Goal: Task Accomplishment & Management: Manage account settings

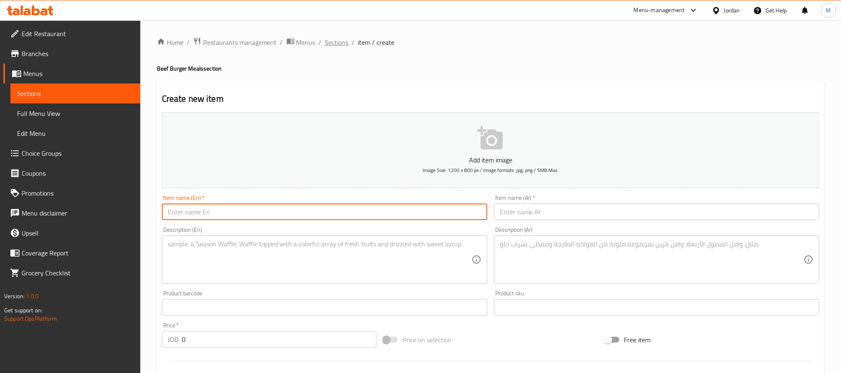
click at [334, 45] on span "Sections" at bounding box center [337, 42] width 24 height 10
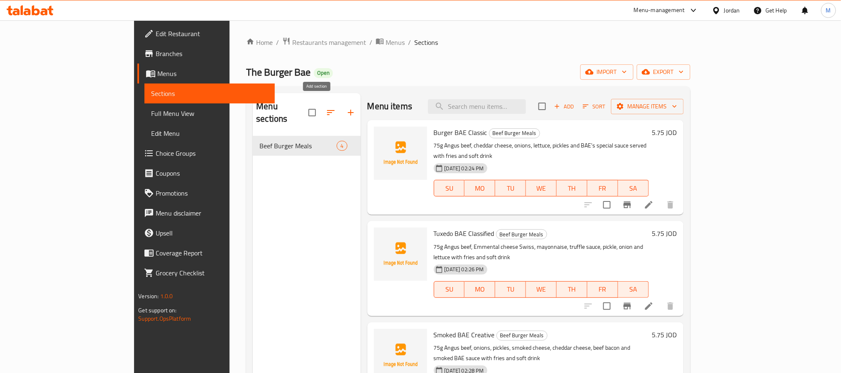
click at [341, 114] on button "button" at bounding box center [351, 112] width 20 height 20
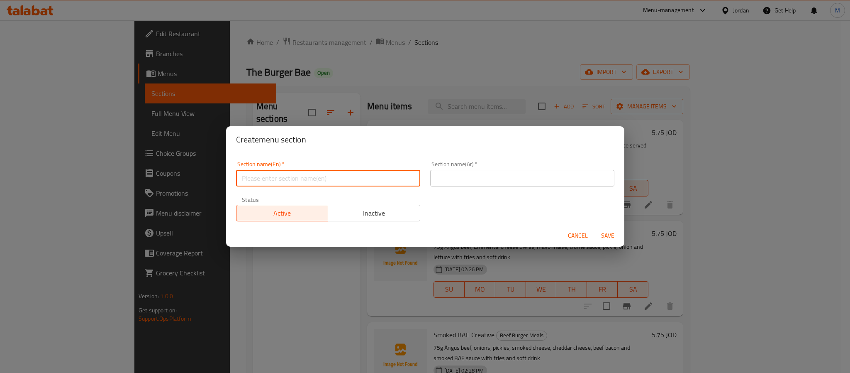
drag, startPoint x: 285, startPoint y: 177, endPoint x: 305, endPoint y: 179, distance: 20.0
click at [285, 177] on input "text" at bounding box center [328, 178] width 184 height 17
paste input "CHICKEN BURGER (Meals)"
type input "Chicken Burger Meals"
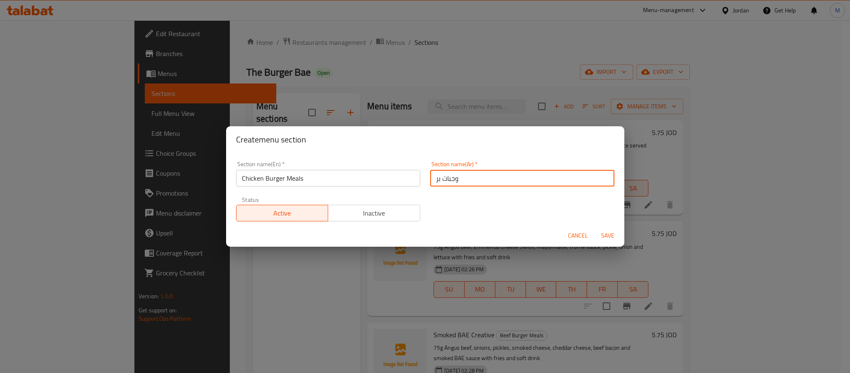
type input "وجبات برجر الدجاج"
click at [595, 228] on button "Save" at bounding box center [608, 235] width 27 height 15
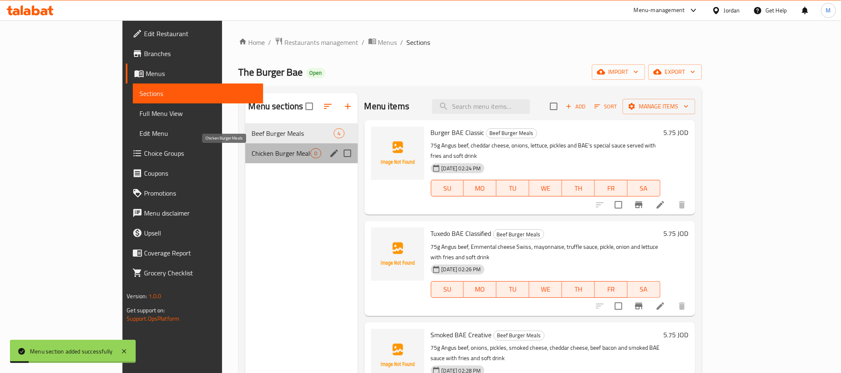
click at [252, 154] on span "Chicken Burger Meals" at bounding box center [281, 153] width 59 height 10
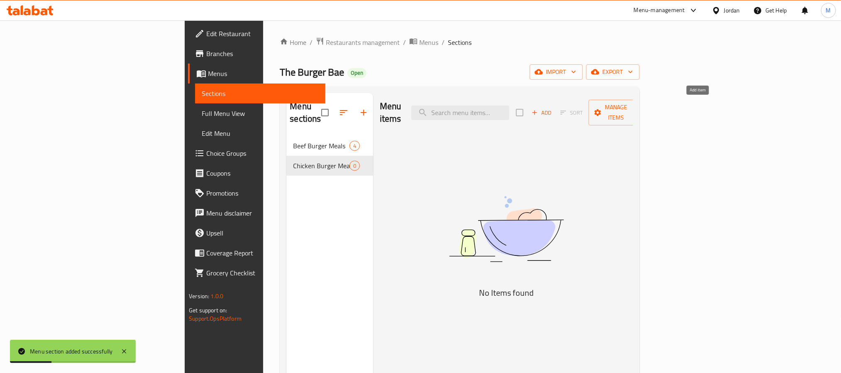
click at [555, 106] on button "Add" at bounding box center [541, 112] width 27 height 13
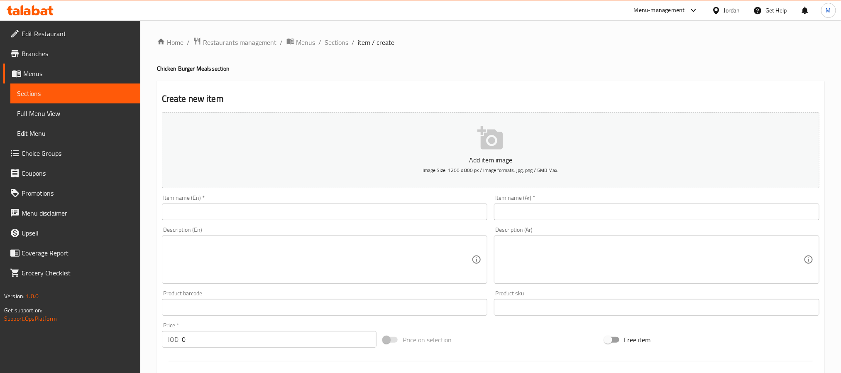
click at [330, 209] on input "text" at bounding box center [324, 211] width 325 height 17
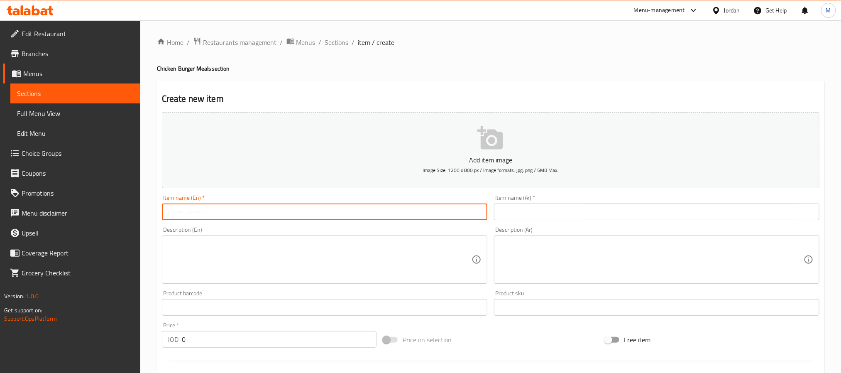
paste input "Casper Crispy"
type input "Casper Crispy"
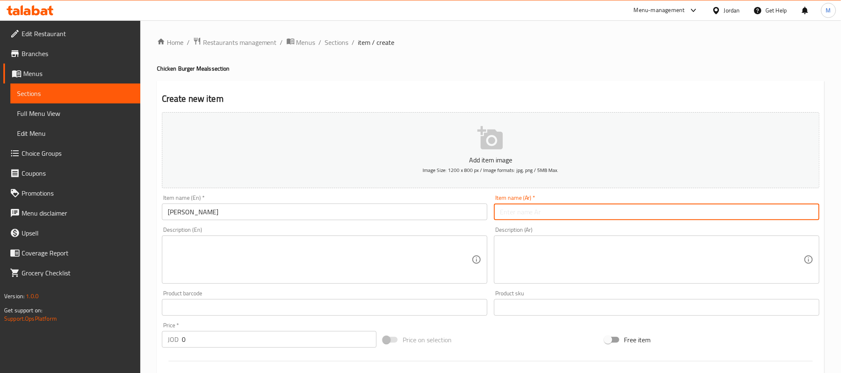
drag, startPoint x: 548, startPoint y: 208, endPoint x: 549, endPoint y: 203, distance: 4.7
click at [548, 208] on input "text" at bounding box center [656, 211] width 325 height 17
paste input "كاسبر كرسبي"
type input "كاسبر كرسبي"
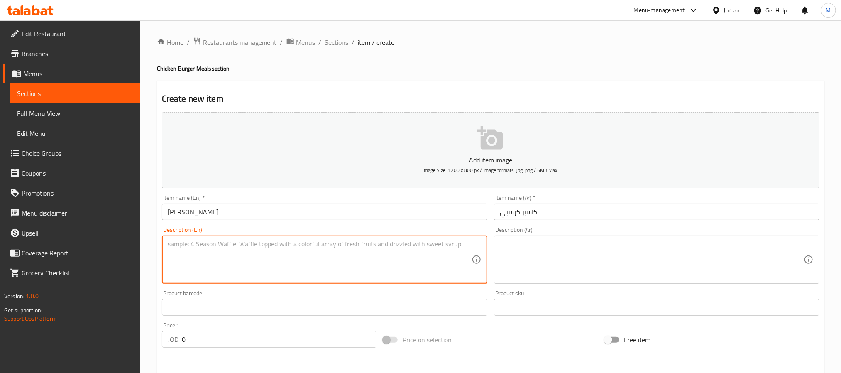
click at [390, 251] on textarea at bounding box center [320, 259] width 304 height 39
paste textarea "75g crispy chicken breast, cheddar cheese, ranch sauce, lettuce and pickles ser…"
type textarea "75g crispy chicken breast, cheddar cheese, ranch sauce, lettuce and pickles ser…"
click at [561, 266] on textarea at bounding box center [652, 259] width 304 height 39
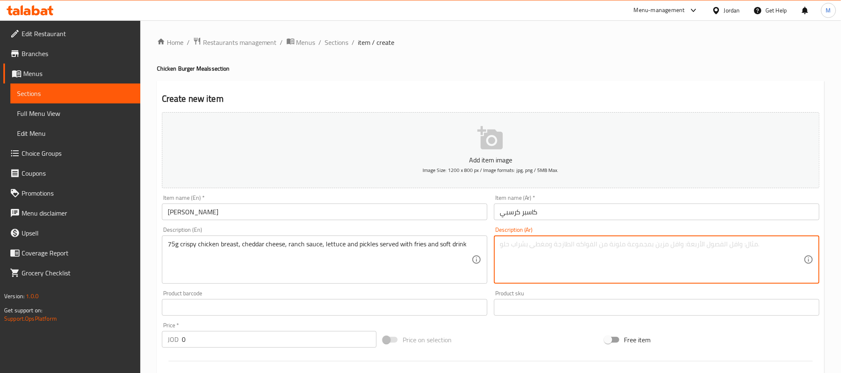
paste textarea "صدر دجاج ٧٥ جرام مقرمش، جبنة شيدر، صلصة رانش، خس و مخلل تقدم مع بطاطا و مشروب غ…"
type textarea "صدر دجاج ٧٥ جرام مقرمش، جبنة شيدر، صلصة رانش، خس و مخلل تقدم مع بطاطا و مشروب غ…"
click at [292, 337] on input "0" at bounding box center [279, 339] width 195 height 17
paste input "5.75"
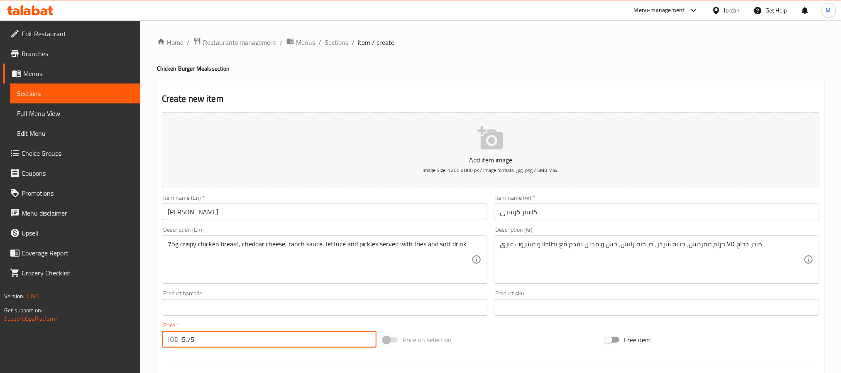
type input "5.75"
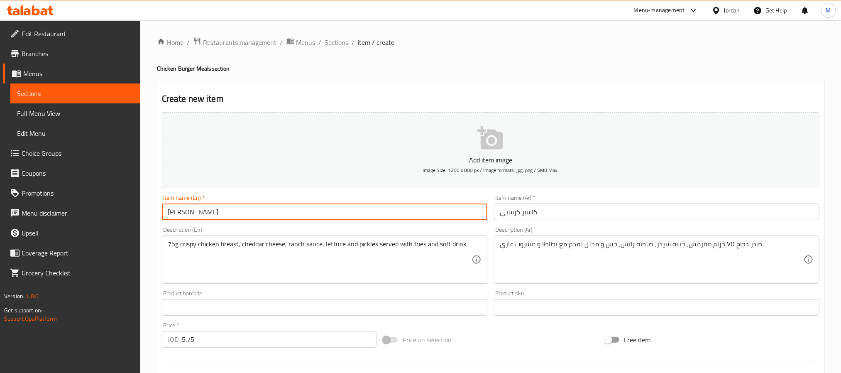
click at [324, 212] on input "Casper Crispy" at bounding box center [324, 211] width 325 height 17
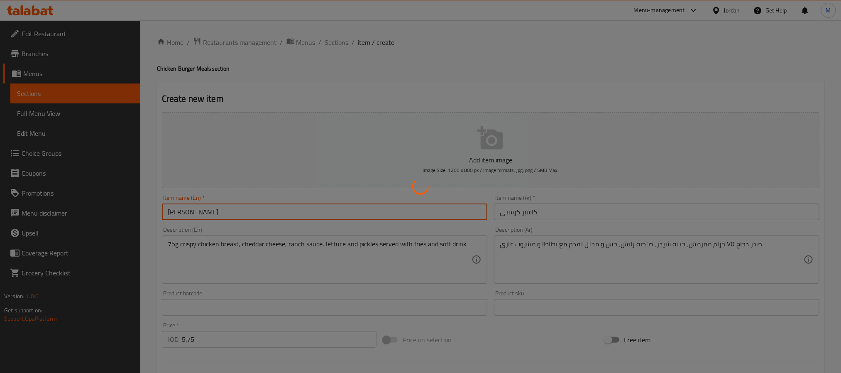
type input "0"
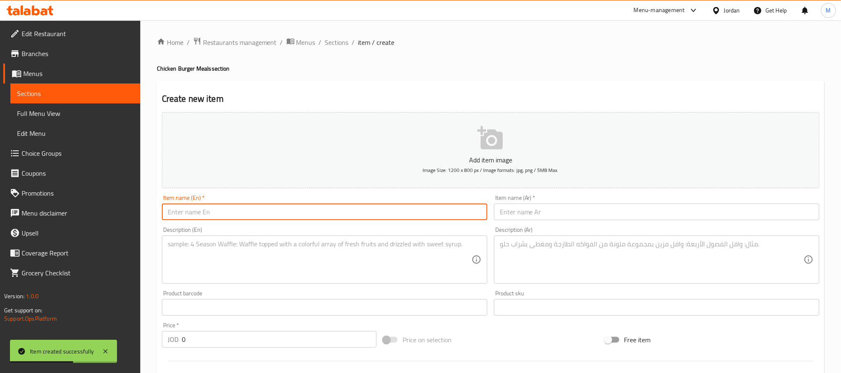
paste input "Chicken Charocoal"
type input "Chicken Charcoal"
click at [319, 253] on textarea at bounding box center [320, 259] width 304 height 39
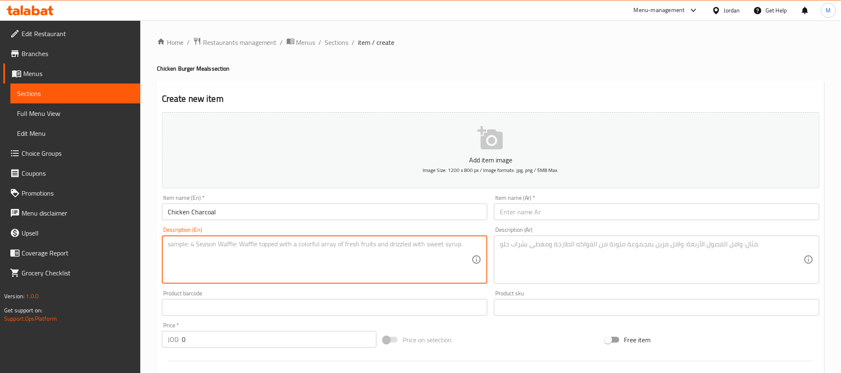
paste textarea "75g grilled chicken breast, ranch sauce, cheddar cheese, lettuce, pickles with …"
type textarea "75g grilled chicken breast, ranch sauce, cheddar cheese, lettuce, pickles with …"
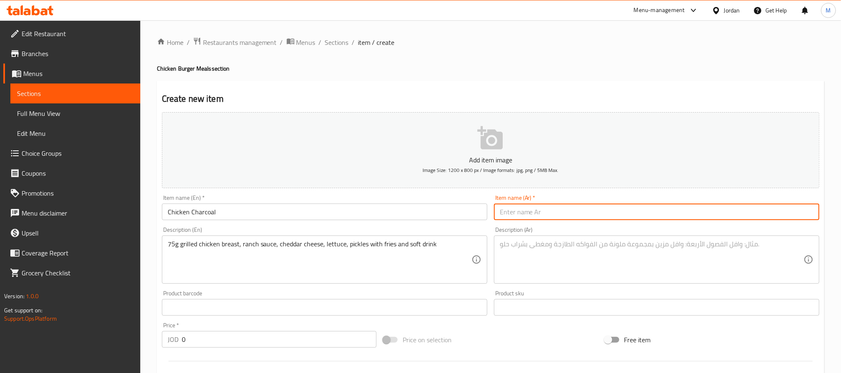
drag, startPoint x: 566, startPoint y: 213, endPoint x: 575, endPoint y: 193, distance: 22.5
click at [566, 213] on input "text" at bounding box center [656, 211] width 325 height 17
paste input "دجاج على الفحم"
type input "دجاج على الفحم"
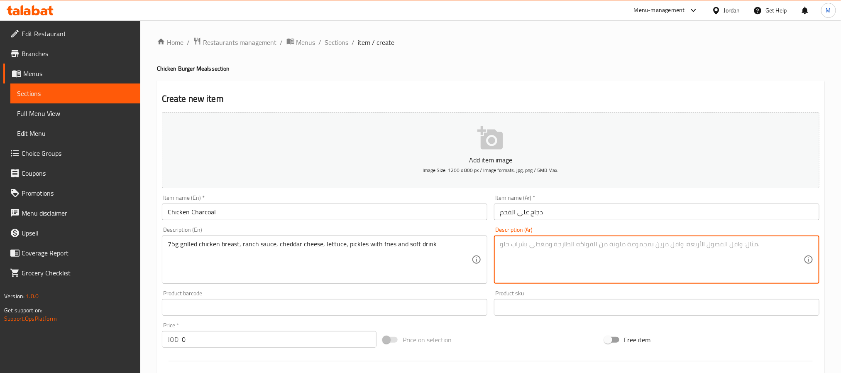
click at [543, 248] on textarea at bounding box center [652, 259] width 304 height 39
paste textarea "صدر دجاج مشوي٧٥ جرام ، صلصة رانش، جبنة شيدر، خس و مخلل تقدم مع بطاطا و مشروب غا…"
type textarea "صدر دجاج مشوي٧٥ جرام ، صلصة رانش، جبنة شيدر، خس و مخلل تقدم مع بطاطا و مشروب غا…"
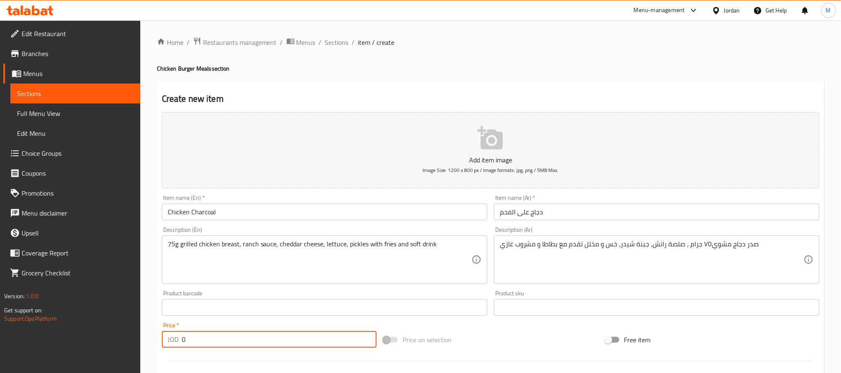
click at [229, 337] on input "0" at bounding box center [279, 339] width 195 height 17
paste input "5.75"
type input "5.75"
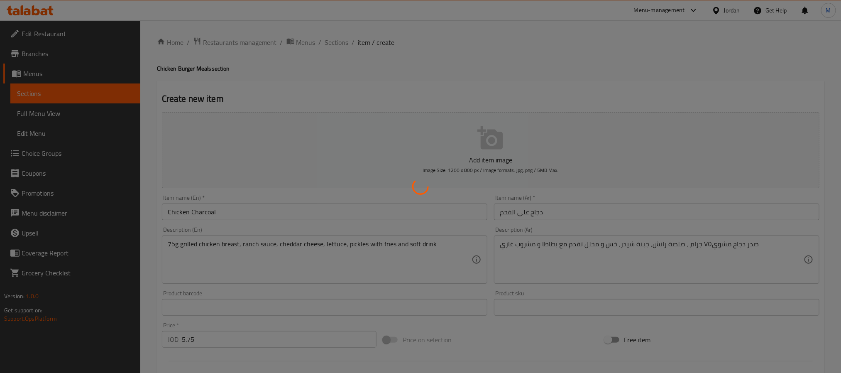
type input "0"
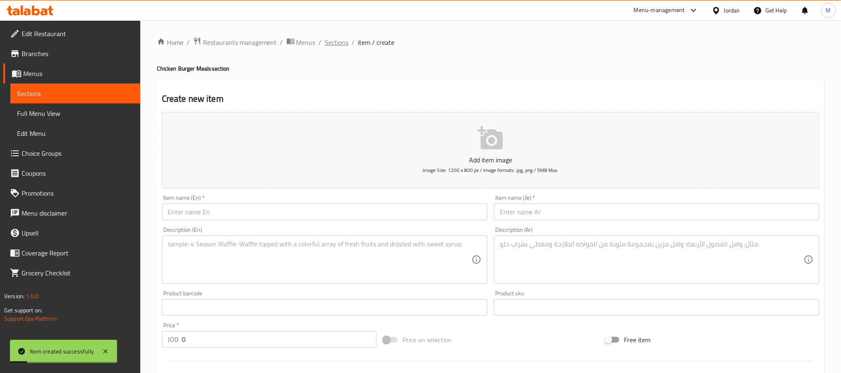
click at [331, 44] on span "Sections" at bounding box center [337, 42] width 24 height 10
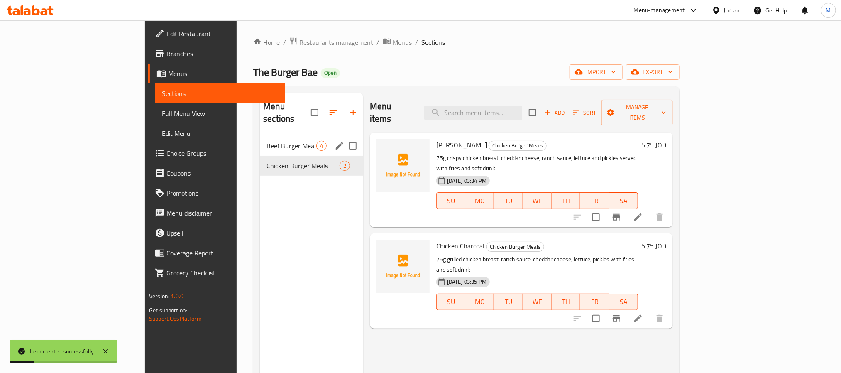
click at [266, 141] on span "Beef Burger Meals" at bounding box center [291, 146] width 50 height 10
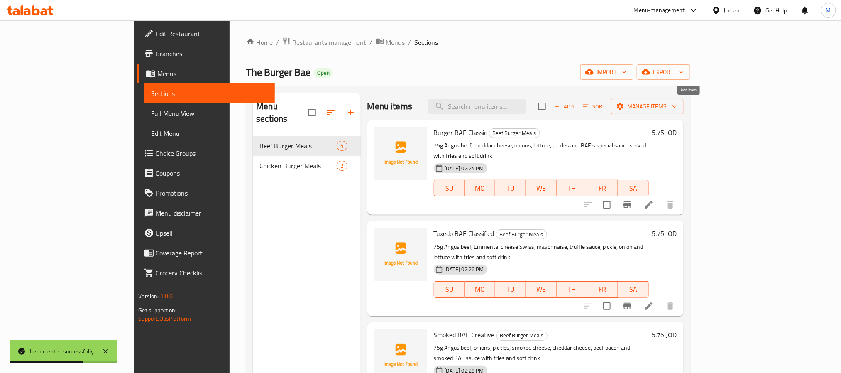
click at [575, 105] on span "Add" at bounding box center [564, 107] width 22 height 10
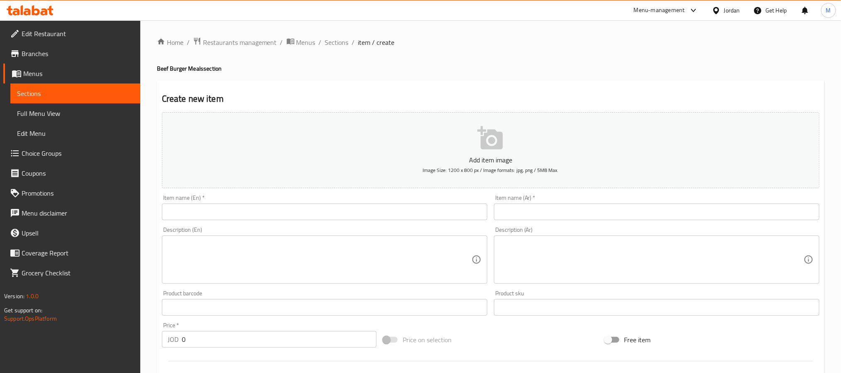
click at [263, 212] on input "text" at bounding box center [324, 211] width 325 height 17
paste input "Grill Box"
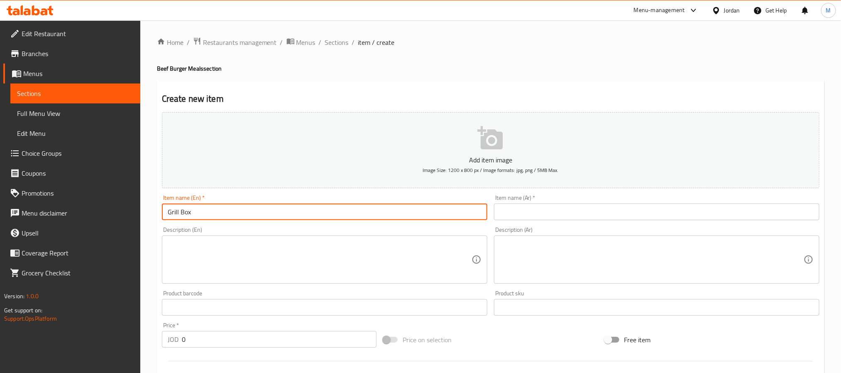
type input "Grill Box"
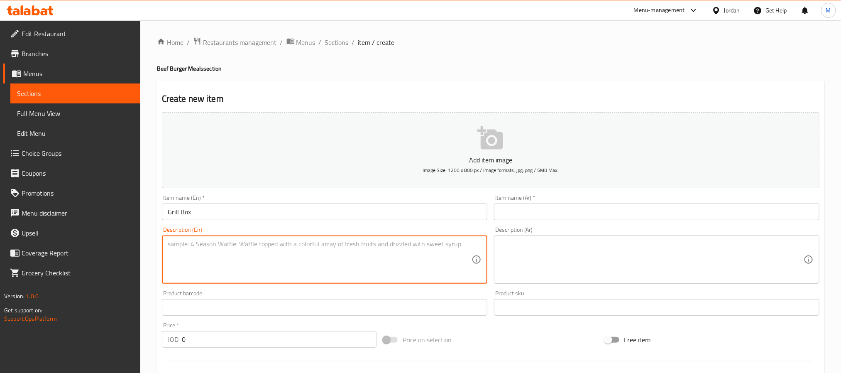
click at [323, 263] on textarea at bounding box center [320, 259] width 304 height 39
paste textarea "10 pieces of meat, bread, pickles, lettuce, cheese, onions and sauces"
type textarea "10 pieces of meat, bread, pickles, lettuce, cheese, onions and sauces"
click at [588, 259] on textarea at bounding box center [652, 259] width 304 height 39
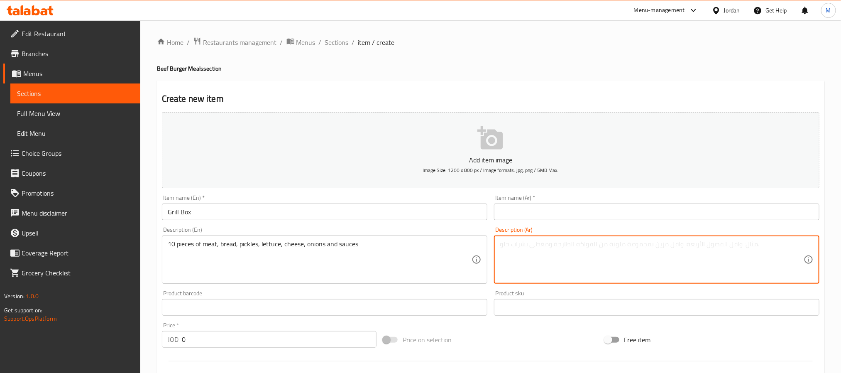
paste textarea "10 قطع لحمه، خبز، مخلل، خس، جبنه، بصل وصوصات"
type textarea "10 قطع لحمه، خبز، مخلل، خس، جبنه، بصل وصوصات"
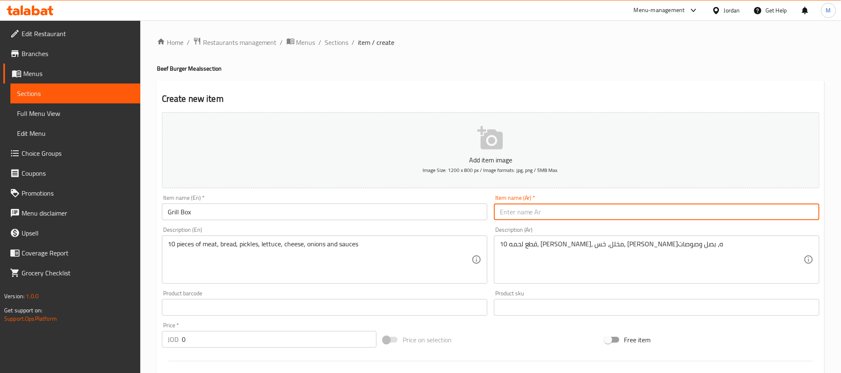
click at [525, 205] on input "text" at bounding box center [656, 211] width 325 height 17
type input "بوكس جريل"
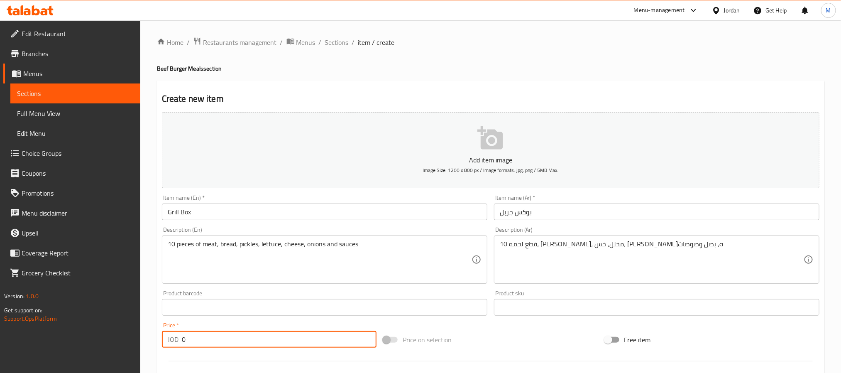
click at [236, 338] on input "0" at bounding box center [279, 339] width 195 height 17
paste input "3"
type input "30"
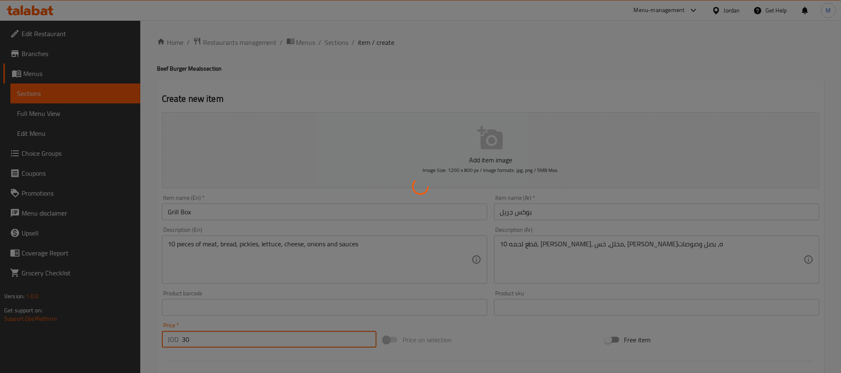
type input "0"
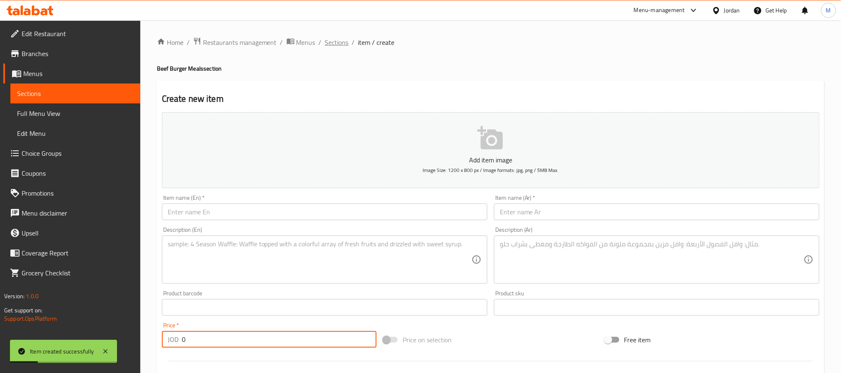
click at [334, 42] on span "Sections" at bounding box center [337, 42] width 24 height 10
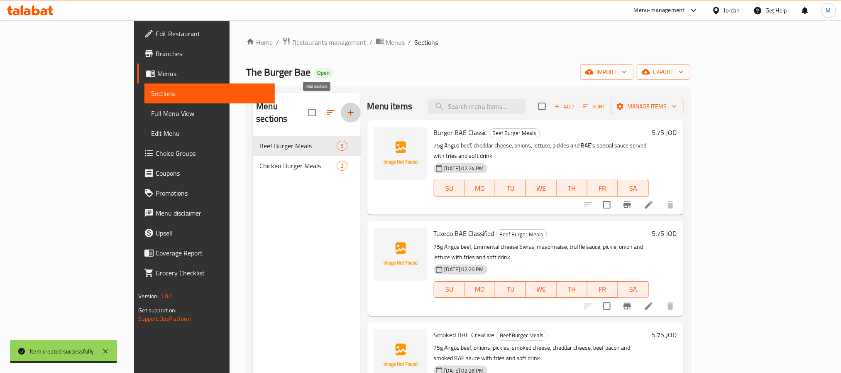
click at [341, 104] on button "button" at bounding box center [351, 112] width 20 height 20
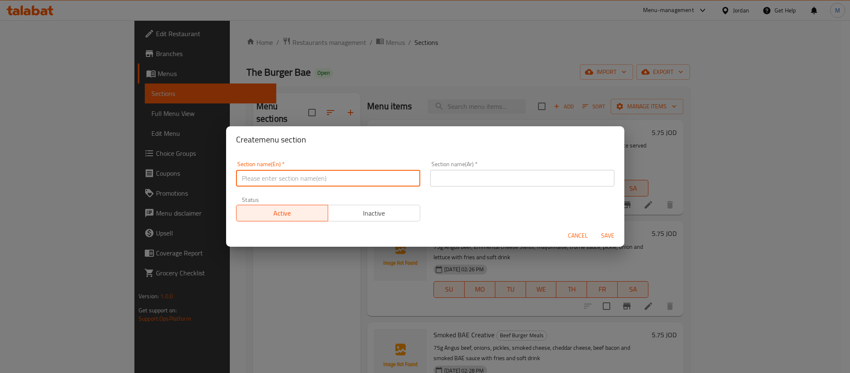
click at [252, 178] on input "text" at bounding box center [328, 178] width 184 height 17
paste input "APPETIZER"
type input "Appetizers"
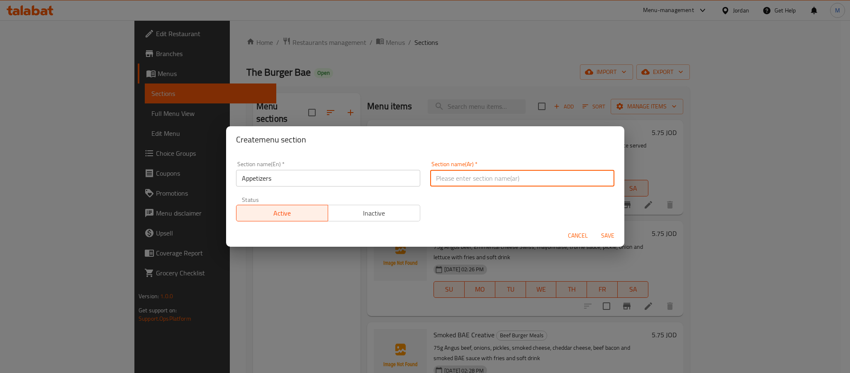
click at [493, 177] on input "text" at bounding box center [522, 178] width 184 height 17
type input "المقبلات"
click at [614, 239] on span "Save" at bounding box center [608, 235] width 20 height 10
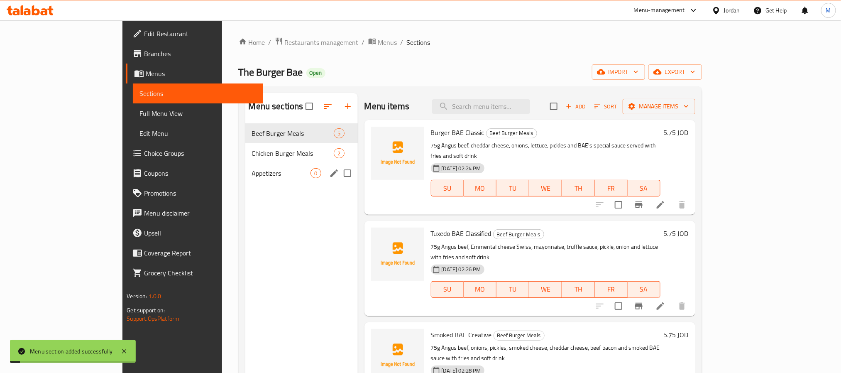
click at [245, 179] on div "Appetizers 0" at bounding box center [301, 173] width 112 height 20
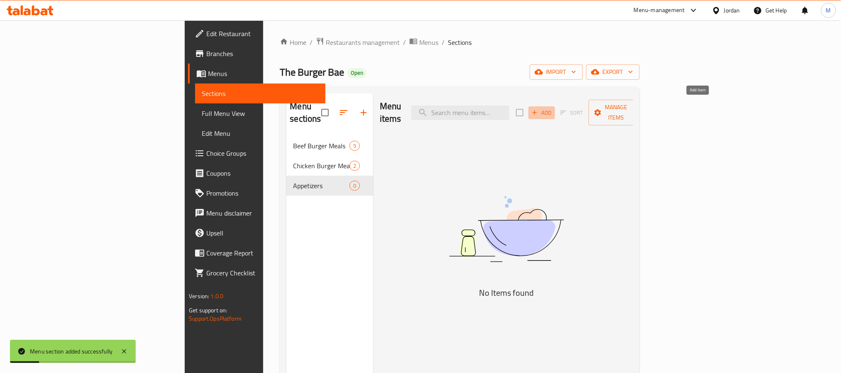
click at [553, 110] on span "Add" at bounding box center [541, 113] width 22 height 10
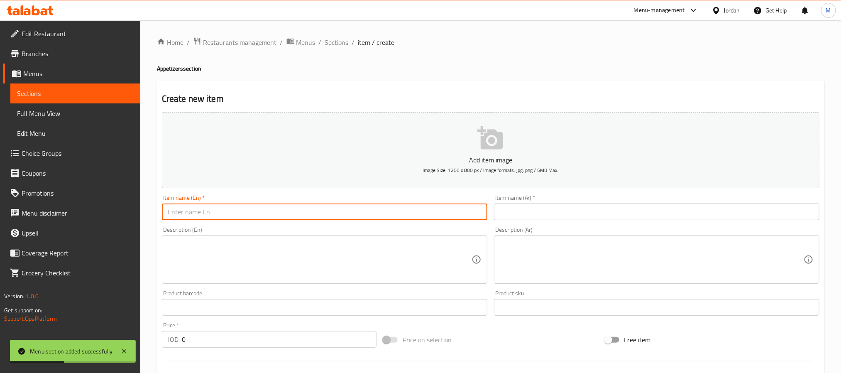
click at [229, 214] on input "text" at bounding box center [324, 211] width 325 height 17
paste input ""french fries ""
type input "French Fries"
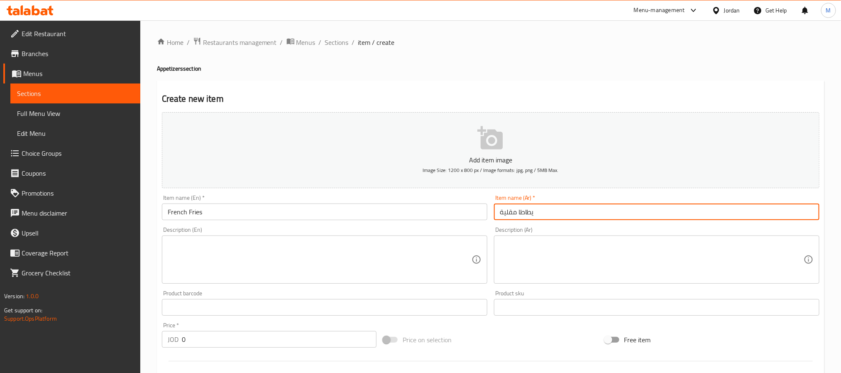
type input "يطاطا مقلية"
click at [242, 344] on input "0" at bounding box center [279, 339] width 195 height 17
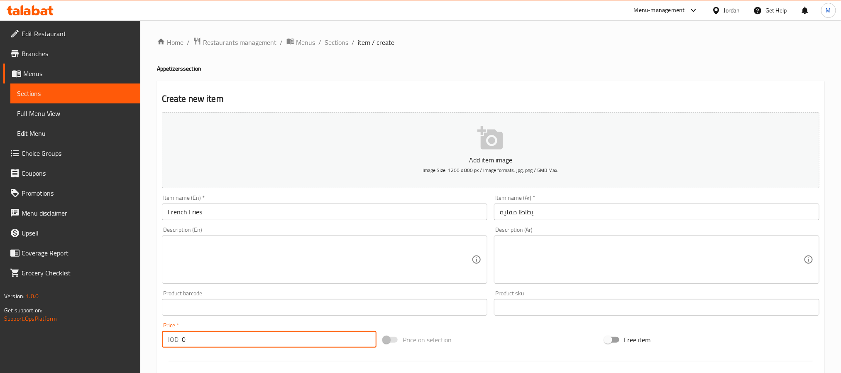
paste input "1.5"
type input "1.5"
paste input "2"
type input "2"
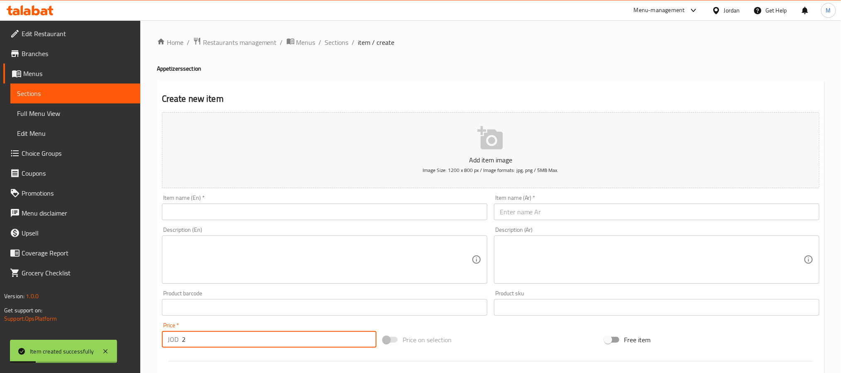
click at [218, 214] on input "text" at bounding box center [324, 211] width 325 height 17
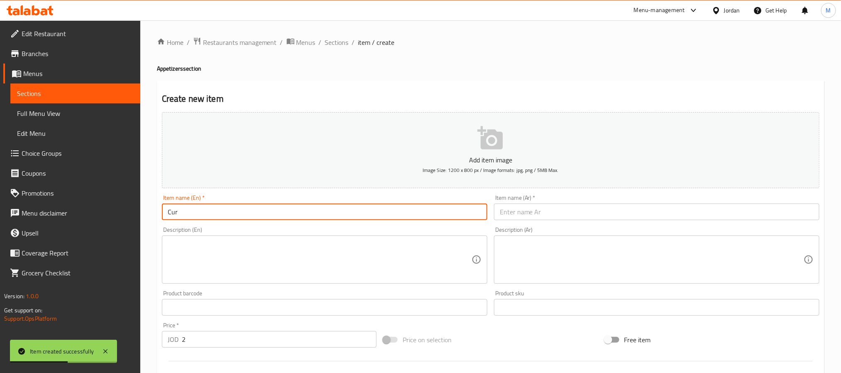
type input "Curly Fries"
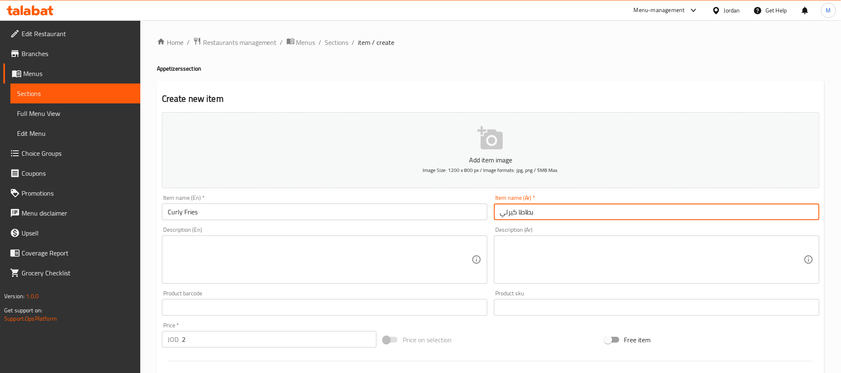
type input "بطاطا كيرلي"
click at [251, 346] on input "0" at bounding box center [279, 339] width 195 height 17
paste input "2"
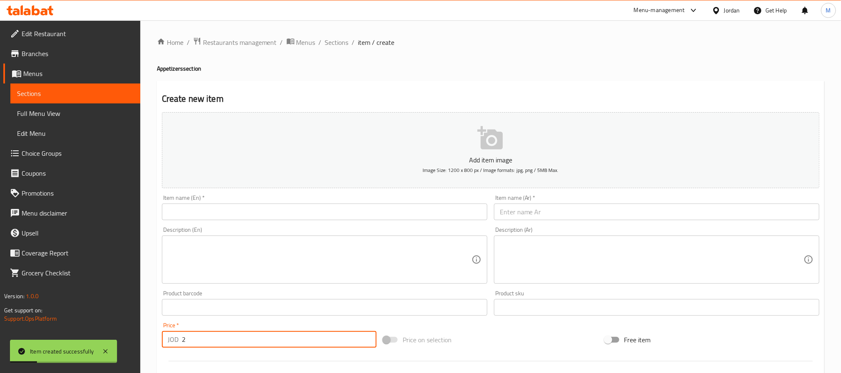
type input "2"
click at [243, 209] on input "text" at bounding box center [324, 211] width 325 height 17
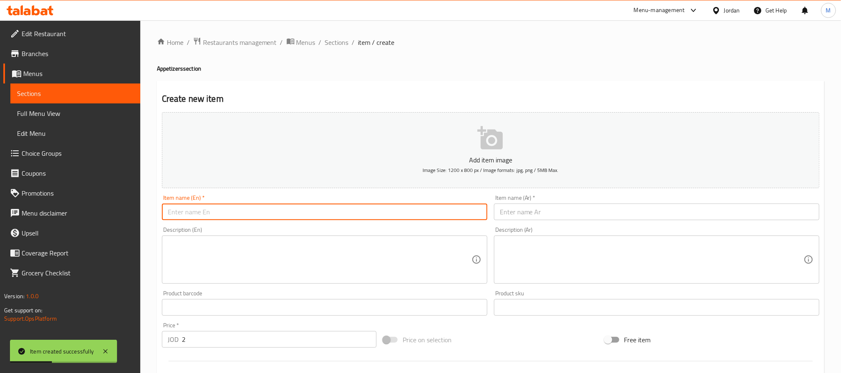
paste input ""wedges fries ""
type input "Wedges Fries"
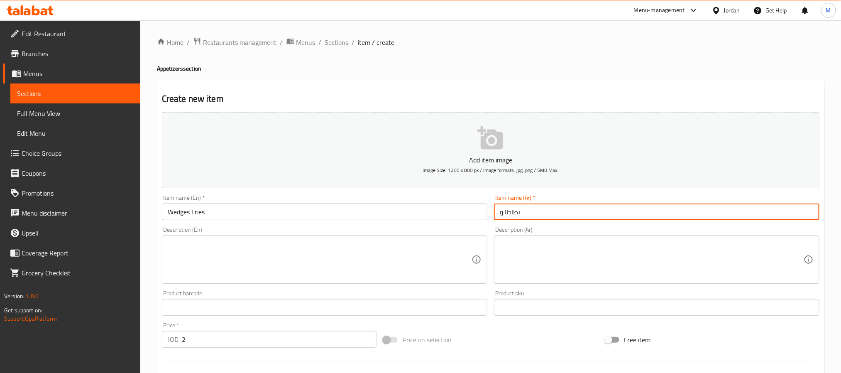
type input "بطاطا ويدجز"
click at [307, 339] on input "0" at bounding box center [279, 339] width 195 height 17
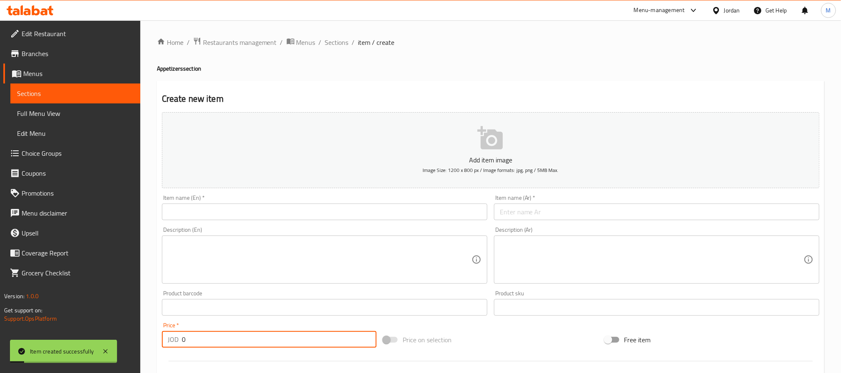
paste input "2"
type input "2"
click at [286, 205] on input "text" at bounding box center [324, 211] width 325 height 17
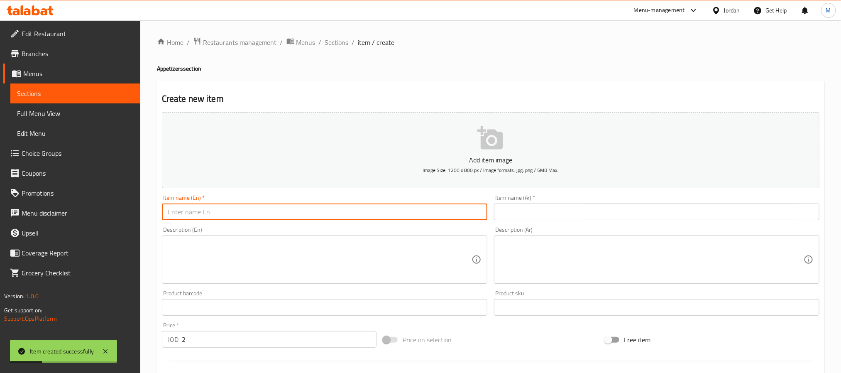
paste input ""Mozzarella sticks ""
type input "Mozzarella Sticks"
click at [566, 217] on input "text" at bounding box center [656, 211] width 325 height 17
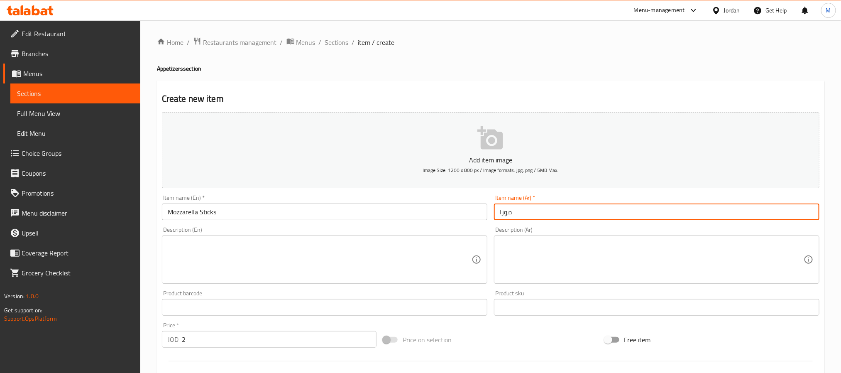
type input "موزاريلا ستيكس"
click at [315, 345] on input "0" at bounding box center [279, 339] width 195 height 17
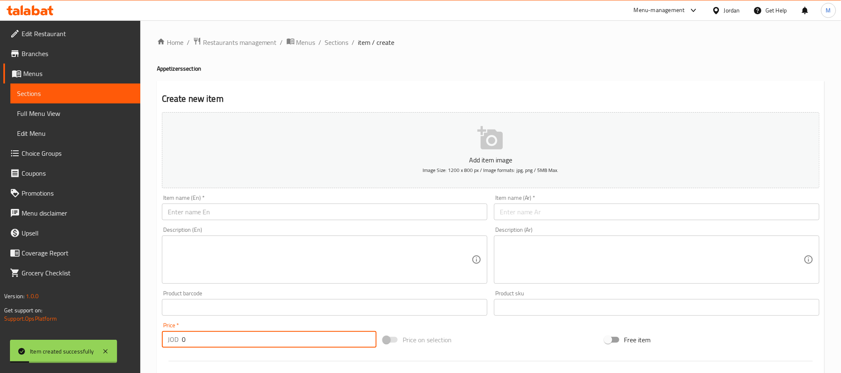
paste input "2"
type input "2"
click at [271, 206] on input "text" at bounding box center [324, 211] width 325 height 17
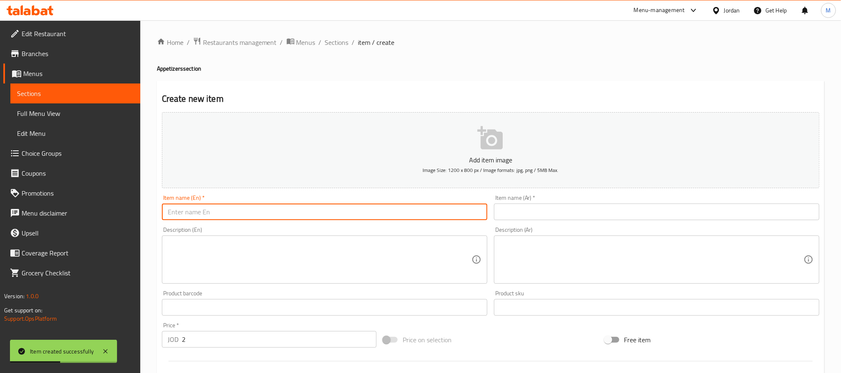
paste input ""Onion Rings ""
type input "Onion Rings"
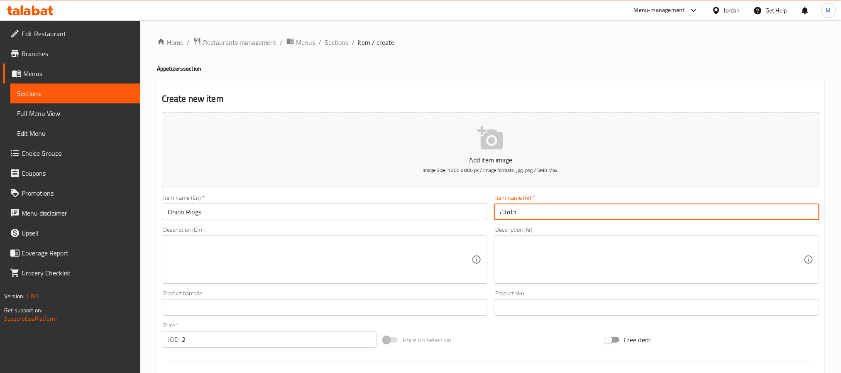
type input "حلقات بصل"
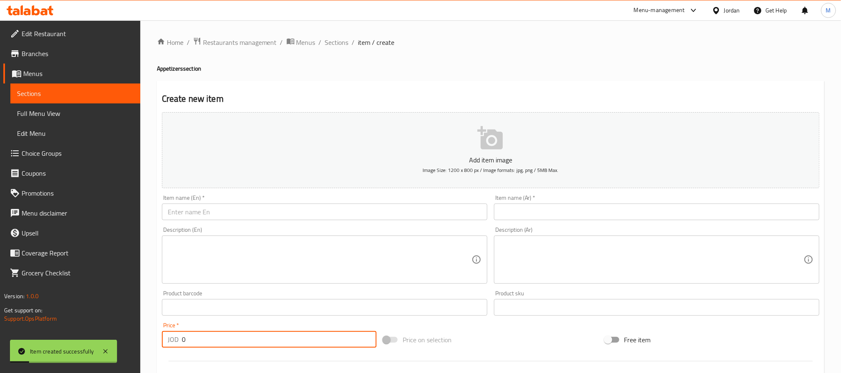
click at [278, 334] on input "0" at bounding box center [279, 339] width 195 height 17
paste input "2"
type input "2"
click at [234, 213] on input "text" at bounding box center [324, 211] width 325 height 17
paste input ""Jalapeno bite ""
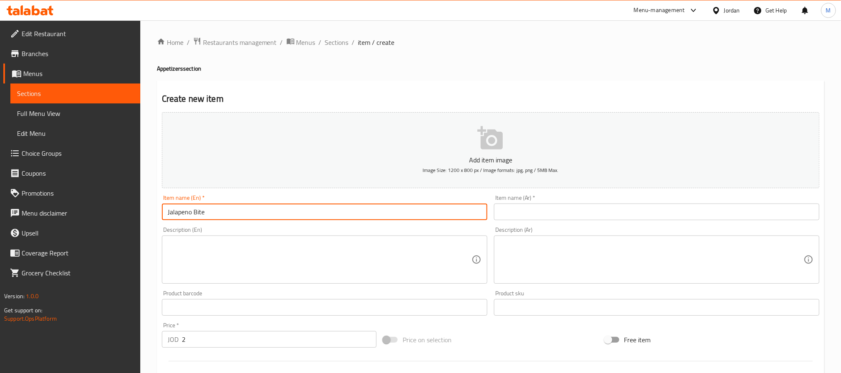
type input "Jalapeno Bite"
click at [580, 210] on input "text" at bounding box center [656, 211] width 325 height 17
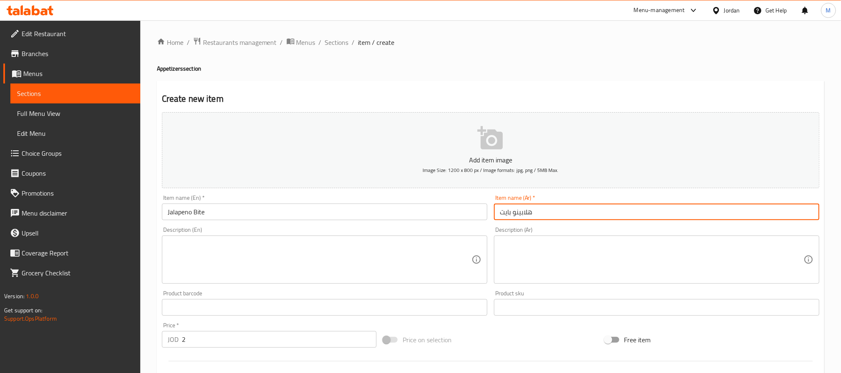
type input "هلابينو بايت"
click at [319, 345] on input "0" at bounding box center [279, 339] width 195 height 17
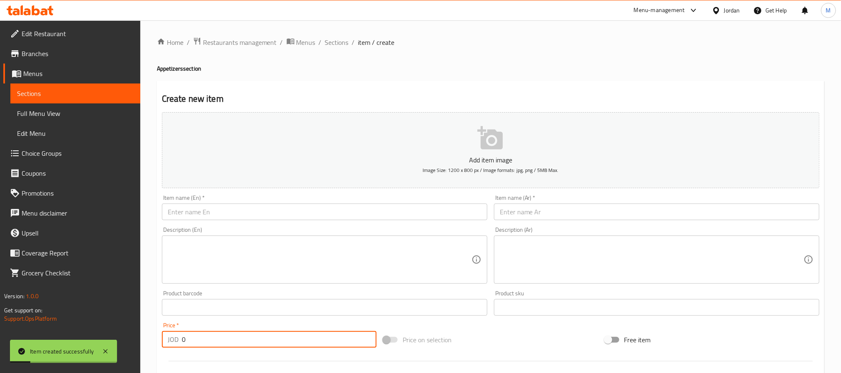
paste input "4.9"
type input "4.90"
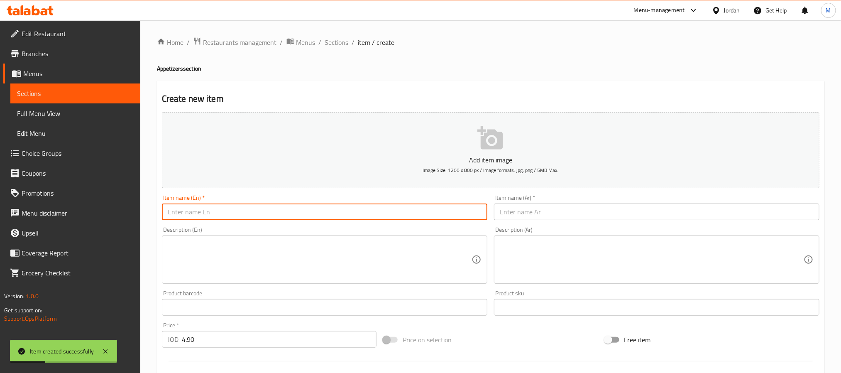
click at [229, 209] on input "text" at bounding box center [324, 211] width 325 height 17
paste input "Chicken Wings"
type input "Chicken Wings"
click at [519, 218] on input "text" at bounding box center [656, 211] width 325 height 17
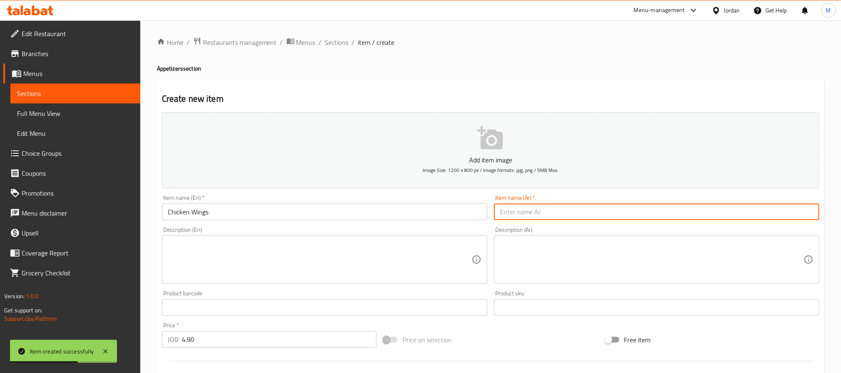
paste input "أجنحة دجاج"
type input "أجنحة دجاج"
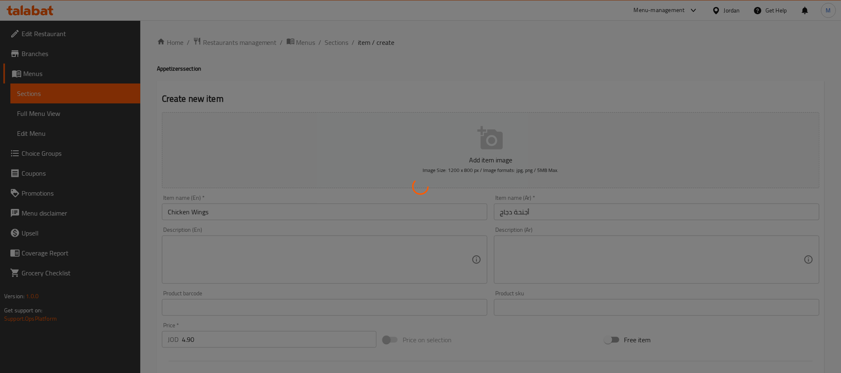
type input "0"
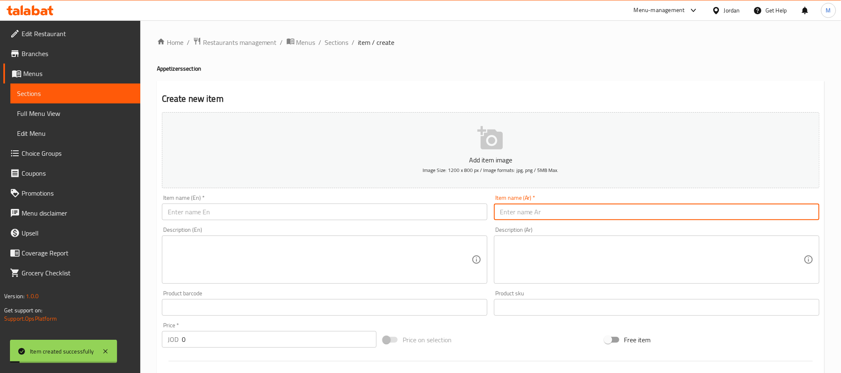
click at [286, 218] on input "text" at bounding box center [324, 211] width 325 height 17
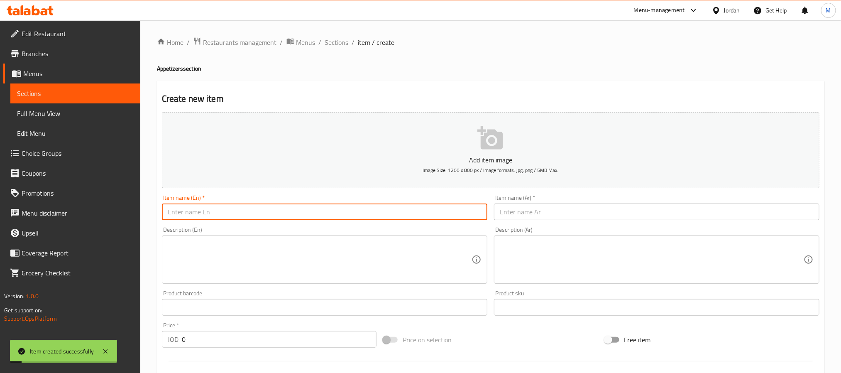
paste input "Hash Brown"
type input "Hash Brown"
click at [246, 340] on input "0" at bounding box center [279, 339] width 195 height 17
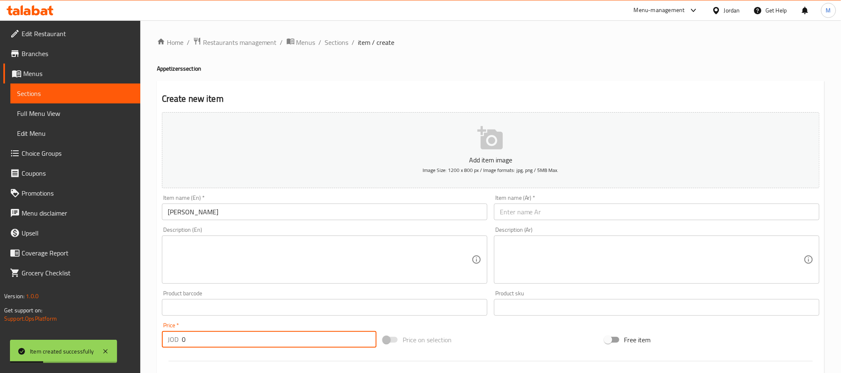
paste input "2"
type input "2"
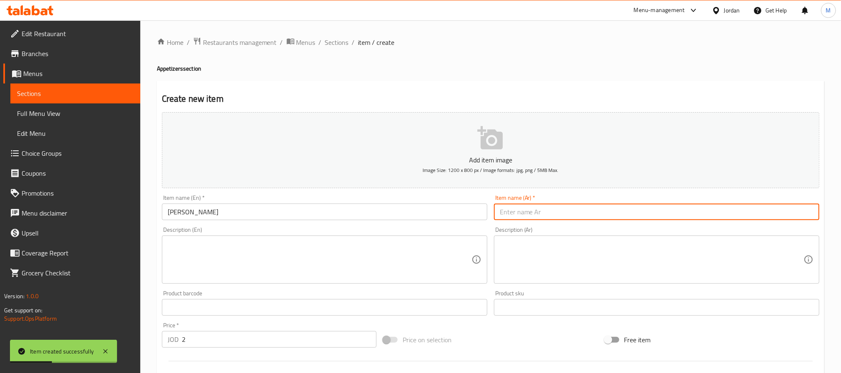
click at [537, 208] on input "text" at bounding box center [656, 211] width 325 height 17
type input "هاش بروان"
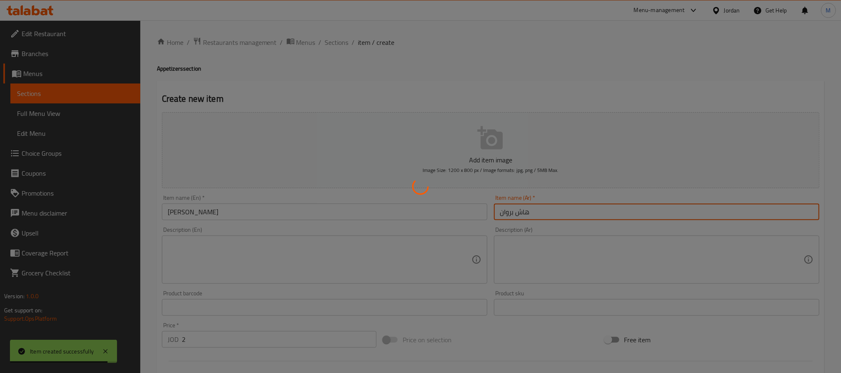
type input "0"
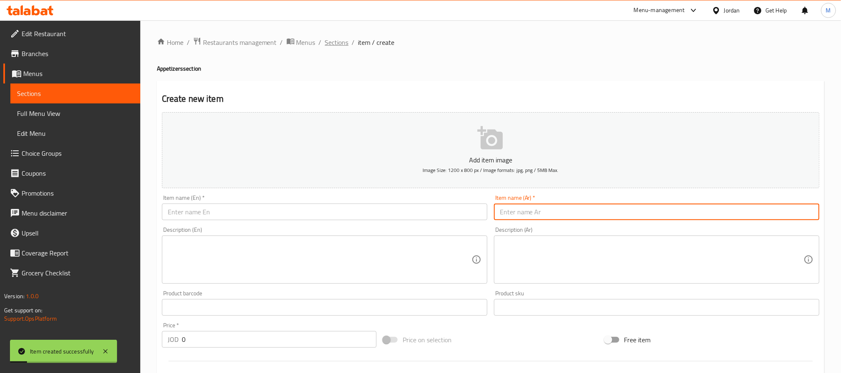
click at [337, 45] on span "Sections" at bounding box center [337, 42] width 24 height 10
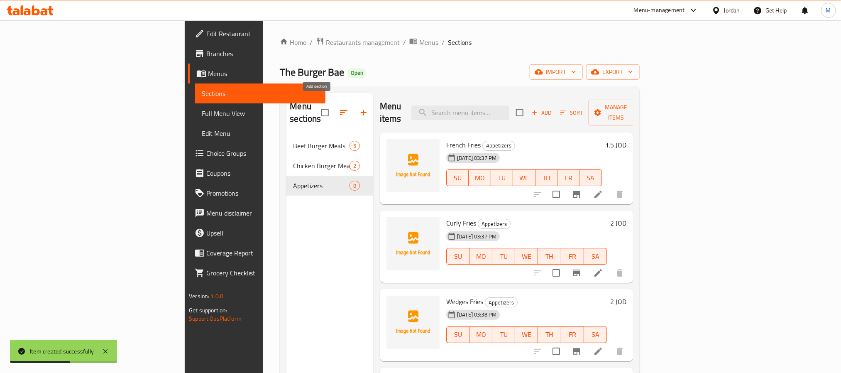
click at [354, 111] on button "button" at bounding box center [364, 112] width 20 height 20
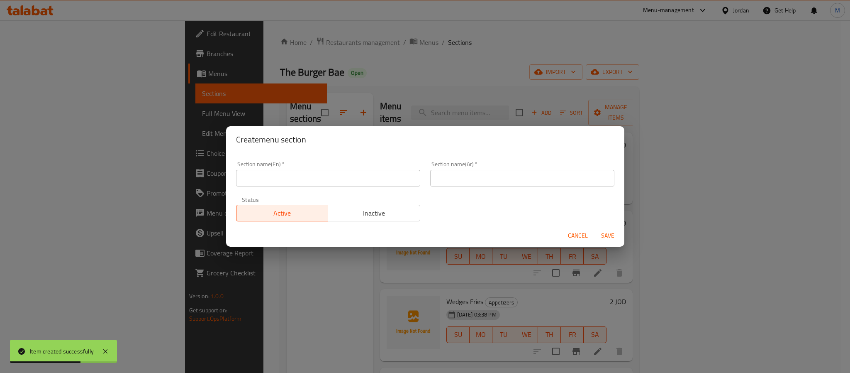
click at [333, 176] on input "text" at bounding box center [328, 178] width 184 height 17
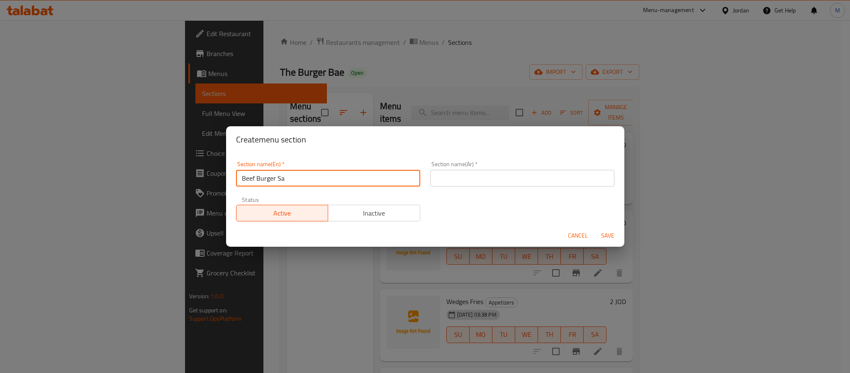
type input "Beef Burger Sandwiches"
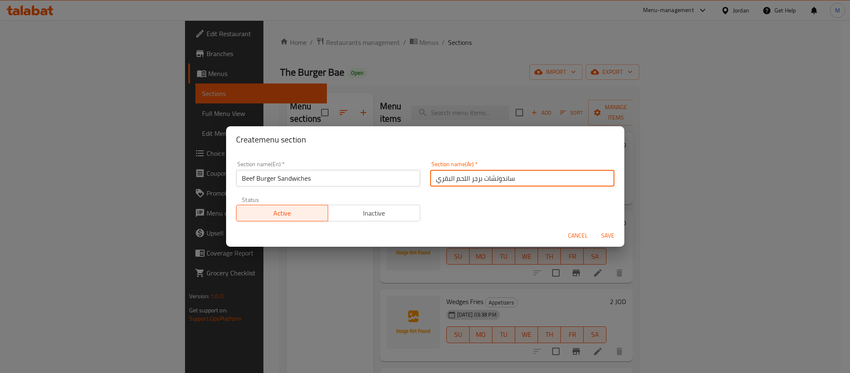
type input "ساندوتشات برجر اللحم البقري"
click at [595, 228] on button "Save" at bounding box center [608, 235] width 27 height 15
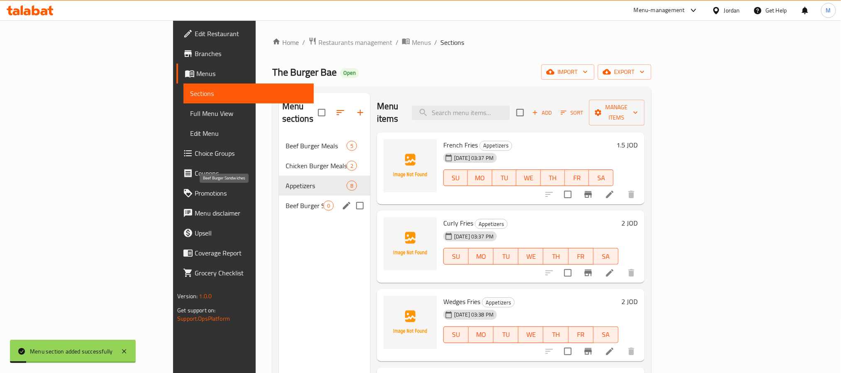
click at [285, 200] on span "Beef Burger Sandwiches" at bounding box center [304, 205] width 38 height 10
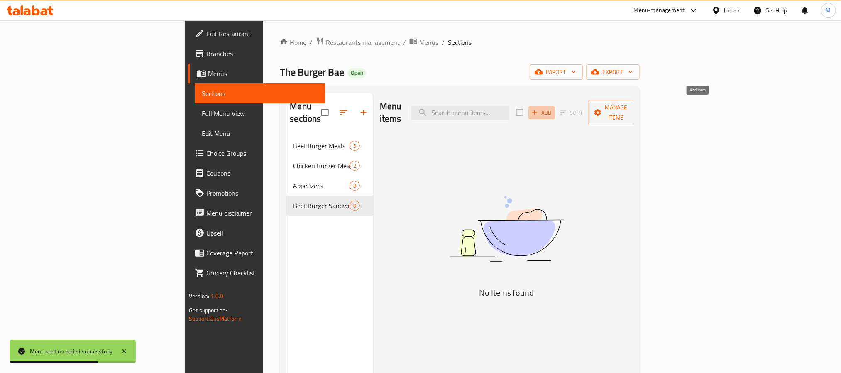
click at [538, 109] on icon "button" at bounding box center [534, 112] width 7 height 7
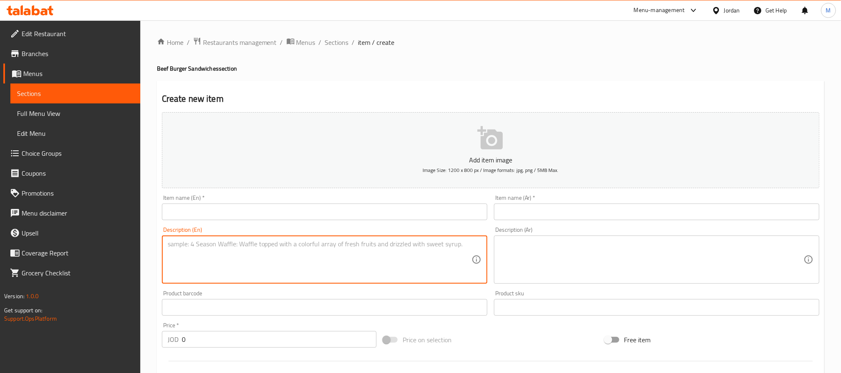
click at [202, 264] on textarea at bounding box center [320, 259] width 304 height 39
paste textarea "Burger BAE Classic 75g Angus beef, cheddar cheese, onions, lettuce, pickles and…"
click at [188, 244] on textarea "Burger BAE Classic 75g Angus beef, cheddar cheese, onions, lettuce, pickles and…" at bounding box center [320, 259] width 304 height 39
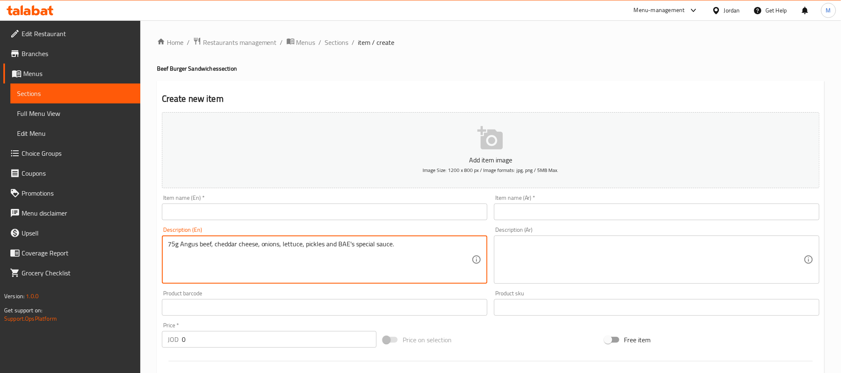
type textarea "75g Angus beef, cheddar cheese, onions, lettuce, pickles and BAE's special sauc…"
click at [213, 214] on input "text" at bounding box center [324, 211] width 325 height 17
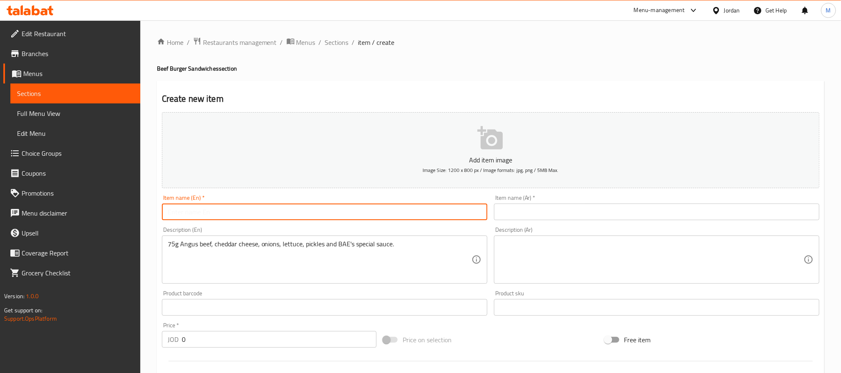
paste input "Burger BAE Classic"
type input "Burger BAE Classic"
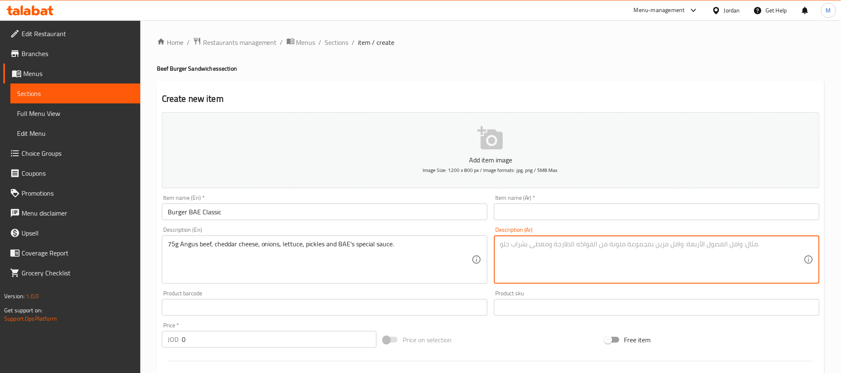
click at [542, 264] on textarea at bounding box center [652, 259] width 304 height 39
paste textarea "لحم بقري أنجوس ٧٥ جرام، جبنة شيدر، بصل، خس، مخلل و صلصة باي الخاصة"
type textarea "لحم بقري أنجوس ٧٥ جرام، جبنة شيدر، بصل، خس، مخلل و صلصة باي الخاصة"
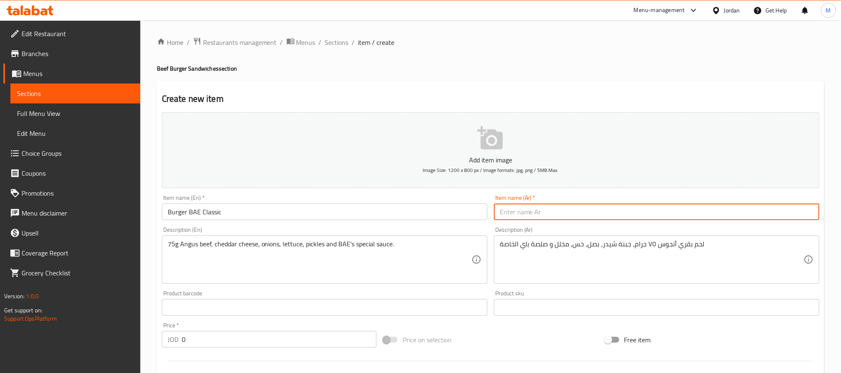
click at [566, 208] on input "text" at bounding box center [656, 211] width 325 height 17
type input "برجر باي كلاسيك"
click at [259, 337] on input "0" at bounding box center [279, 339] width 195 height 17
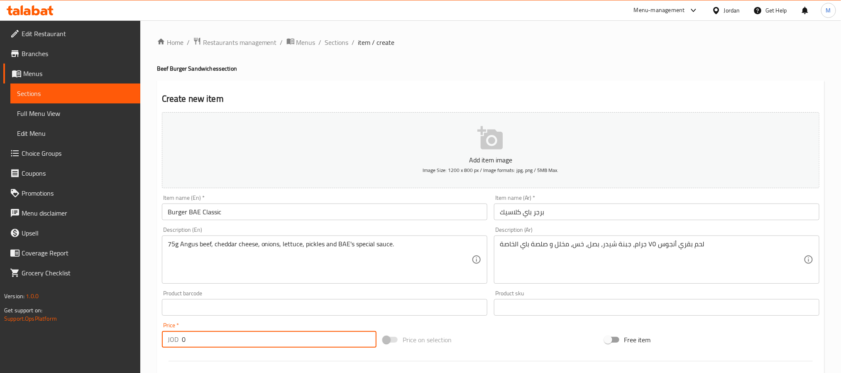
paste input "3.75"
type input "3.75"
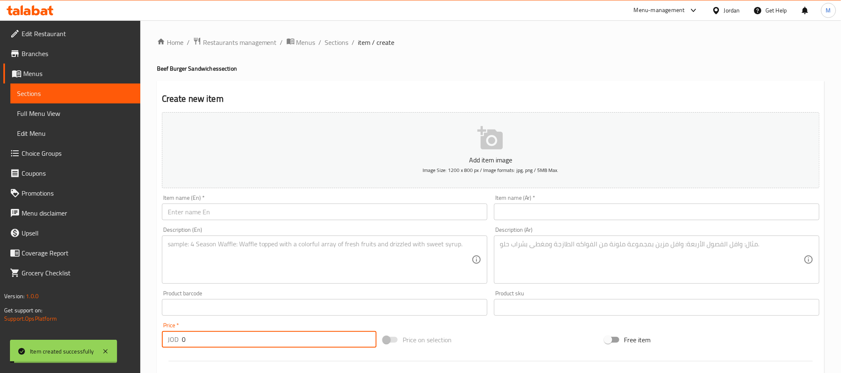
paste input "3.75"
type input "3.75"
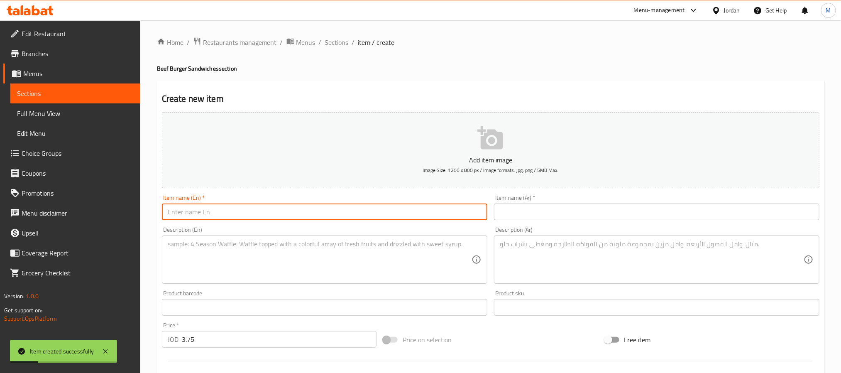
click at [241, 208] on input "text" at bounding box center [324, 211] width 325 height 17
paste input ""TUXEDO BAE (CLASSIFIED 75g Angus beef, Emmental cheese (Swiss), mayonnaise, tr…"
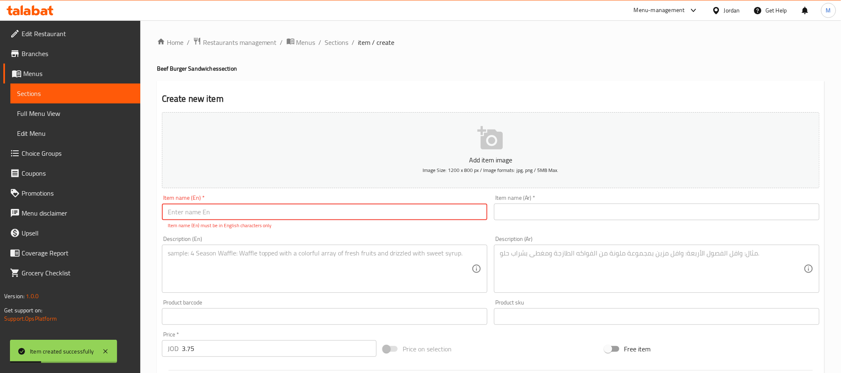
type input ""TUXEDO BAE (CLASSIFIED 75g Angus beef, Emmental cheese (Swiss), mayonnaise, tr…"
click at [210, 263] on textarea at bounding box center [320, 268] width 304 height 39
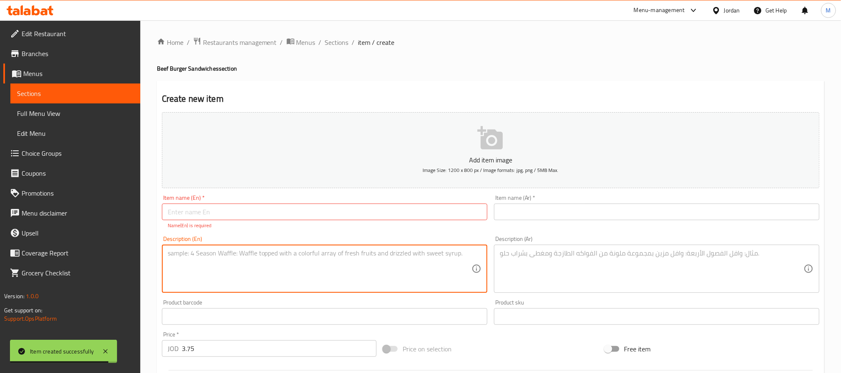
paste textarea "75g Angus beef, Emmental cheese Swiss, mayonnaise, truffle sauce, pickle, onion…"
type textarea "75g Angus beef, Emmental cheese Swiss, mayonnaise, truffle sauce, pickle, onion…"
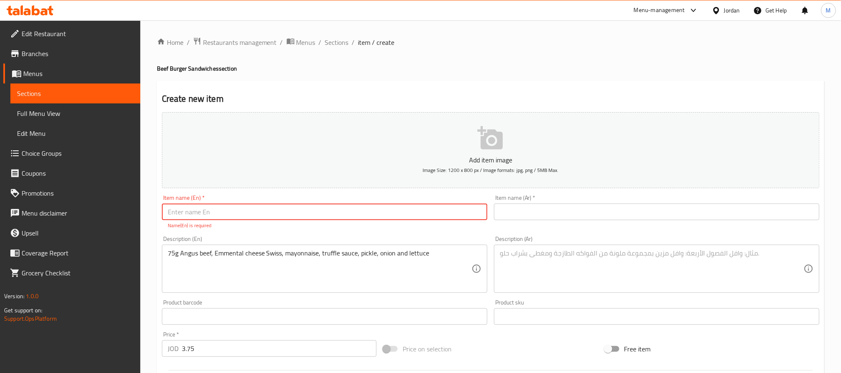
click at [361, 212] on input "text" at bounding box center [324, 211] width 325 height 17
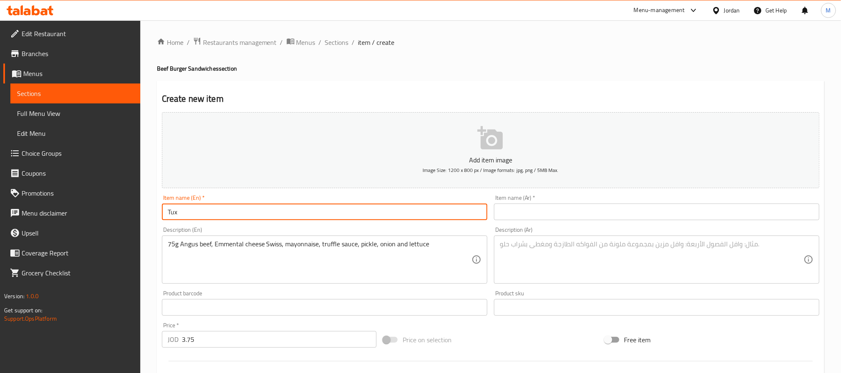
paste input "edo BAE Classified"
click at [205, 212] on input "Tuxedo BAE Classified" at bounding box center [324, 211] width 325 height 17
type input "Tuxedo BAE Classified"
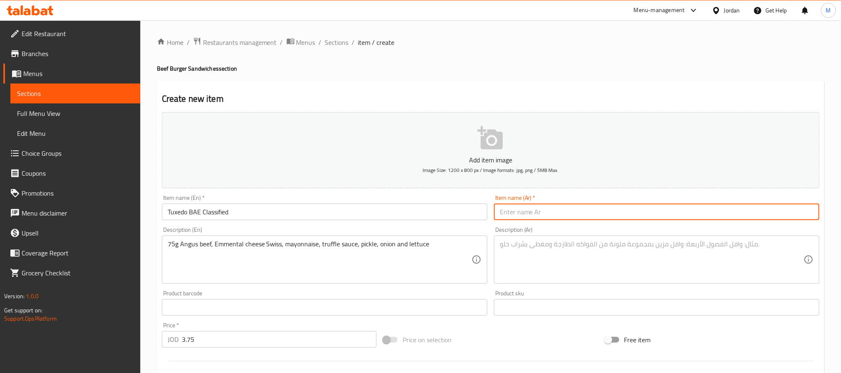
click at [560, 208] on input "text" at bounding box center [656, 211] width 325 height 17
type input "[PERSON_NAME] كلاسيفايد"
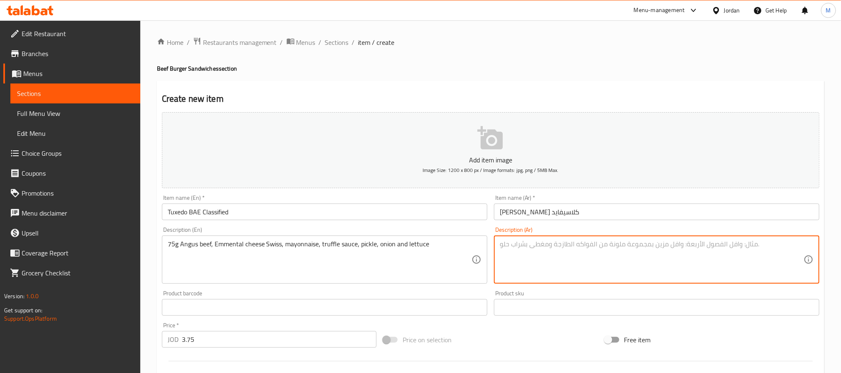
click at [531, 246] on textarea at bounding box center [652, 259] width 304 height 39
paste textarea "لحم بقري أنجوس٧٥ جرام، جبن إيمنتال سويسري، مايونيز، صلصة ترافل، مخلل، بصل و خس"
type textarea "لحم بقري أنجوس٧٥ جرام، جبن إيمنتال سويسري، مايونيز، صلصة ترافل، مخلل، بصل و خس"
click at [354, 212] on input "Tuxedo BAE Classified" at bounding box center [324, 211] width 325 height 17
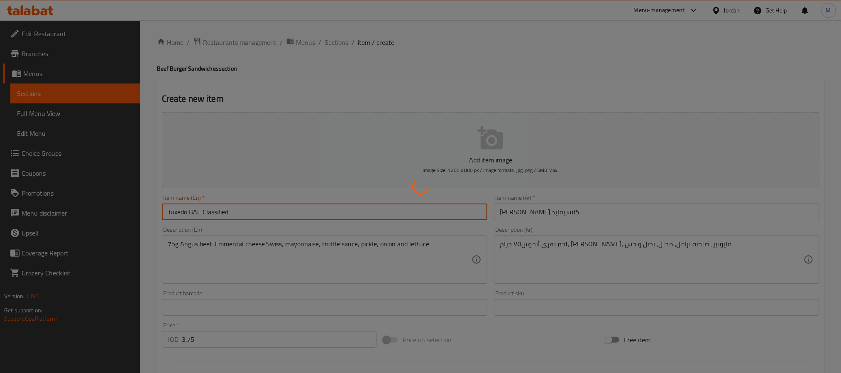
type input "0"
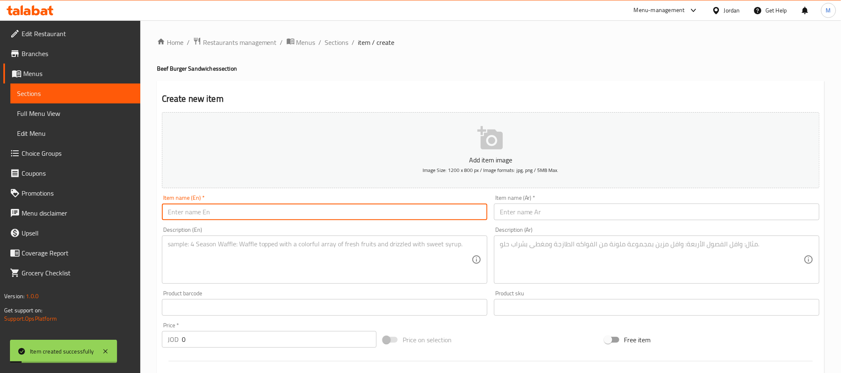
click at [254, 237] on div "Description (En)" at bounding box center [324, 259] width 325 height 48
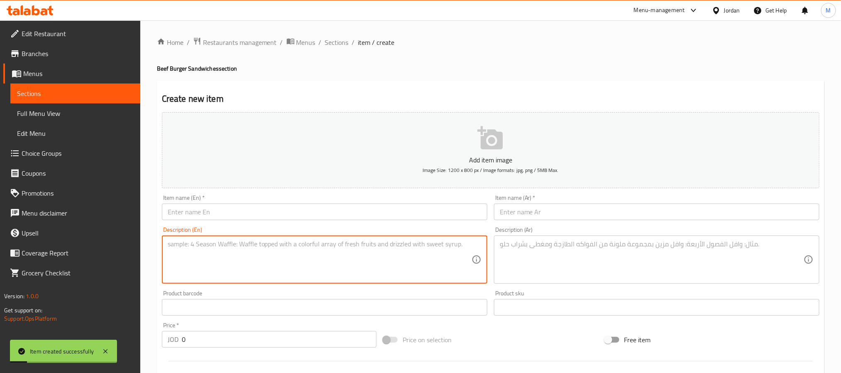
paste textarea ""SMOKED BAE (CREATIVE) 75g Angus beef, onions, pickles, smoked cheese, cheddar …"
type textarea ""SMOKED BAE (CREATIVE) 75g Angus beef, onions, pickles, smoked cheese, cheddar …"
click at [322, 209] on input "text" at bounding box center [324, 211] width 325 height 17
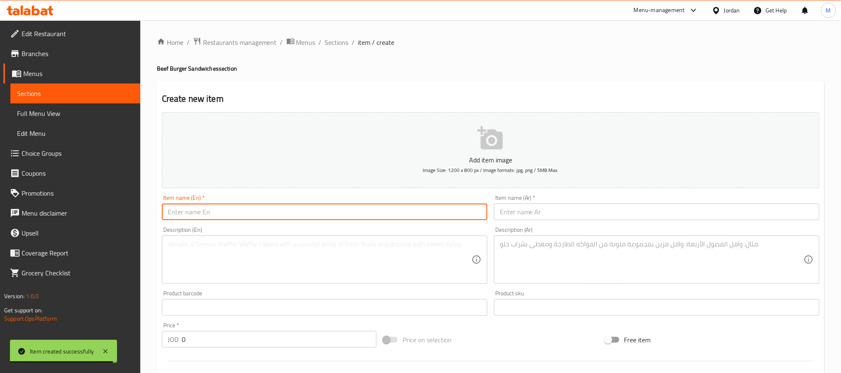
paste input "Smoked BAE Creative"
type input "Smoked BAE Creative"
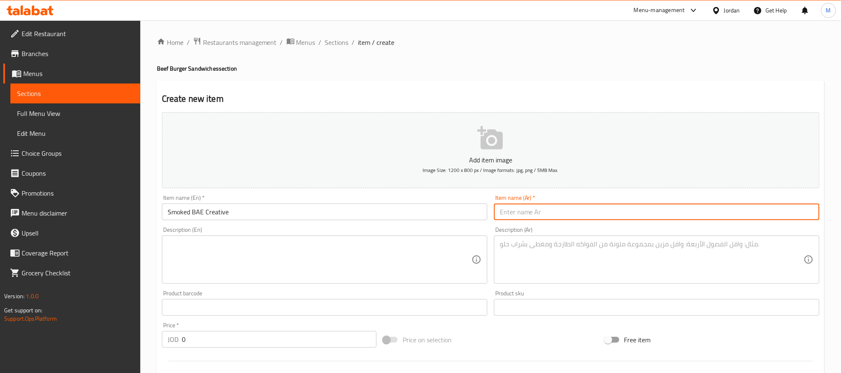
drag, startPoint x: 590, startPoint y: 217, endPoint x: 595, endPoint y: 197, distance: 20.5
click at [590, 217] on input "text" at bounding box center [656, 211] width 325 height 17
paste input "سموكد باي كرياتيف"
type input "سموكد باي كرياتيف"
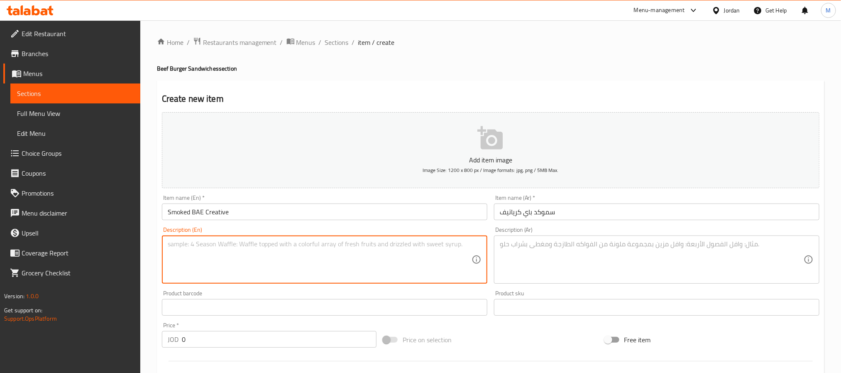
drag, startPoint x: 296, startPoint y: 246, endPoint x: 369, endPoint y: 146, distance: 123.9
click at [298, 246] on textarea at bounding box center [320, 259] width 304 height 39
paste textarea "75g Angus beef, onions, pickles, smoked cheese, cheddar cheese, beef bacon and …"
type textarea "75g Angus beef, onions, pickles, smoked cheese, cheddar cheese, beef bacon and …"
click at [561, 254] on textarea at bounding box center [652, 259] width 304 height 39
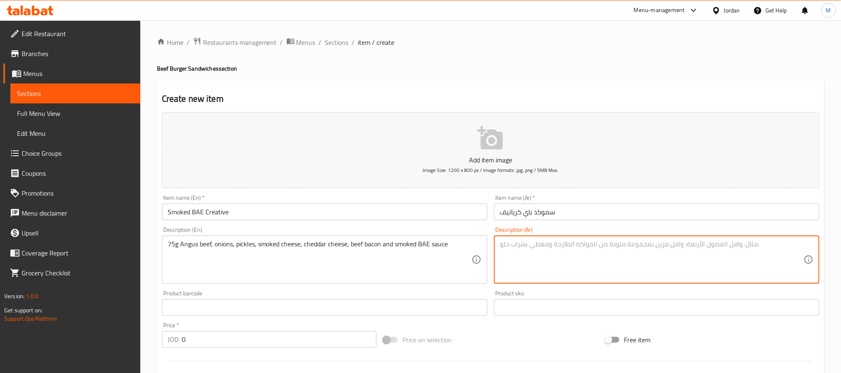
paste textarea "لحم بقري أنجوس٧٥ جرام، بصل ، مخلل، جبن مدخن، جبن شيدر، لحم بقري مقدد و صلصة باي…"
type textarea "لحم بقري أنجوس٧٥ جرام، بصل ، مخلل، جبن مدخن، جبن شيدر، لحم بقري مقدد و صلصة باي…"
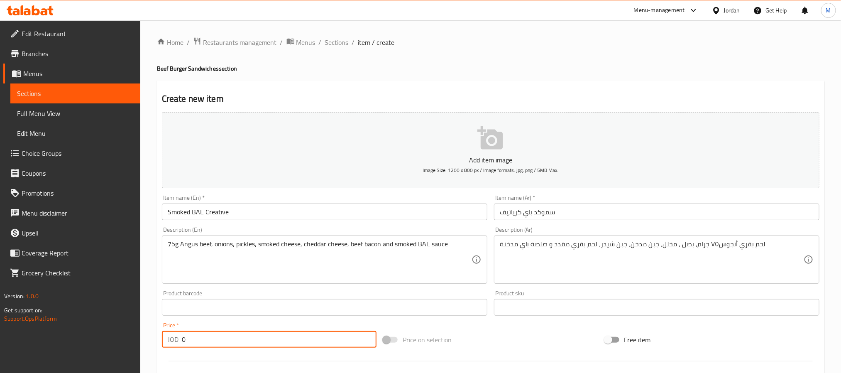
click at [242, 333] on input "0" at bounding box center [279, 339] width 195 height 17
paste input "3.75"
type input "3.75"
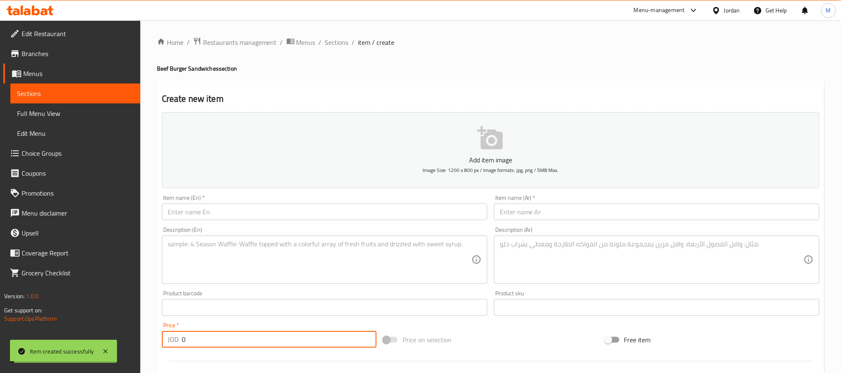
paste input "3.75"
type input "3.75"
click at [262, 205] on input "text" at bounding box center [324, 211] width 325 height 17
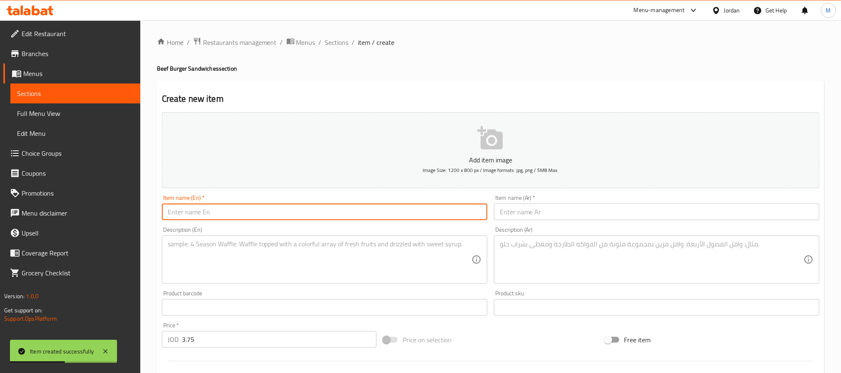
paste input "BAE Explosion Dynamite"
type input "BAE Explosion Dynamite"
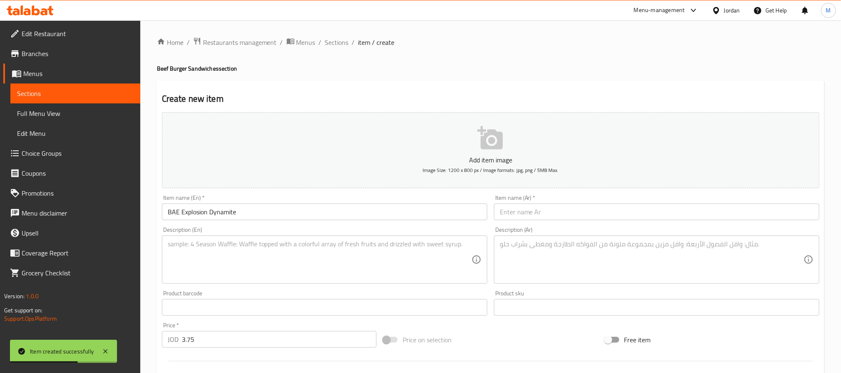
click at [547, 222] on div "Item name (Ar)   * Item name (Ar) *" at bounding box center [656, 207] width 332 height 32
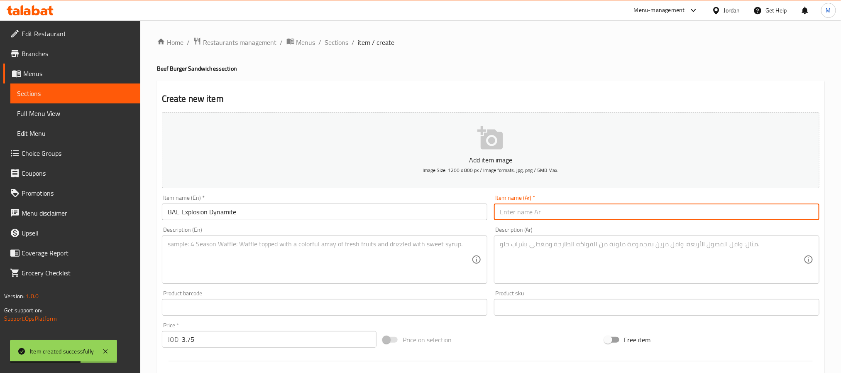
click at [549, 212] on input "text" at bounding box center [656, 211] width 325 height 17
paste input "باي اكسبلوجن ديناميت"
type input "باي اكسبلوجن ديناميت"
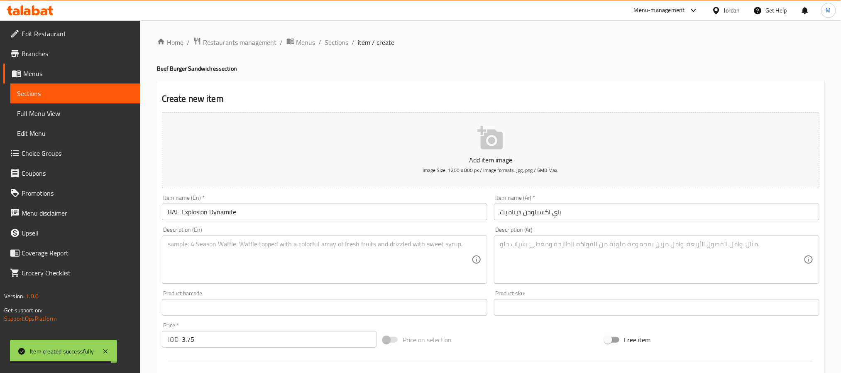
click at [332, 238] on div "Description (En)" at bounding box center [324, 259] width 325 height 48
paste textarea "75g Angus beef with cheddar cheese, onions, pickles, jalapenos, lettuce, and Kn…"
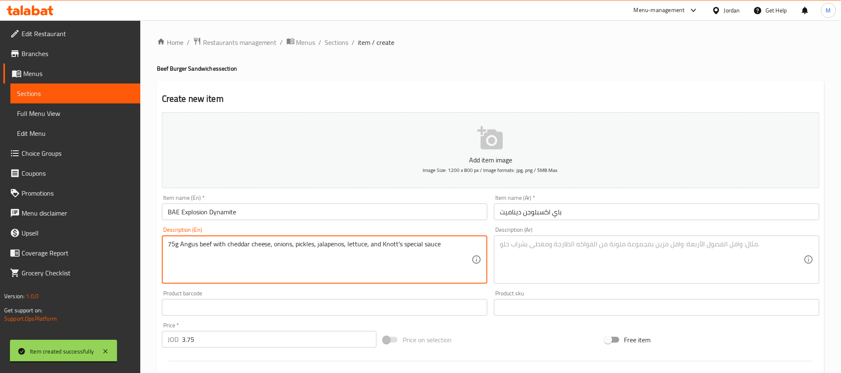
type textarea "75g Angus beef with cheddar cheese, onions, pickles, jalapenos, lettuce, and Kn…"
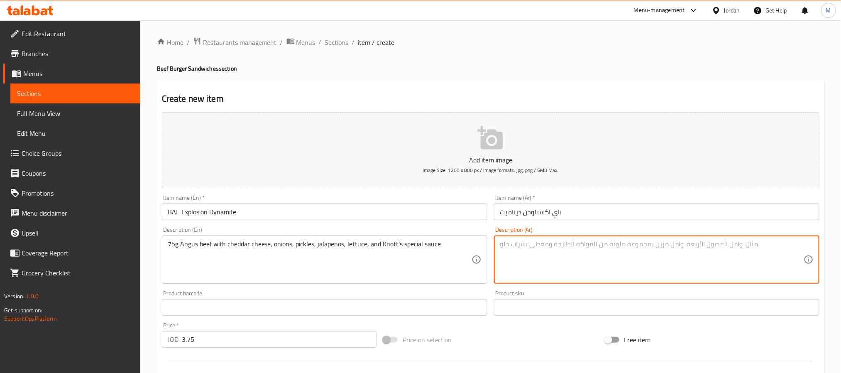
click at [548, 251] on textarea at bounding box center [652, 259] width 304 height 39
paste textarea "لحم بقري٧٥ جرام أنجوس مع جبن شيدر، بصل، مخلل، هالبينو، خس و صلصة نوت الخاصة"
type textarea "لحم بقري٧٥ جرام أنجوس مع جبن شيدر، بصل، مخلل، هالبينو، خس و صلصة نوت الخاصة"
click at [275, 207] on input "BAE Explosion Dynamite" at bounding box center [324, 211] width 325 height 17
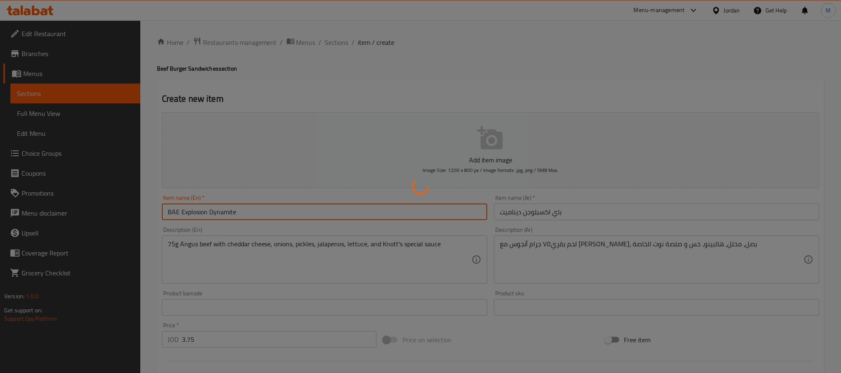
type input "0"
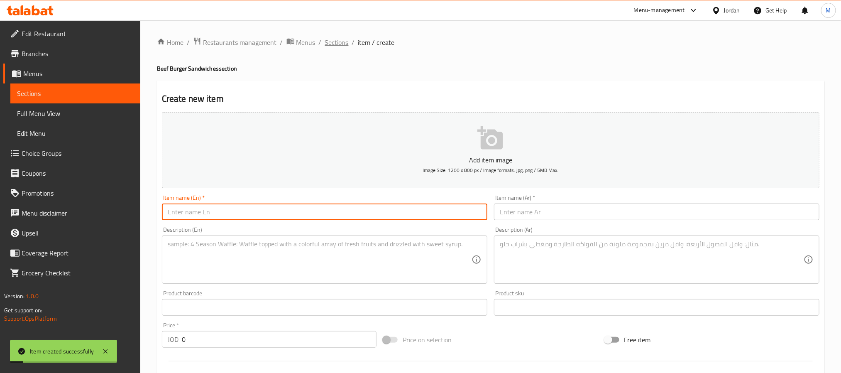
click at [326, 45] on span "Sections" at bounding box center [337, 42] width 24 height 10
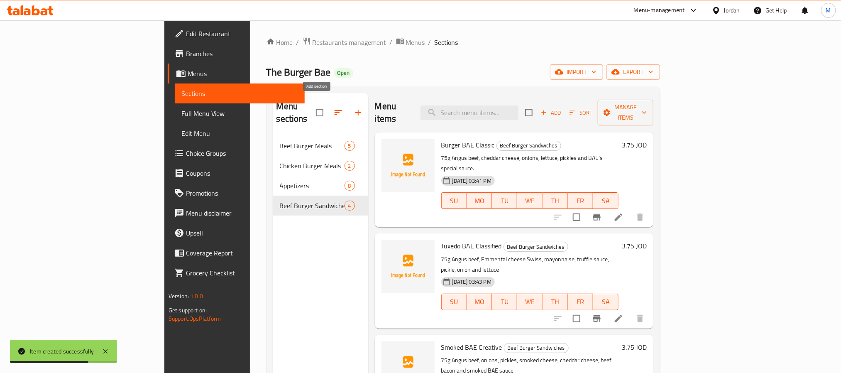
click at [348, 106] on button "button" at bounding box center [358, 112] width 20 height 20
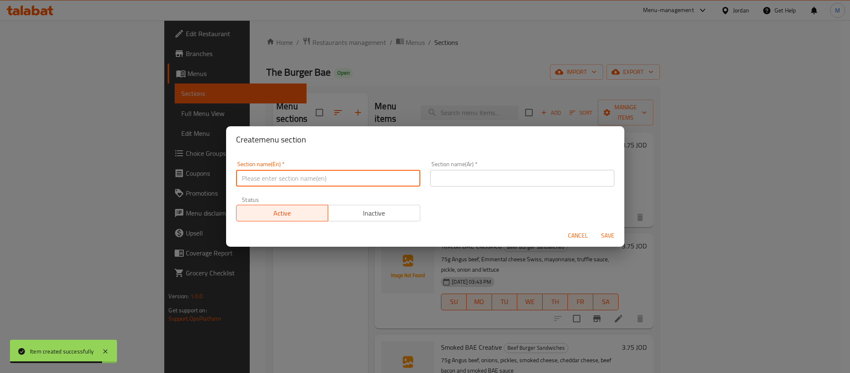
click at [315, 181] on input "text" at bounding box center [328, 178] width 184 height 17
type input "Chicken Burger Sandwiches"
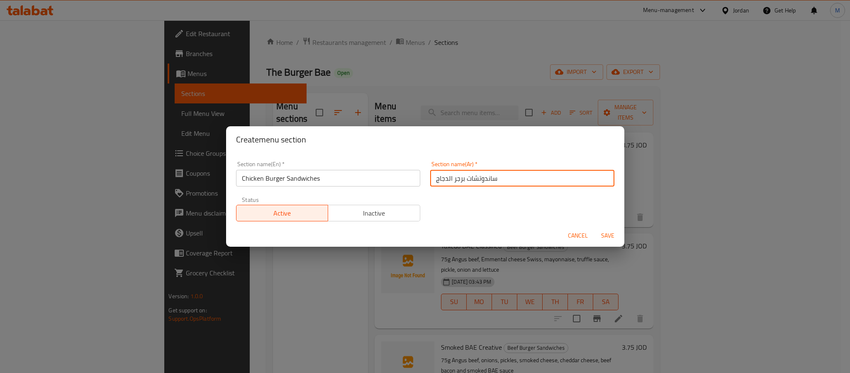
type input "ساندوتشات برجر الدجاج"
click at [595, 228] on button "Save" at bounding box center [608, 235] width 27 height 15
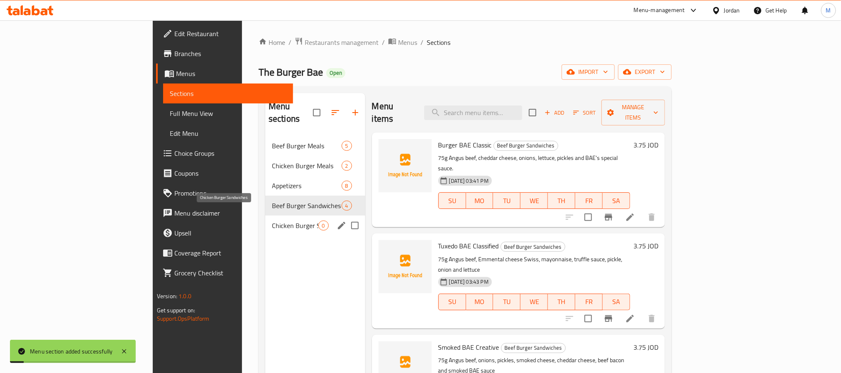
click at [272, 220] on span "Chicken Burger Sandwiches" at bounding box center [295, 225] width 46 height 10
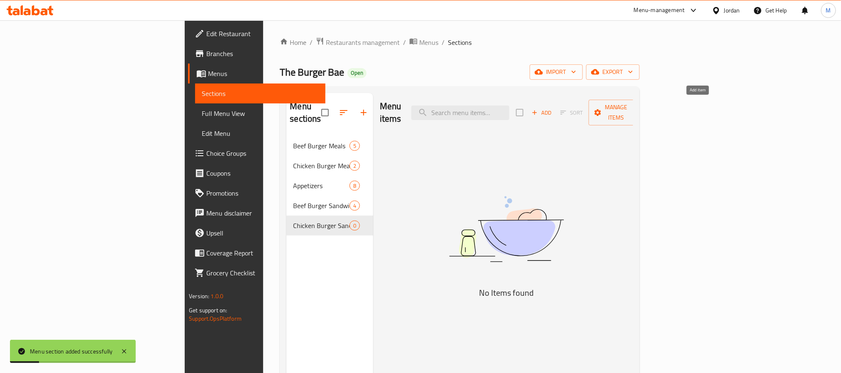
click at [553, 108] on span "Add" at bounding box center [541, 113] width 22 height 10
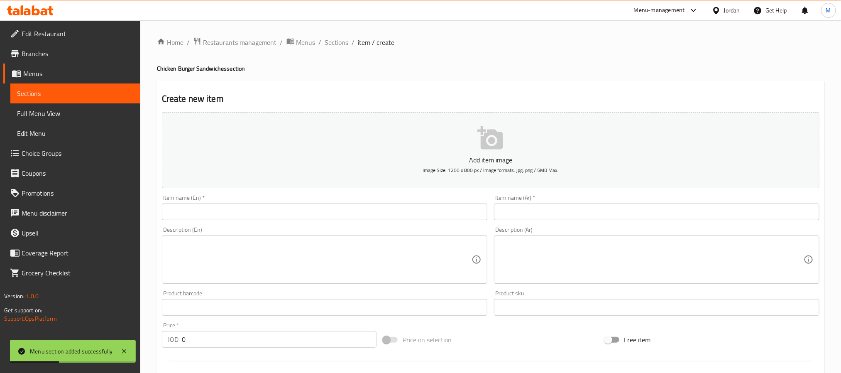
click at [229, 335] on input "0" at bounding box center [279, 339] width 195 height 17
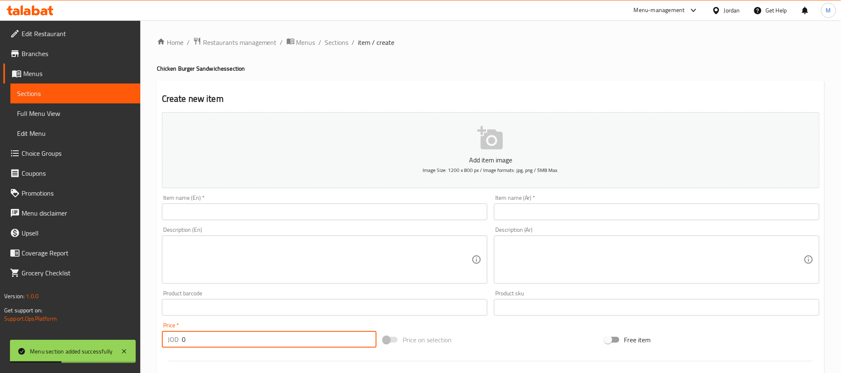
paste input "3.75"
type input "3.75"
click at [323, 211] on input "text" at bounding box center [324, 211] width 325 height 17
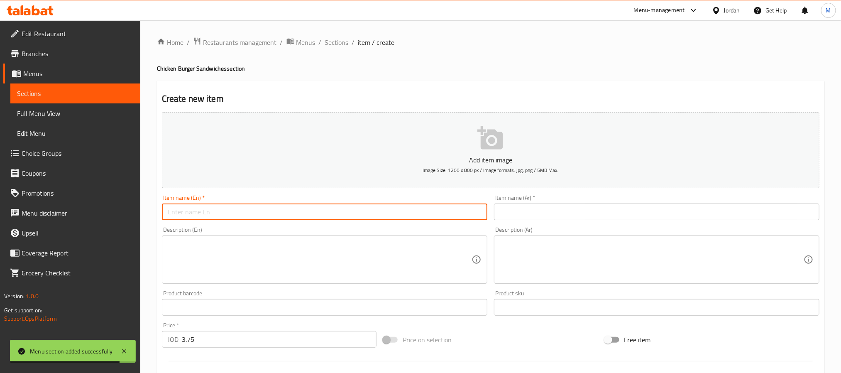
paste input "Casper Crispy"
type input "Casper Crispy"
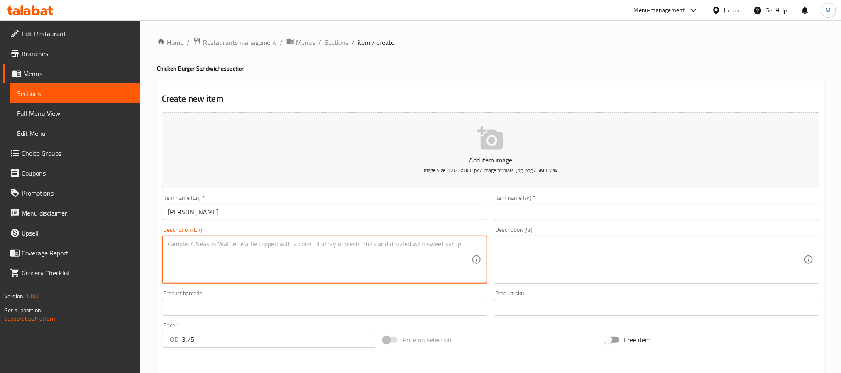
click at [244, 252] on textarea at bounding box center [320, 259] width 304 height 39
paste textarea "75g crispy chicken breast, cheddar cheese, ranch sauce, lettuce, pickles"
type textarea "75g crispy chicken breast, cheddar cheese, ranch sauce, lettuce and pickles"
click at [569, 252] on textarea at bounding box center [652, 259] width 304 height 39
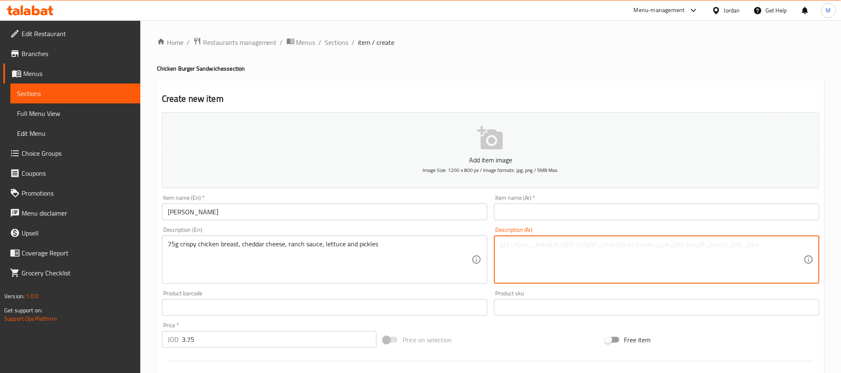
paste textarea "صدر دجاج ٧٥ جرام مقرمش، جبنة شيدر، صلصة رانش، خس و مخلل"
type textarea "صدر دجاج ٧٥ جرام مقرمش، جبنة شيدر، صلصة رانش، خس و مخلل"
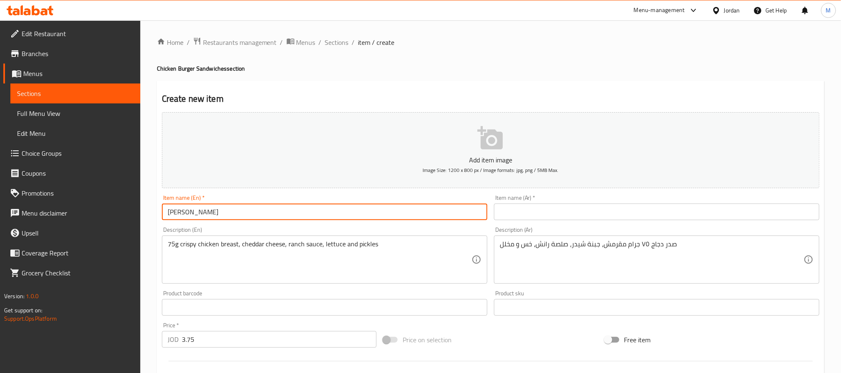
click at [338, 212] on input "Casper Crispy" at bounding box center [324, 211] width 325 height 17
click at [594, 217] on input "text" at bounding box center [656, 211] width 325 height 17
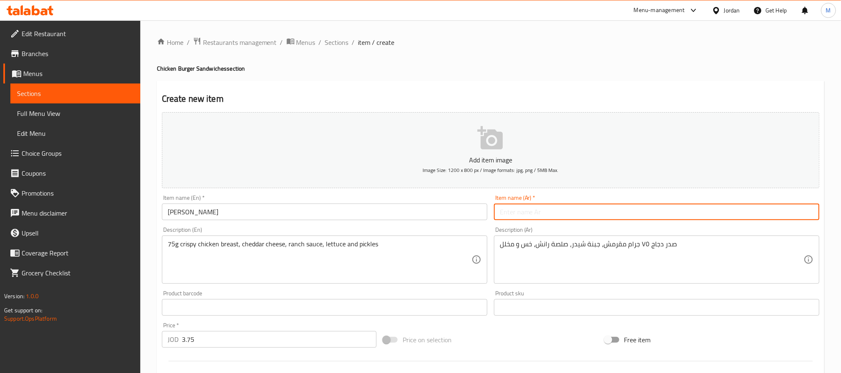
paste input "كاسبر كرسبي"
type input "كاسبر كرسبي"
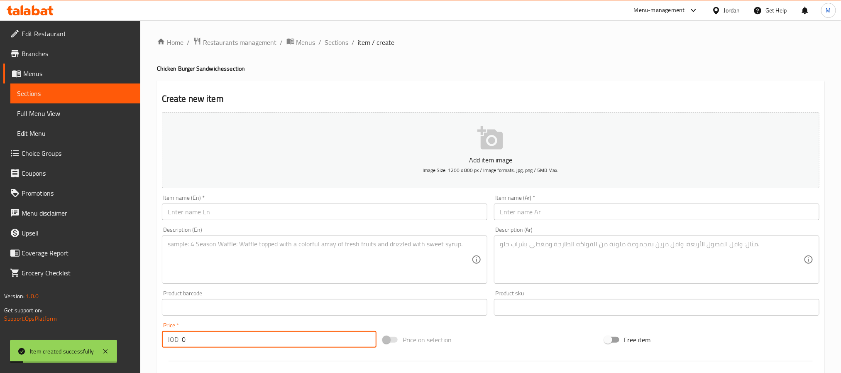
click at [264, 342] on input "0" at bounding box center [279, 339] width 195 height 17
paste input "3.75"
type input "3.75"
click at [284, 210] on input "text" at bounding box center [324, 211] width 325 height 17
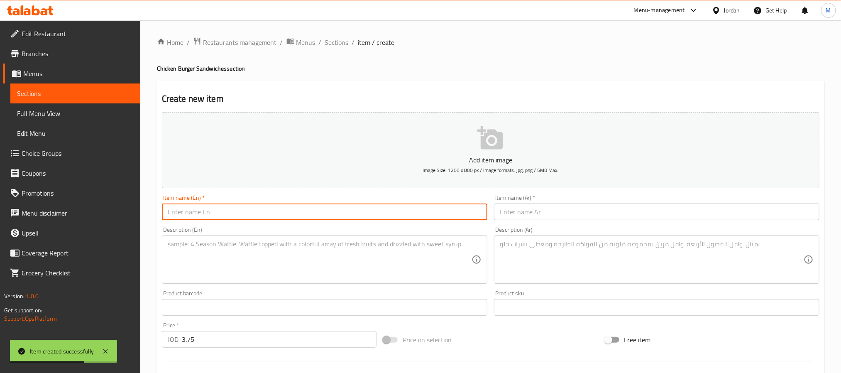
paste input "Chicken Charcoal"
type input "Chicken Charcoal"
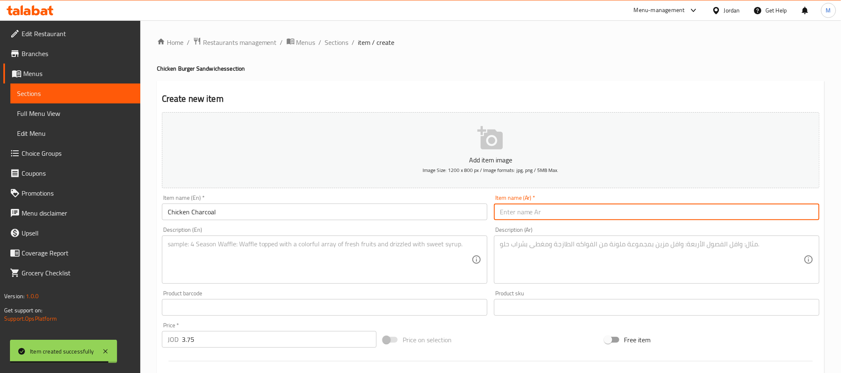
click at [555, 215] on input "text" at bounding box center [656, 211] width 325 height 17
paste input "دجاج على الفحم"
type input "دجاج على الفحم"
drag, startPoint x: 295, startPoint y: 258, endPoint x: 311, endPoint y: 242, distance: 22.6
click at [295, 258] on textarea at bounding box center [320, 259] width 304 height 39
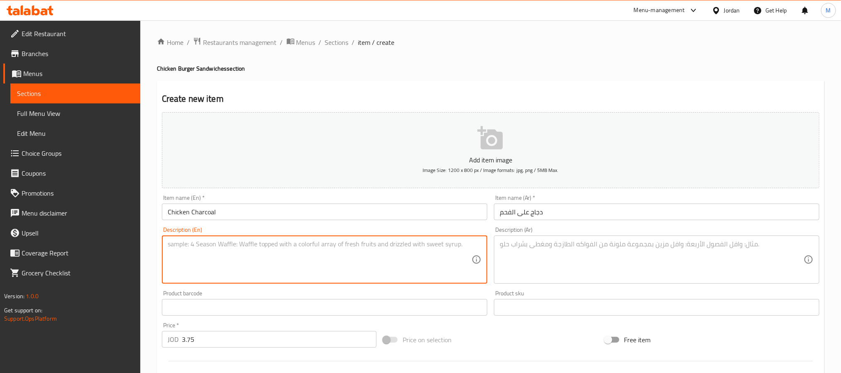
paste textarea "75g grilled chicken breast, ranch sauce, cheddar cheese, lettuce and pickles"
type textarea "75g grilled chicken breast, ranch sauce, cheddar cheese, lettuce and pickles"
click at [567, 255] on textarea at bounding box center [652, 259] width 304 height 39
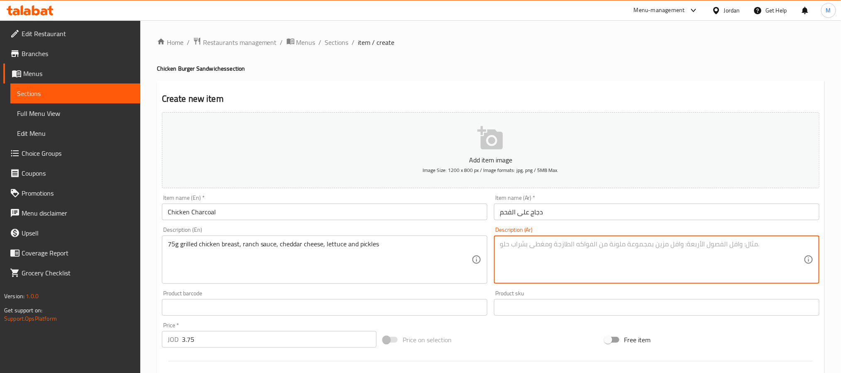
paste textarea "صدر دجاج مشوي٧٥ جرام ، صلصة رانش، جبنة شيدر، خس و مخلل"
type textarea "صدر دجاج مشوي٧٥ جرام ، صلصة رانش، جبنة شيدر، خس و مخلل"
click at [346, 216] on input "Chicken Charcoal" at bounding box center [324, 211] width 325 height 17
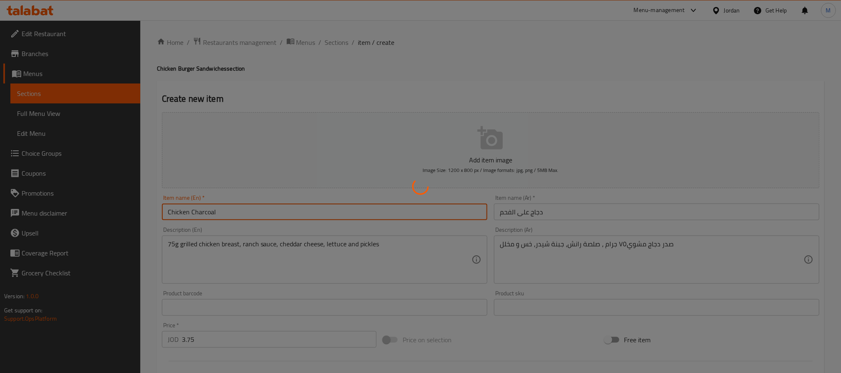
type input "0"
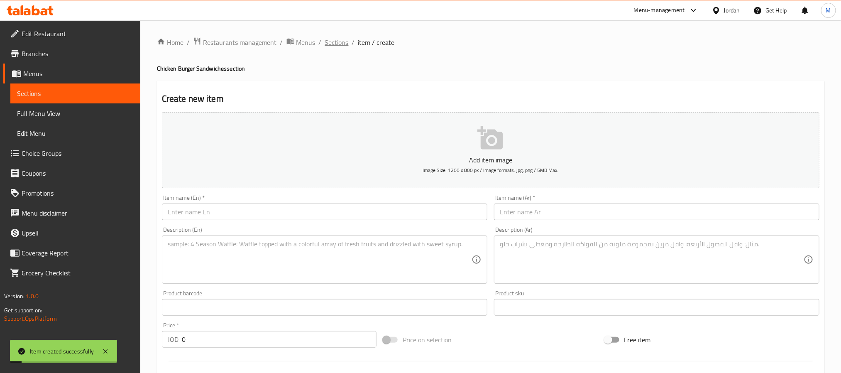
click at [335, 42] on span "Sections" at bounding box center [337, 42] width 24 height 10
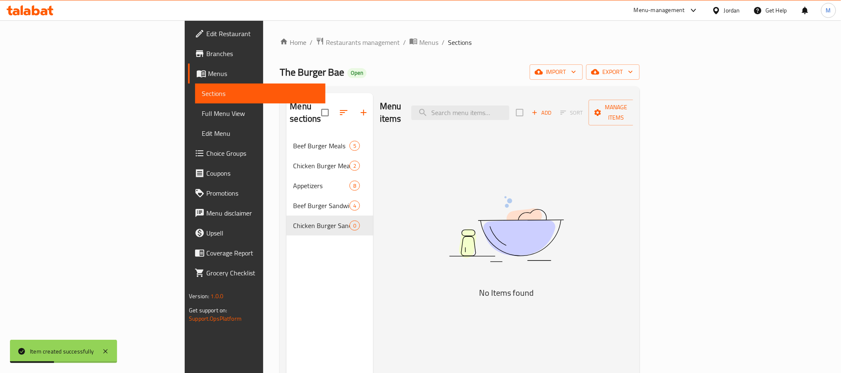
click at [409, 68] on div "The Burger Bae Open import export" at bounding box center [459, 71] width 359 height 15
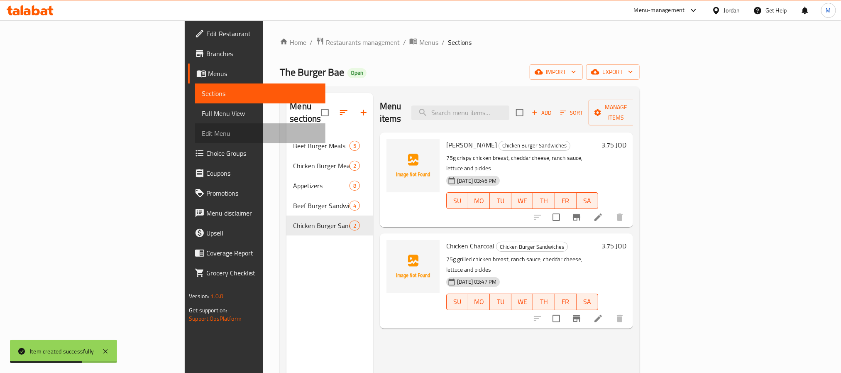
click at [195, 141] on link "Edit Menu" at bounding box center [260, 133] width 130 height 20
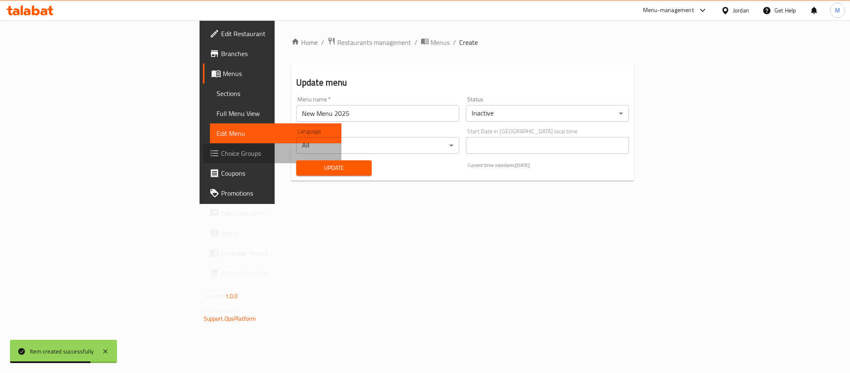
click at [221, 151] on span "Choice Groups" at bounding box center [278, 153] width 114 height 10
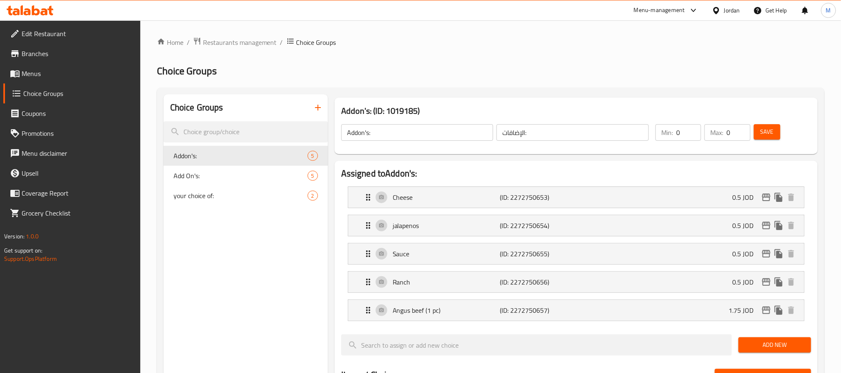
click at [315, 107] on icon "button" at bounding box center [318, 108] width 6 height 6
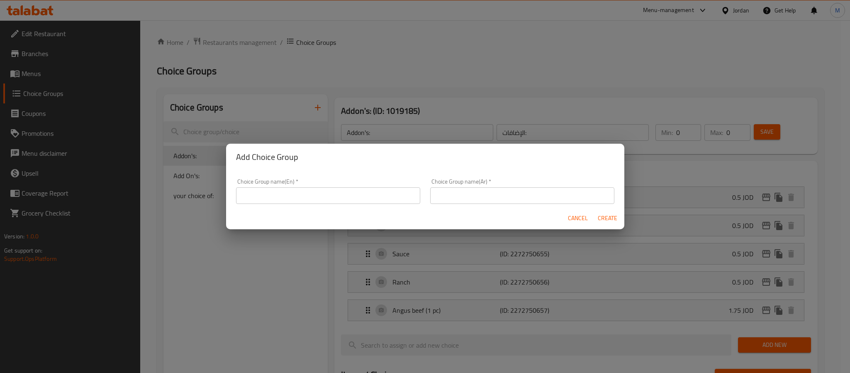
click at [315, 197] on input "text" at bounding box center [328, 195] width 184 height 17
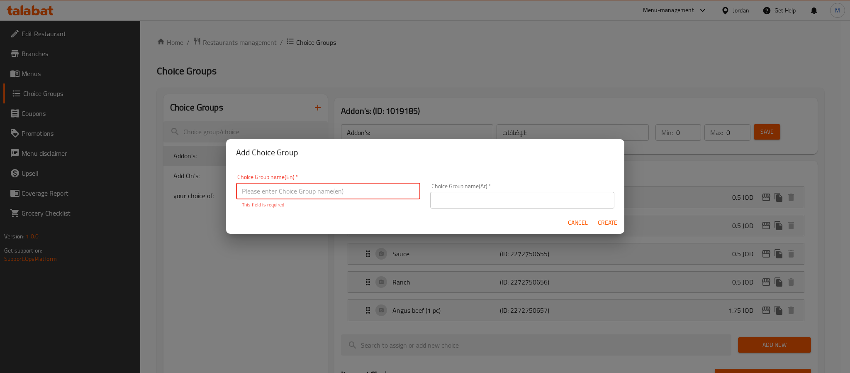
click at [315, 195] on input "text" at bounding box center [328, 191] width 184 height 17
type input "Add On's:"
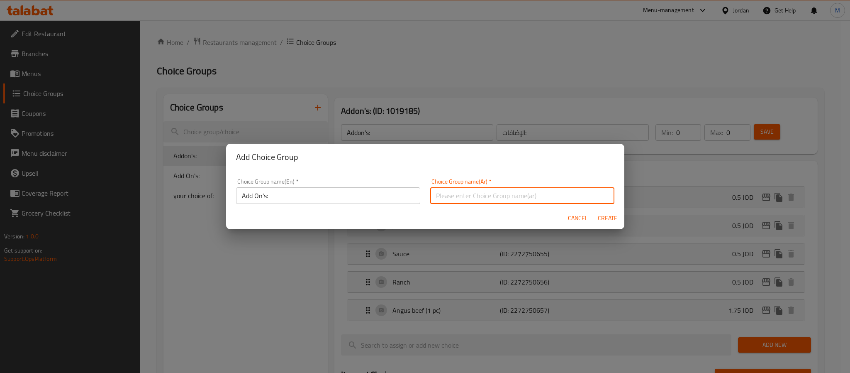
drag, startPoint x: 468, startPoint y: 198, endPoint x: 472, endPoint y: 202, distance: 5.0
click at [468, 198] on input "text" at bounding box center [522, 195] width 184 height 17
type input "الإضافات:"
click at [601, 218] on span "Create" at bounding box center [608, 218] width 20 height 10
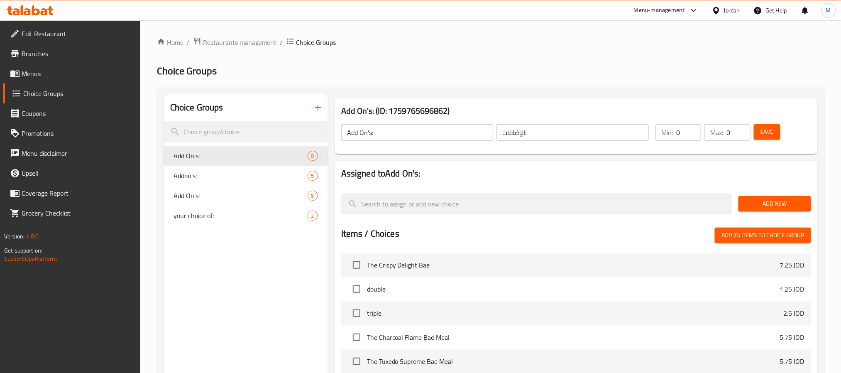
click at [382, 132] on input "Add On's:" at bounding box center [417, 132] width 152 height 17
type input "Change Size:"
type input "تغيير الحجم"
type input "1"
click at [559, 128] on input "تغيير الحجم" at bounding box center [572, 132] width 152 height 17
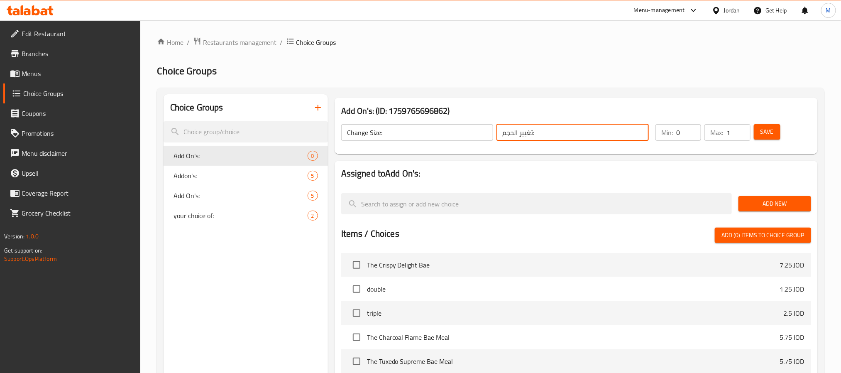
type input "تغيير الحجم:"
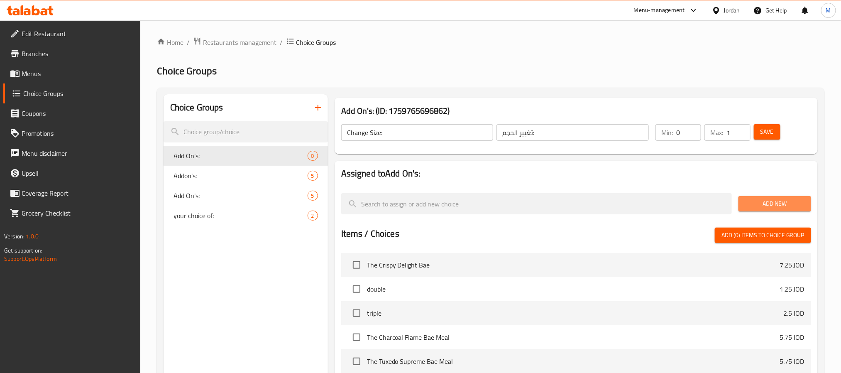
click at [765, 210] on button "Add New" at bounding box center [774, 203] width 73 height 15
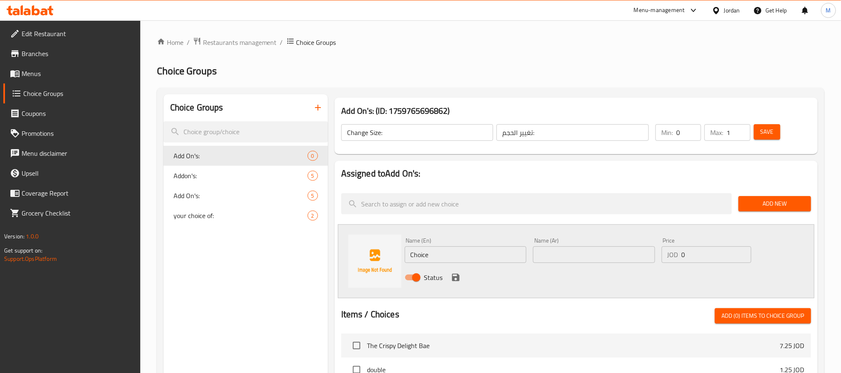
click at [481, 251] on input "Choice" at bounding box center [466, 254] width 122 height 17
type input "Double"
type input "دبل"
type input "1.25"
click at [461, 276] on button "save" at bounding box center [455, 277] width 12 height 12
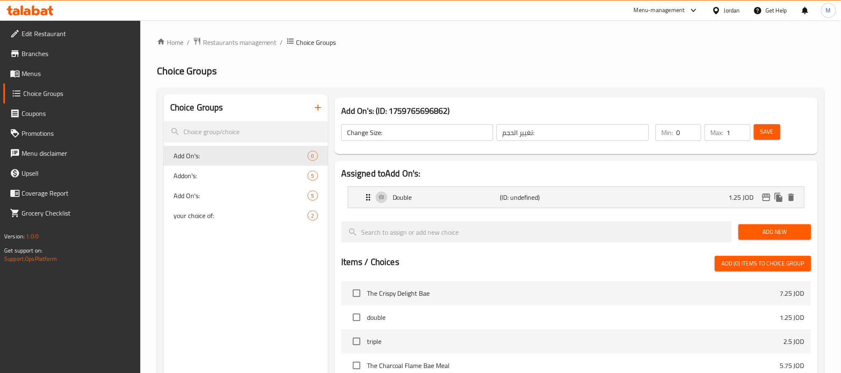
click at [751, 237] on span "Add New" at bounding box center [774, 232] width 59 height 10
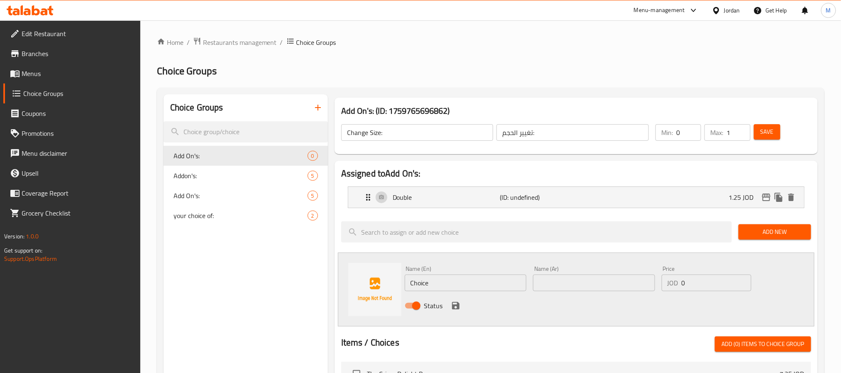
click at [465, 281] on input "Choice" at bounding box center [466, 282] width 122 height 17
type input "Triple"
type input "تربل"
type input "2.50"
click at [457, 309] on icon "save" at bounding box center [455, 305] width 7 height 7
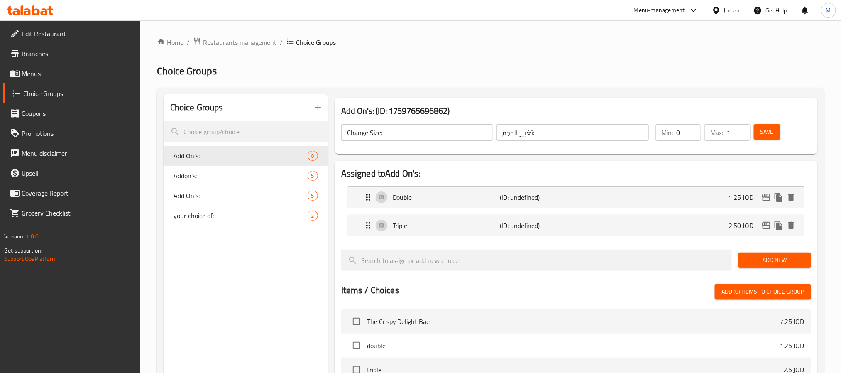
click at [767, 132] on span "Save" at bounding box center [766, 132] width 13 height 10
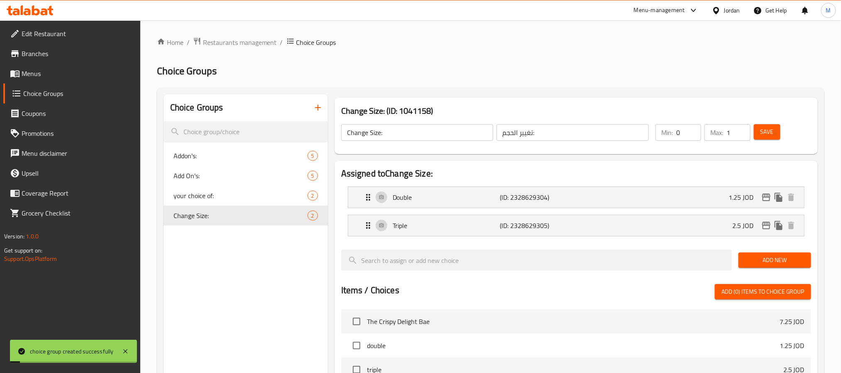
scroll to position [248, 0]
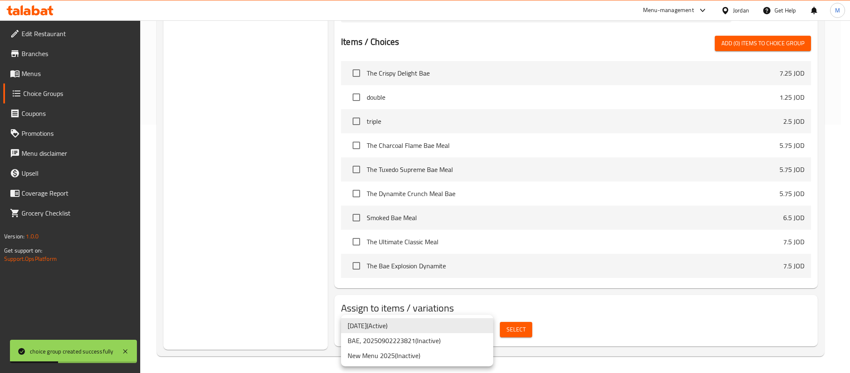
click at [424, 353] on li "New Menu 2025 ( Inactive )" at bounding box center [417, 355] width 152 height 15
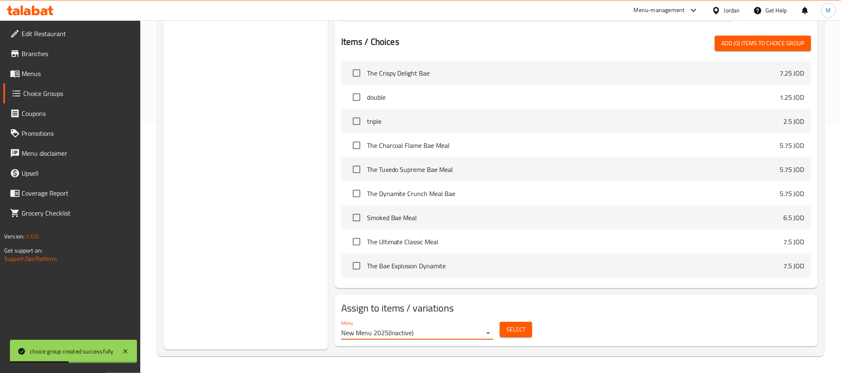
click at [507, 332] on span "Select" at bounding box center [515, 329] width 19 height 10
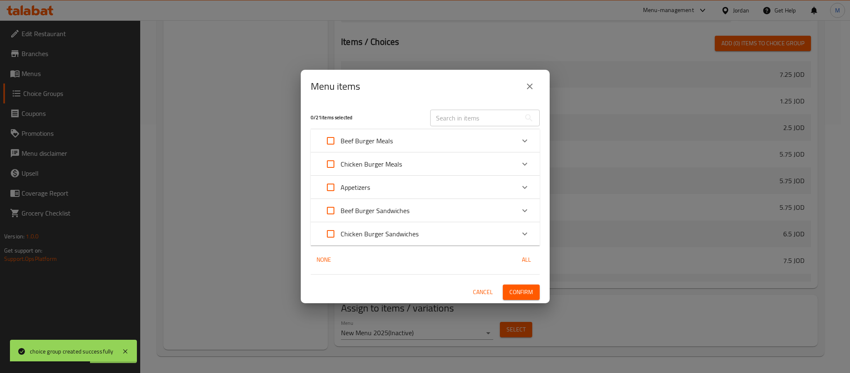
click at [332, 140] on input "Expand" at bounding box center [331, 141] width 20 height 20
checkbox input "true"
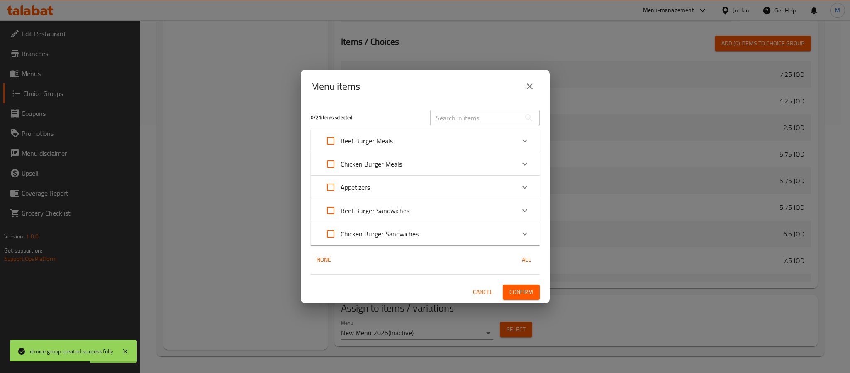
checkbox input "true"
click at [331, 162] on input "Expand" at bounding box center [331, 164] width 20 height 20
checkbox input "true"
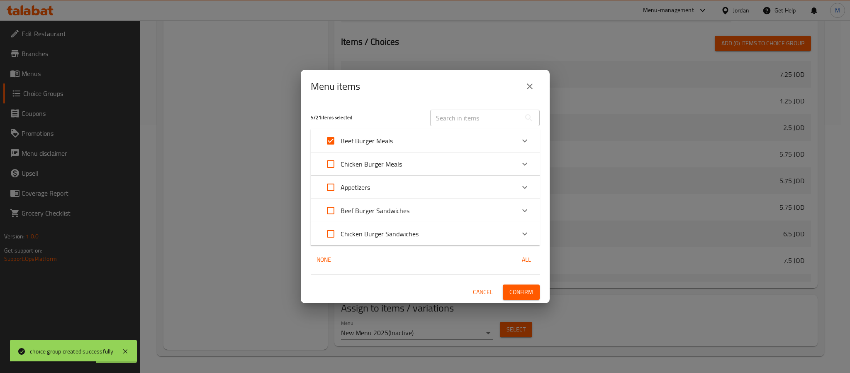
checkbox input "true"
click at [330, 207] on input "Expand" at bounding box center [331, 210] width 20 height 20
checkbox input "true"
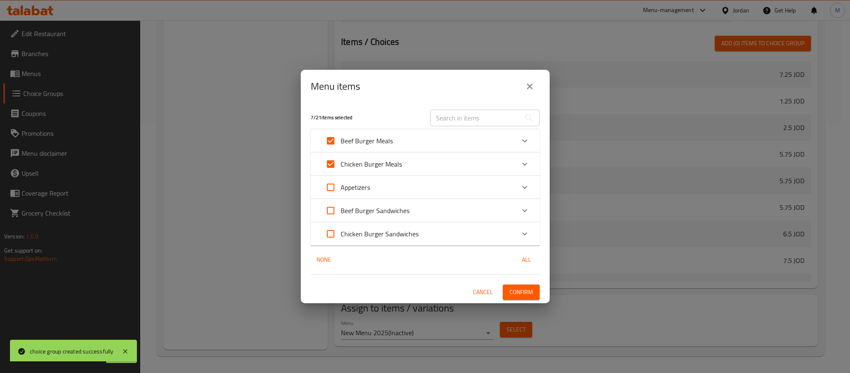
checkbox input "true"
click at [330, 233] on input "Expand" at bounding box center [331, 234] width 20 height 20
checkbox input "true"
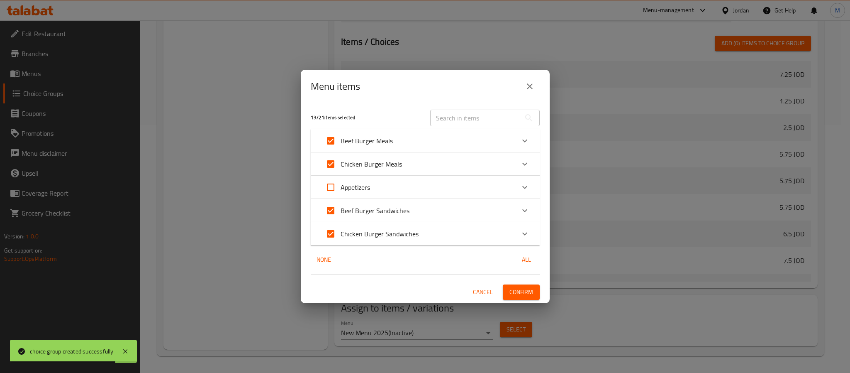
checkbox input "true"
click at [527, 290] on span "Confirm" at bounding box center [522, 292] width 24 height 10
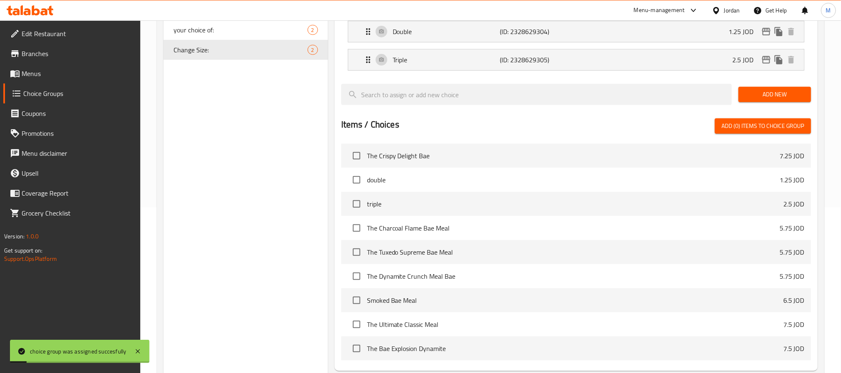
scroll to position [0, 0]
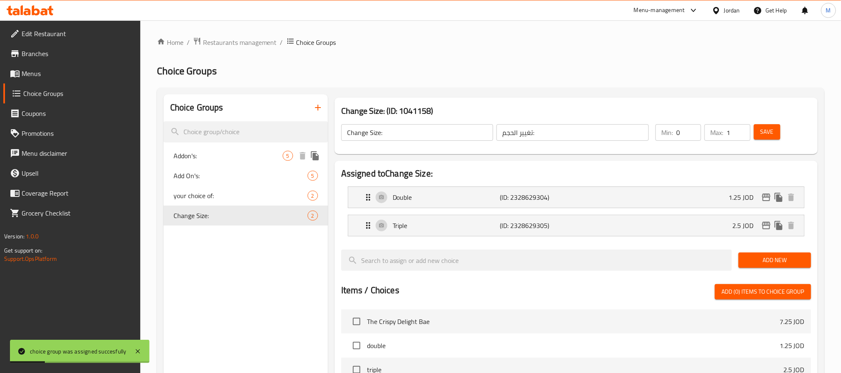
click at [247, 157] on span "Addon's:" at bounding box center [227, 156] width 109 height 10
type input "Addon's:"
type input "الإضافات:"
type input "0"
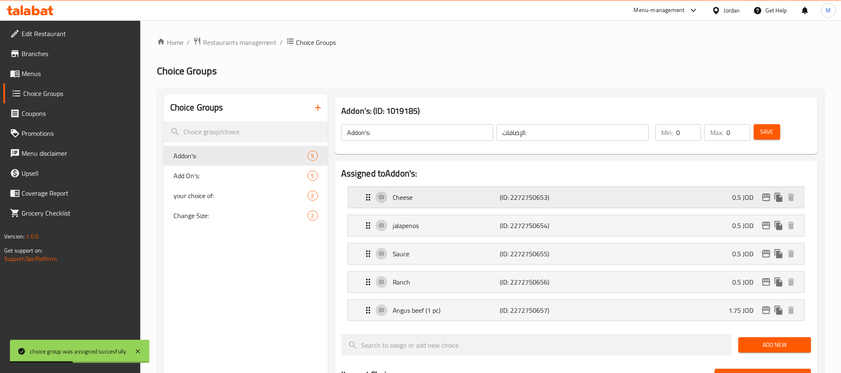
click at [410, 197] on p "Cheese" at bounding box center [446, 197] width 107 height 10
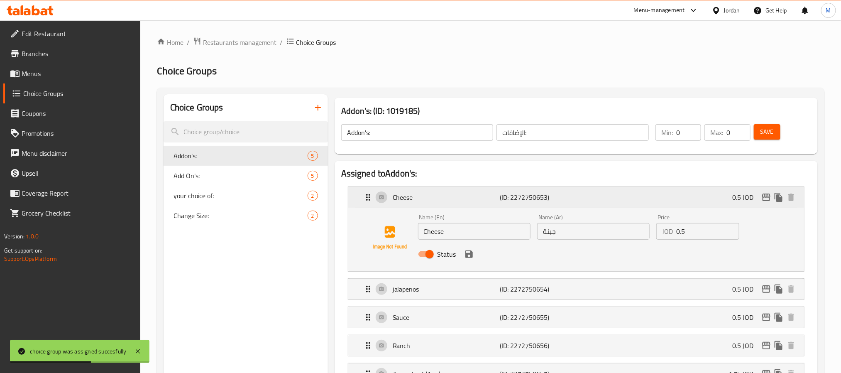
click at [473, 198] on p "Cheese" at bounding box center [446, 197] width 107 height 10
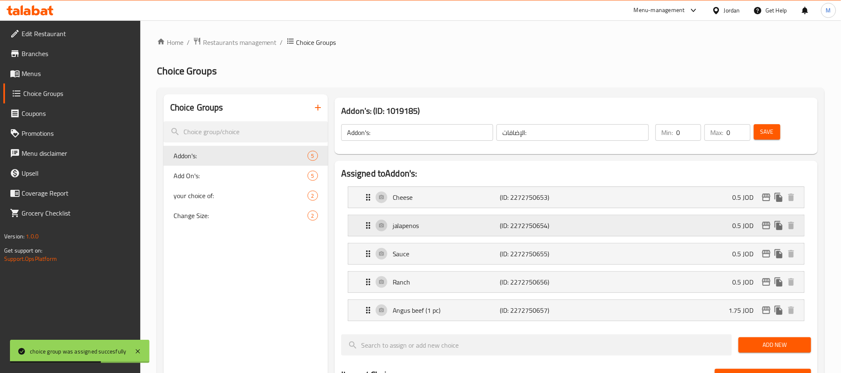
click at [468, 220] on div "jalapenos (ID: 2272750654) 0.5 JOD" at bounding box center [578, 225] width 431 height 21
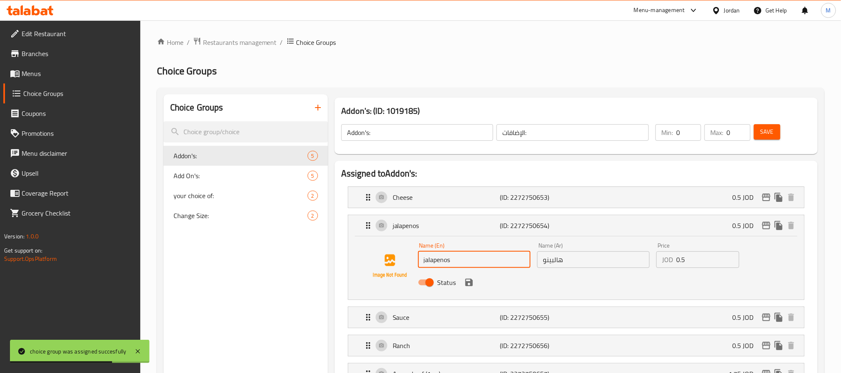
click at [470, 258] on input "jalapenos" at bounding box center [474, 259] width 112 height 17
drag, startPoint x: 421, startPoint y: 264, endPoint x: 416, endPoint y: 261, distance: 6.1
click at [415, 264] on div "Name (En) jalapenos Name (En) Name (Ar) هالبينو Name (Ar) Price JOD 0.5 Price S…" at bounding box center [575, 266] width 429 height 56
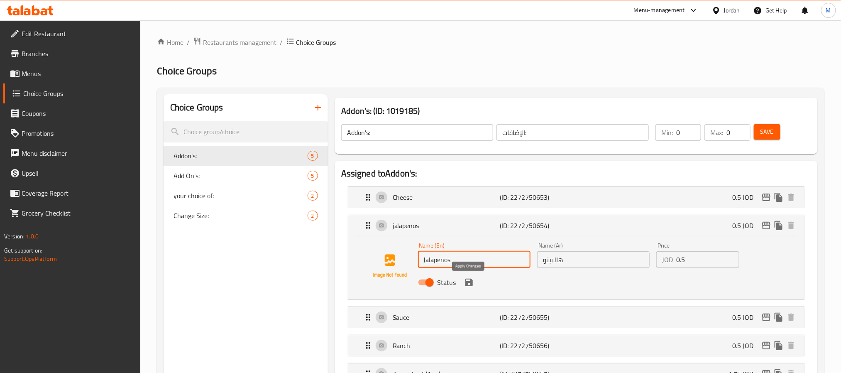
click at [471, 279] on icon "save" at bounding box center [468, 281] width 7 height 7
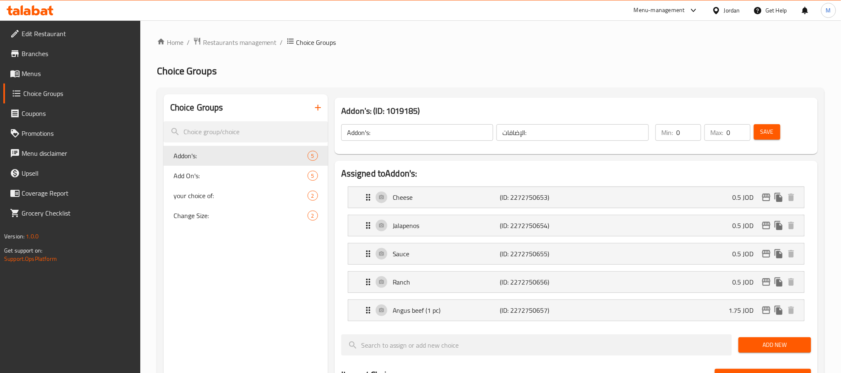
type input "Jalapenos"
click at [449, 251] on p "Sauce" at bounding box center [446, 254] width 107 height 10
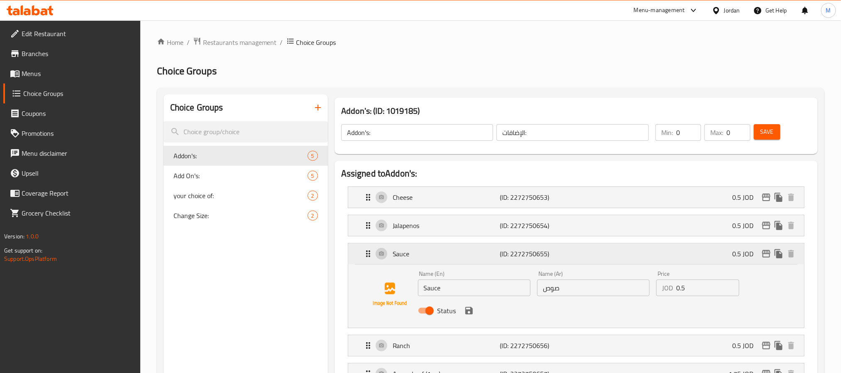
click at [447, 250] on p "Sauce" at bounding box center [446, 254] width 107 height 10
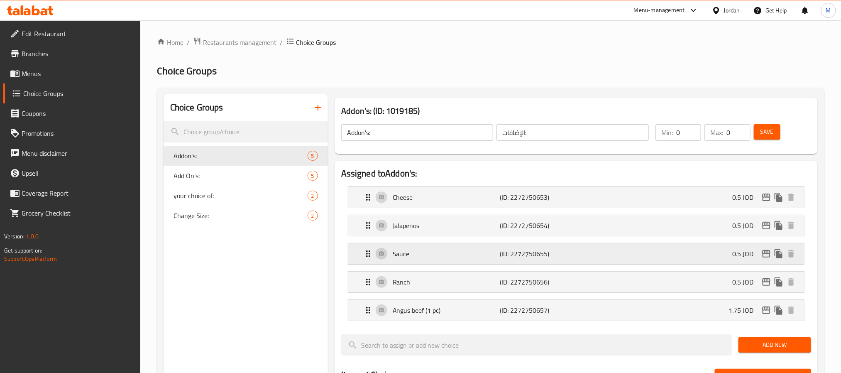
scroll to position [62, 0]
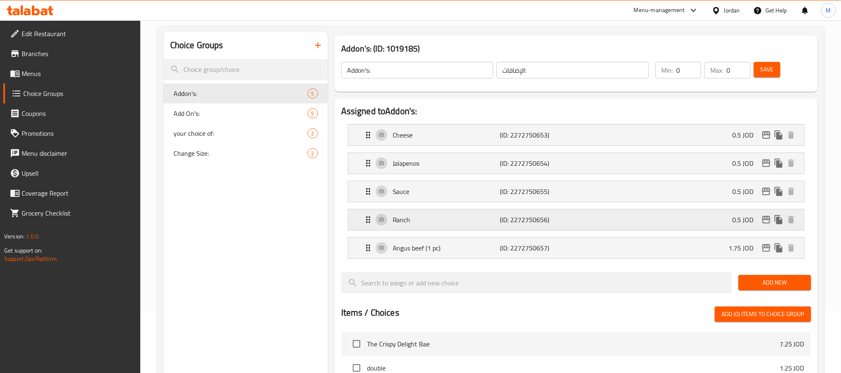
click at [458, 230] on div "Ranch (ID: 2272750656) 0.5 JOD" at bounding box center [578, 219] width 431 height 21
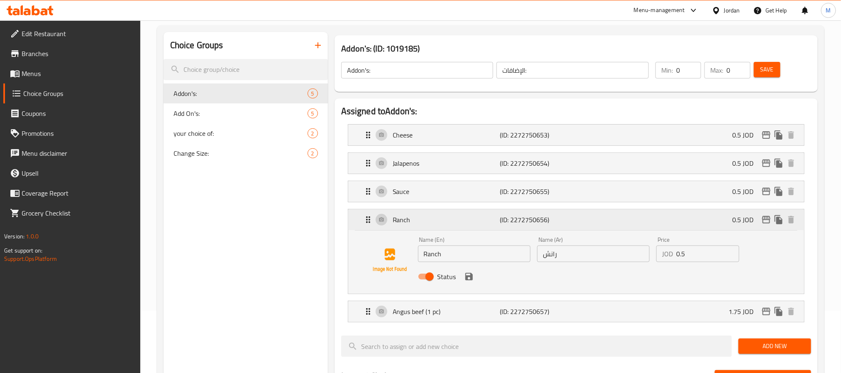
click at [458, 230] on div "Ranch (ID: 2272750656) 0.5 JOD" at bounding box center [578, 219] width 431 height 21
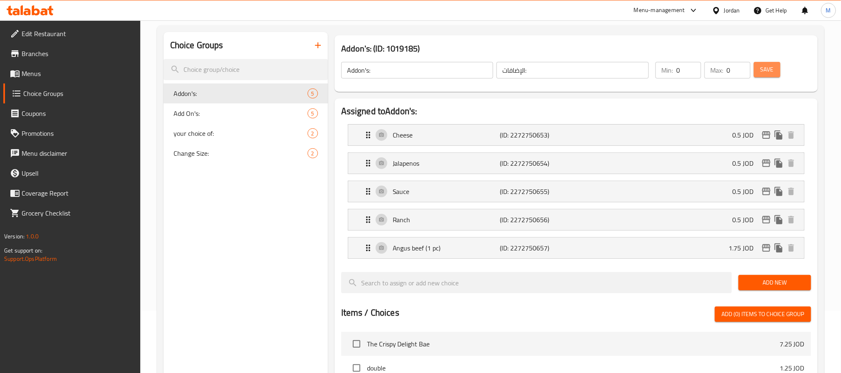
click at [771, 67] on span "Save" at bounding box center [766, 69] width 13 height 10
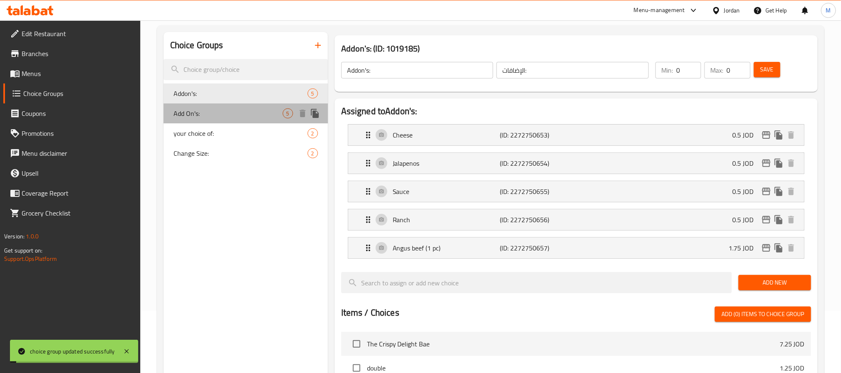
click at [228, 110] on span "Add On's:" at bounding box center [227, 113] width 109 height 10
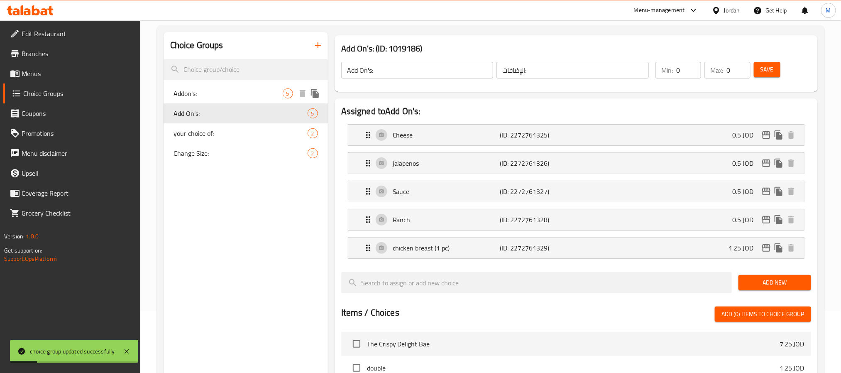
click at [240, 90] on span "Addon's:" at bounding box center [227, 93] width 109 height 10
type input "Addon's:"
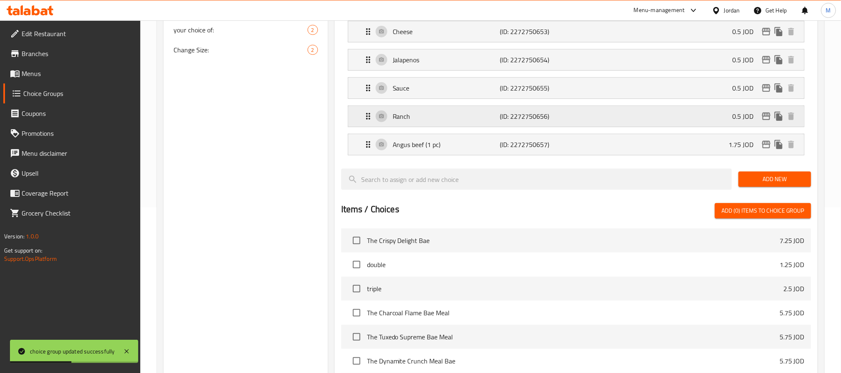
scroll to position [0, 0]
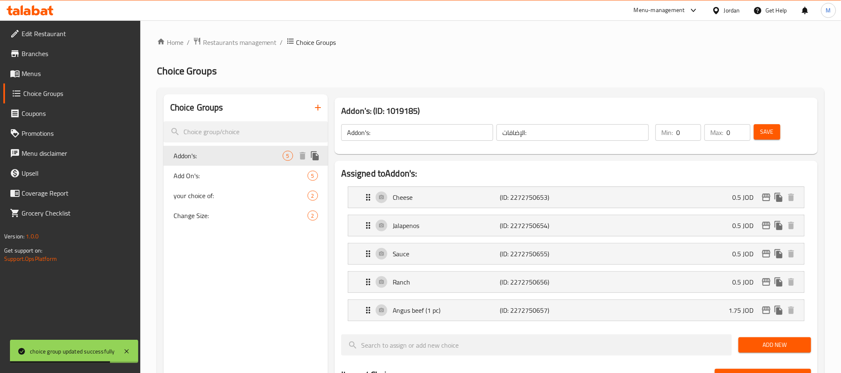
click at [317, 159] on icon "duplicate" at bounding box center [315, 155] width 8 height 9
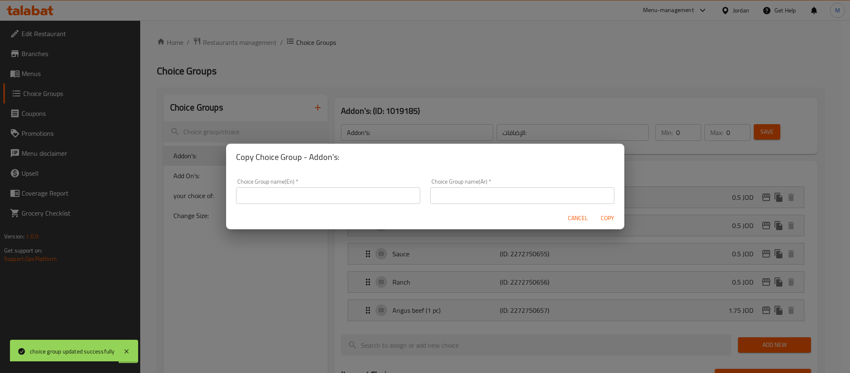
click at [337, 194] on input "text" at bounding box center [328, 195] width 184 height 17
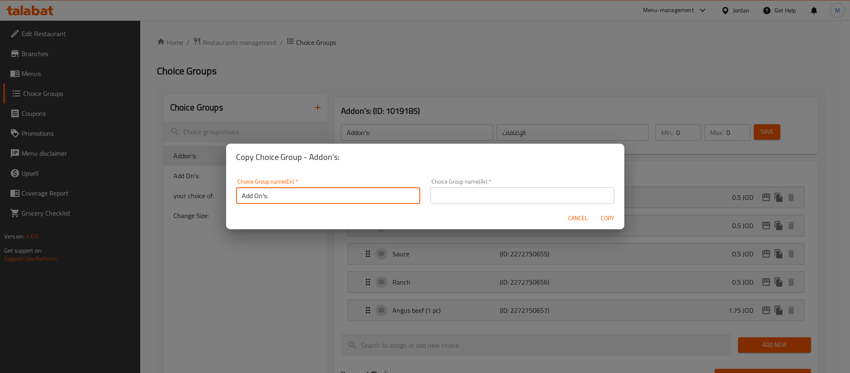
type input "Add On's:"
click at [479, 194] on input "text" at bounding box center [522, 195] width 184 height 17
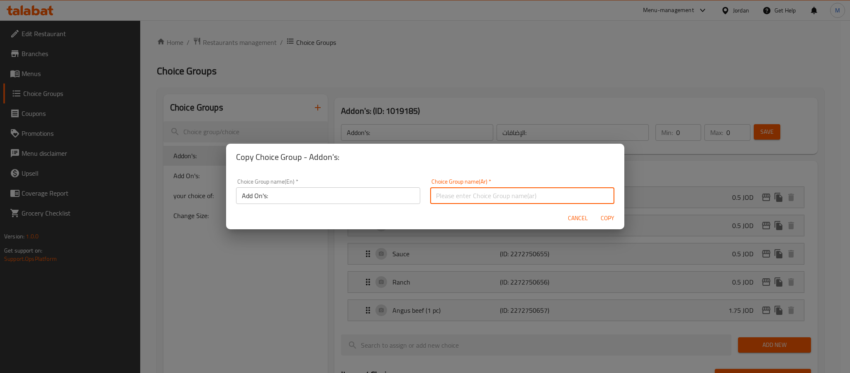
type input "الإضافات:"
click at [596, 218] on button "Copy" at bounding box center [608, 217] width 27 height 15
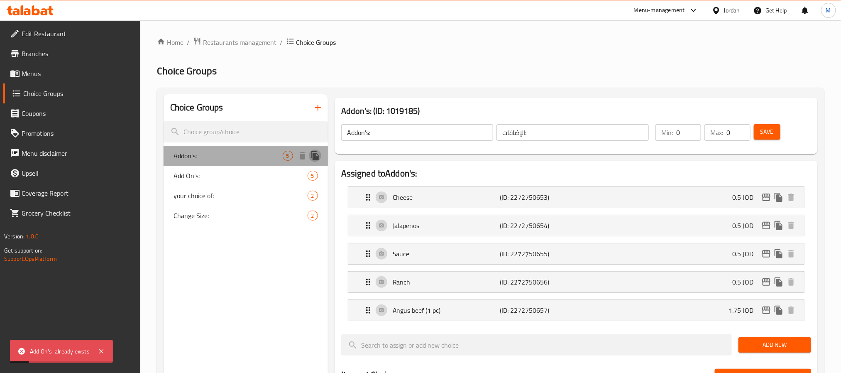
click at [317, 155] on icon "duplicate" at bounding box center [315, 156] width 10 height 10
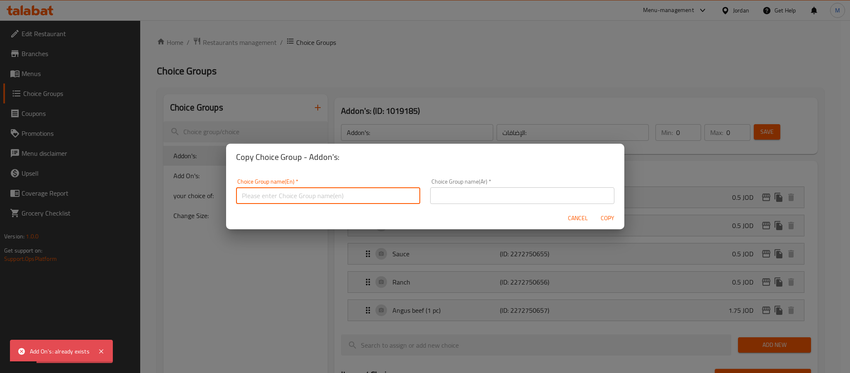
click at [335, 188] on input "text" at bounding box center [328, 195] width 184 height 17
type input "Add On's:"
click at [497, 193] on input "text" at bounding box center [522, 195] width 184 height 17
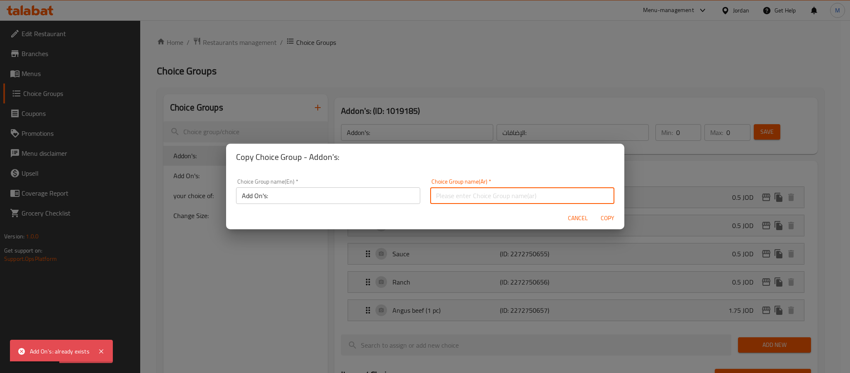
type input "الإضافات:"
click at [609, 218] on span "Copy" at bounding box center [608, 218] width 20 height 10
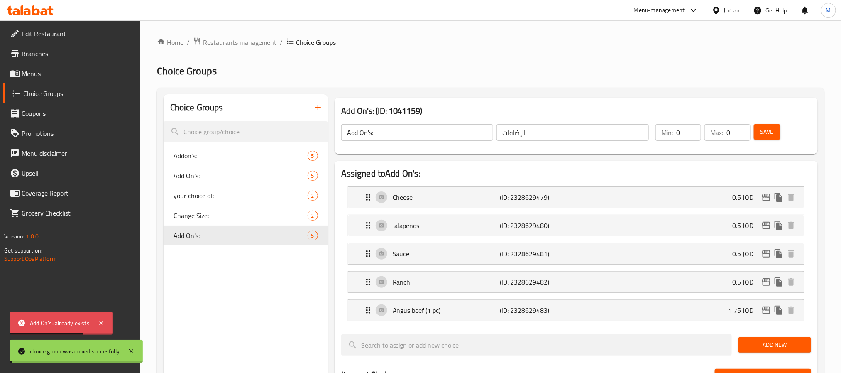
click at [420, 131] on input "Add On's:" at bounding box center [417, 132] width 152 height 17
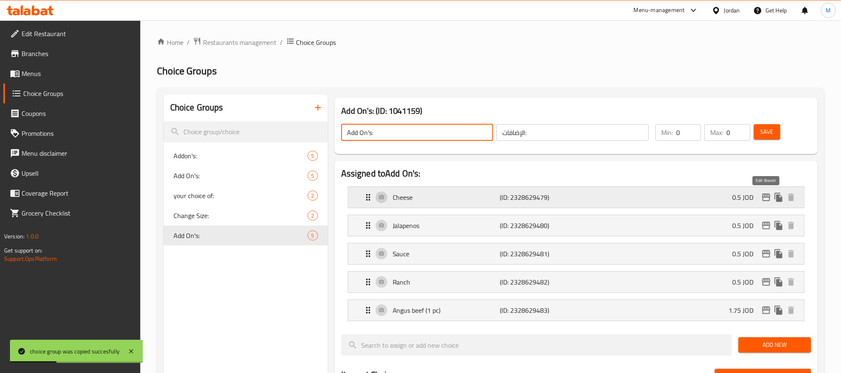
click at [764, 195] on icon "edit" at bounding box center [766, 197] width 10 height 10
type input "Add On's:"
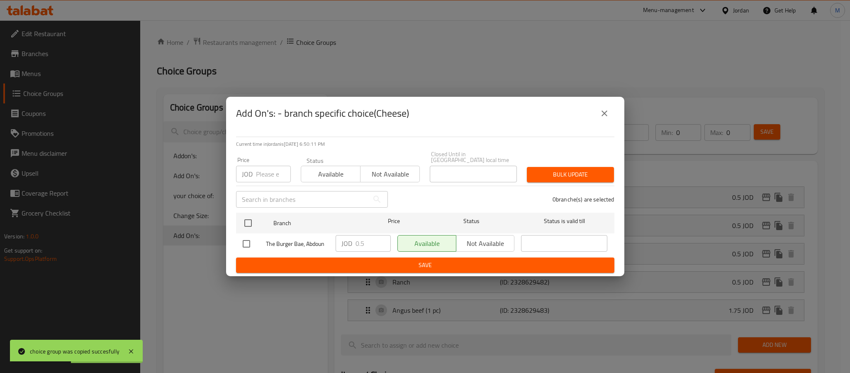
click at [604, 116] on icon "close" at bounding box center [605, 113] width 6 height 6
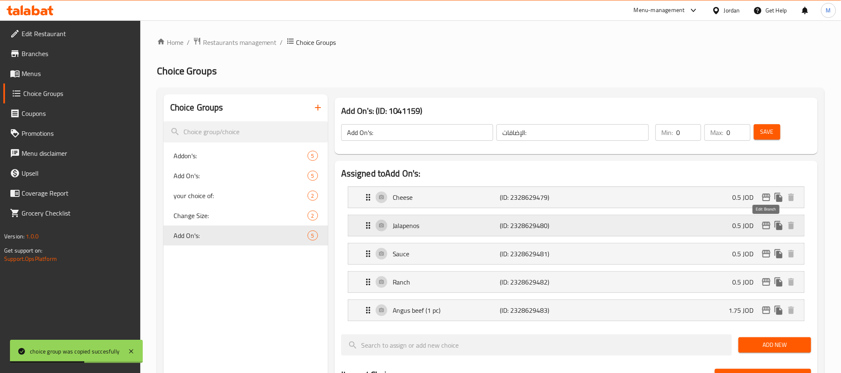
click at [768, 229] on icon "edit" at bounding box center [766, 225] width 8 height 7
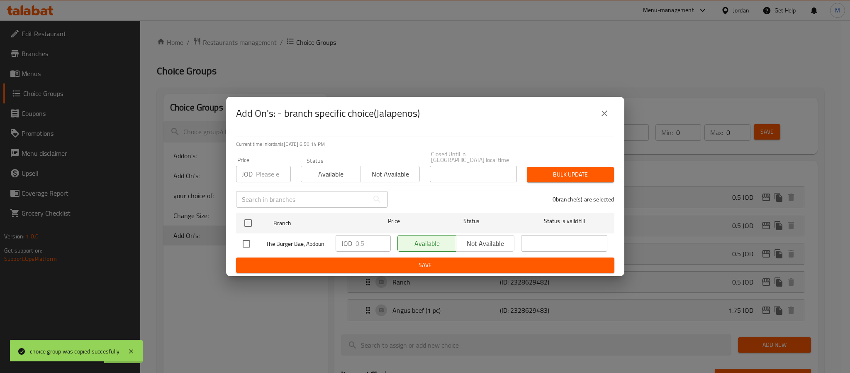
click at [609, 118] on icon "close" at bounding box center [605, 113] width 10 height 10
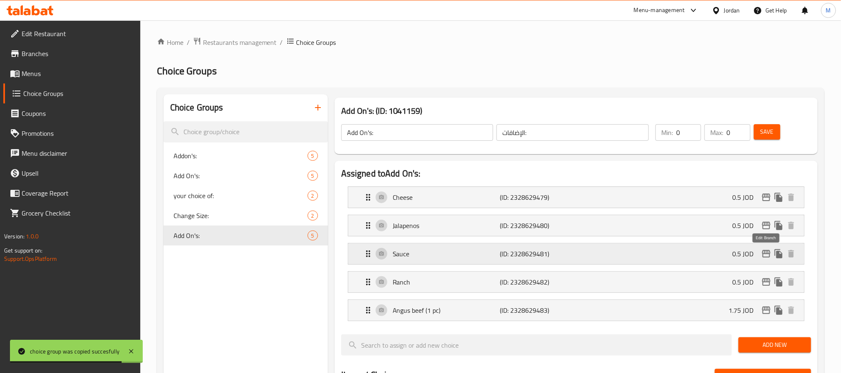
click at [763, 256] on icon "edit" at bounding box center [766, 253] width 8 height 7
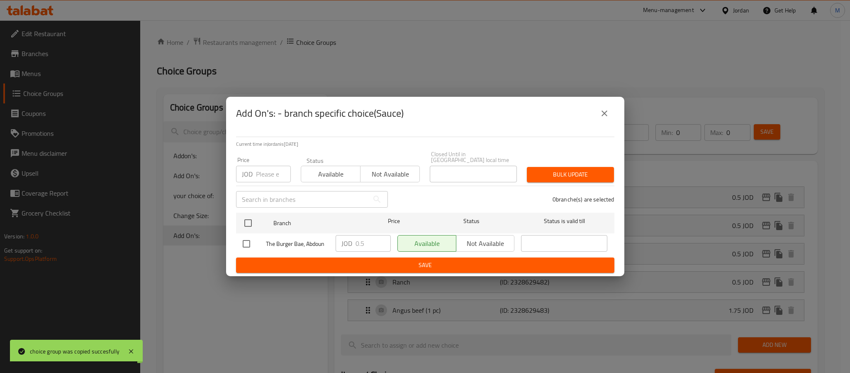
click at [609, 117] on icon "close" at bounding box center [605, 113] width 10 height 10
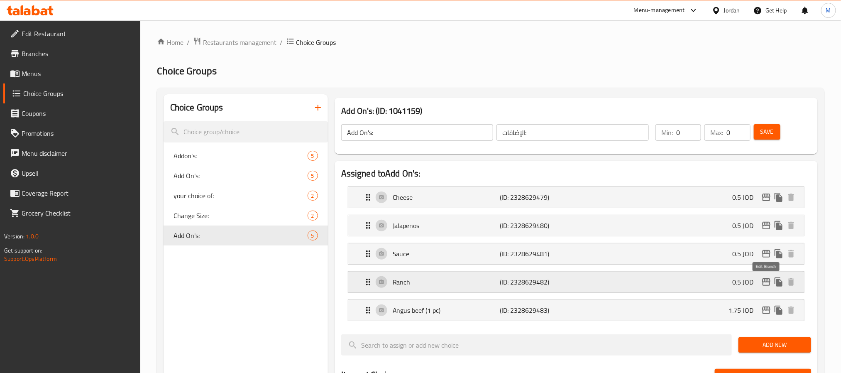
click at [764, 281] on icon "edit" at bounding box center [766, 281] width 8 height 7
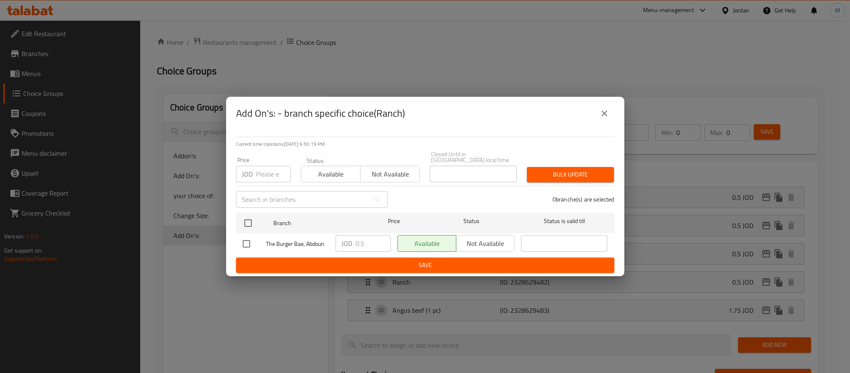
click at [598, 119] on button "close" at bounding box center [605, 113] width 20 height 20
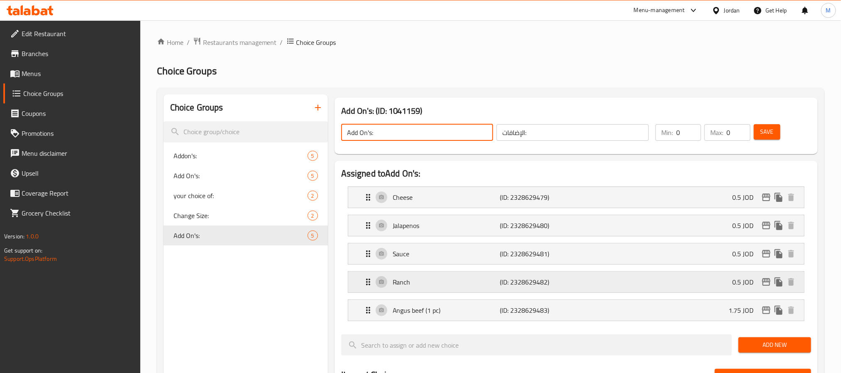
click at [452, 288] on div "Ranch (ID: 2328629482) 0.5 JOD" at bounding box center [578, 281] width 431 height 21
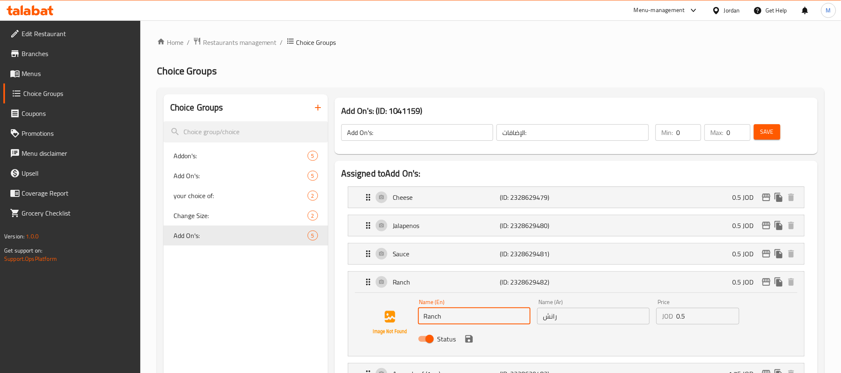
click at [473, 324] on input "Ranch" at bounding box center [474, 315] width 112 height 17
paste input "Sweet chili"
type input "Sweet Chili"
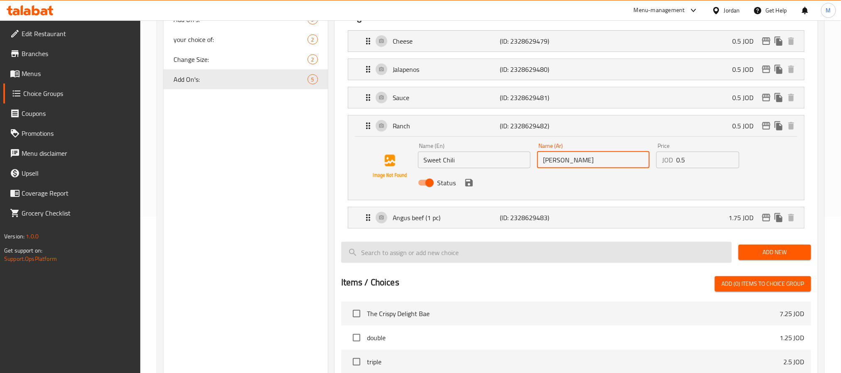
scroll to position [187, 0]
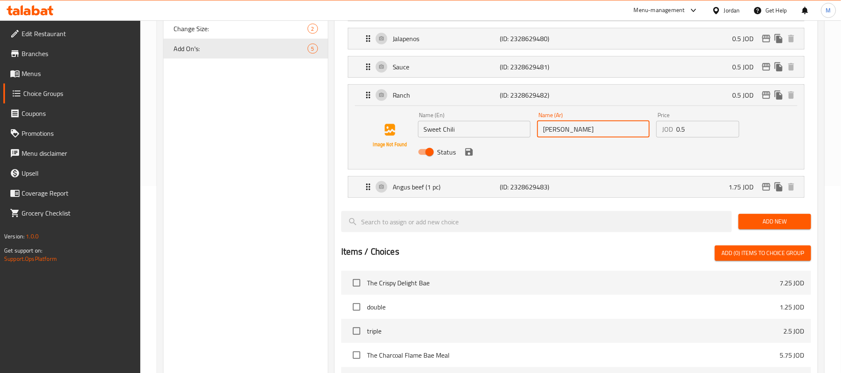
type input "سويت تشيلي"
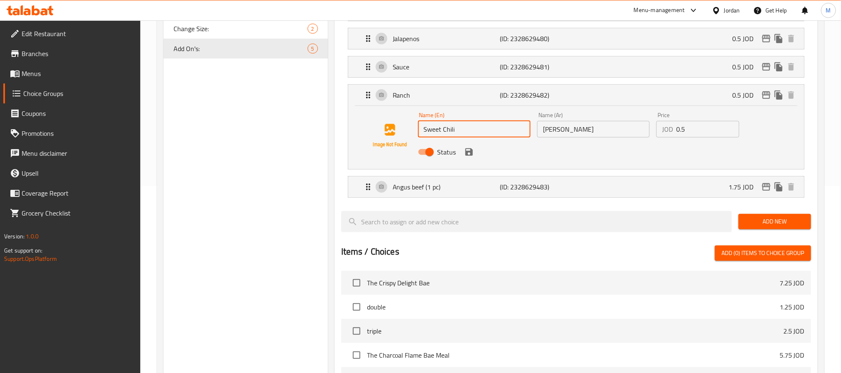
click at [487, 133] on input "Sweet Chili" at bounding box center [474, 129] width 112 height 17
click at [450, 187] on p "Angus beef (1 pc)" at bounding box center [446, 187] width 107 height 10
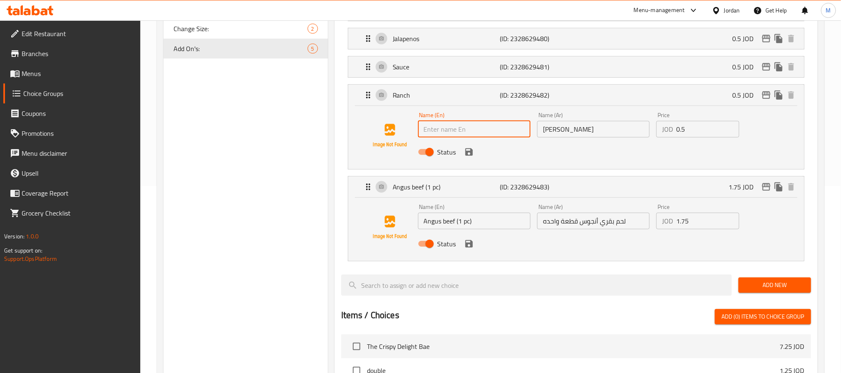
click at [468, 226] on input "Angus beef (1 pc)" at bounding box center [474, 220] width 112 height 17
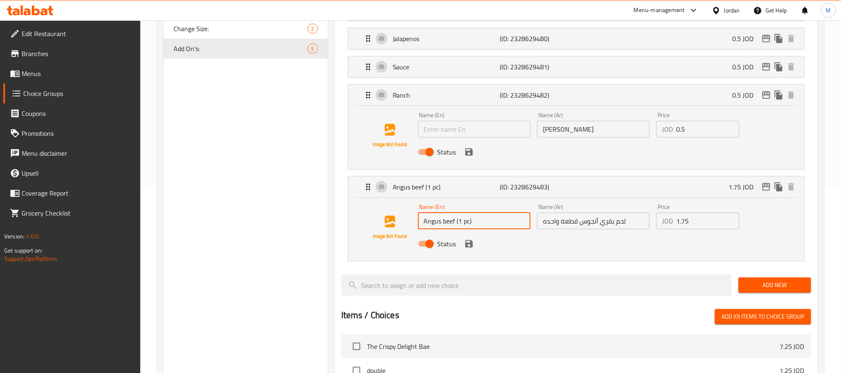
paste input "Sweet Chili"
type input "Sweet Chili"
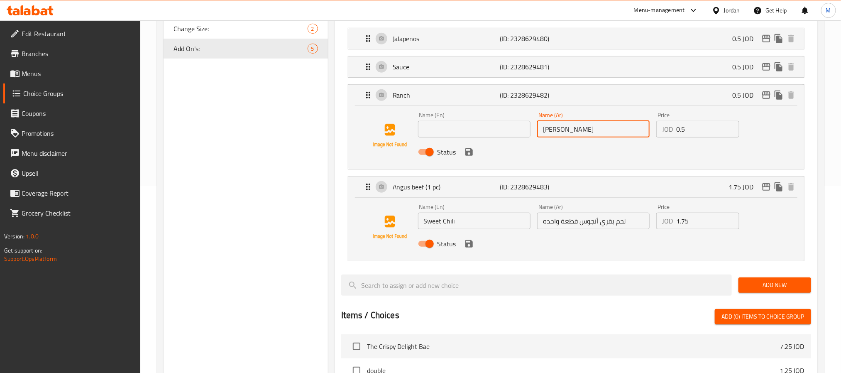
click at [594, 134] on input "سويت تشيلي" at bounding box center [593, 129] width 112 height 17
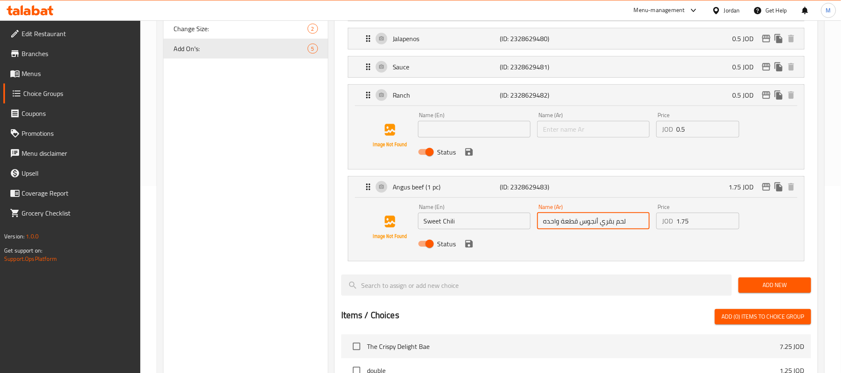
click at [598, 220] on input "لحم بقري أنجوس قطعة واحده" at bounding box center [593, 220] width 112 height 17
paste input "سويت تشيلي"
type input "سويت تشيلي"
click at [489, 136] on input "text" at bounding box center [474, 129] width 112 height 17
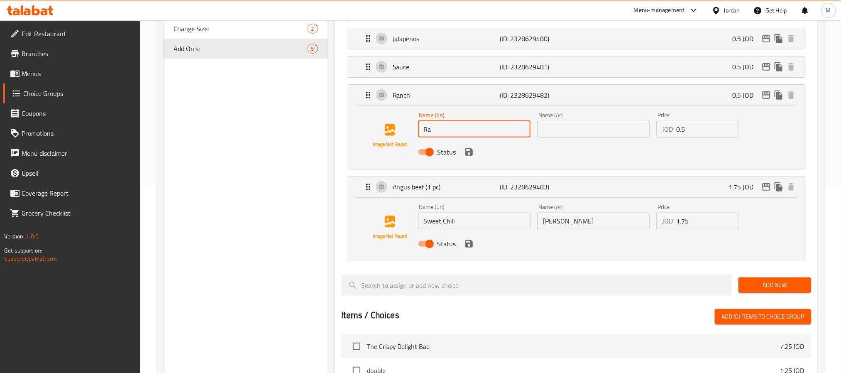
type input "Ranch"
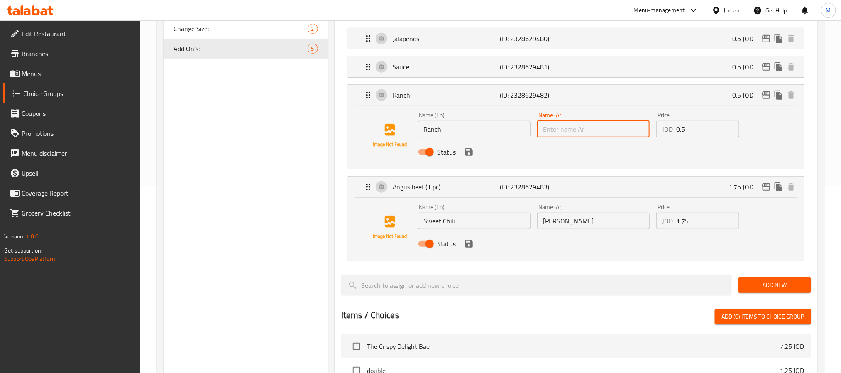
click at [542, 133] on input "text" at bounding box center [593, 129] width 112 height 17
click at [531, 100] on p "(ID: 2328629482)" at bounding box center [535, 95] width 71 height 10
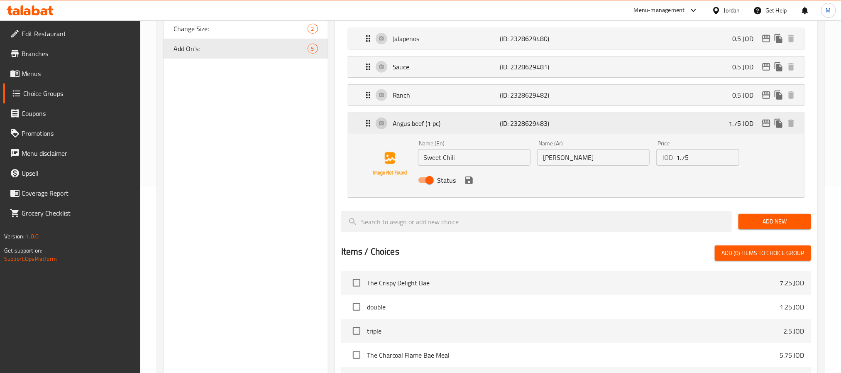
type input "رانش"
click at [699, 157] on input "1.75" at bounding box center [707, 157] width 63 height 17
click at [465, 181] on icon "save" at bounding box center [468, 179] width 7 height 7
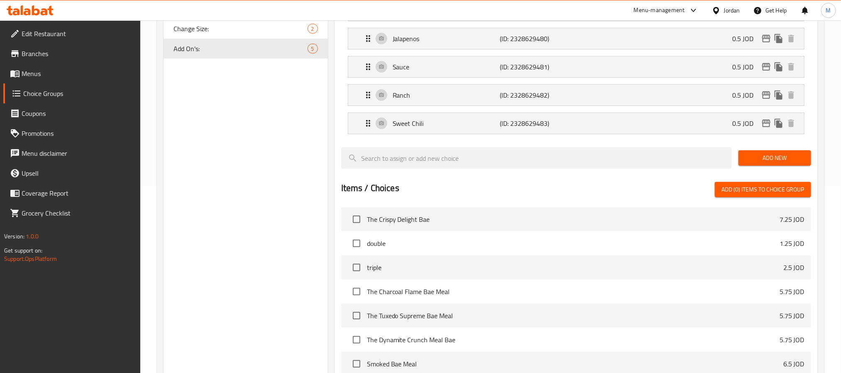
type input "0.5"
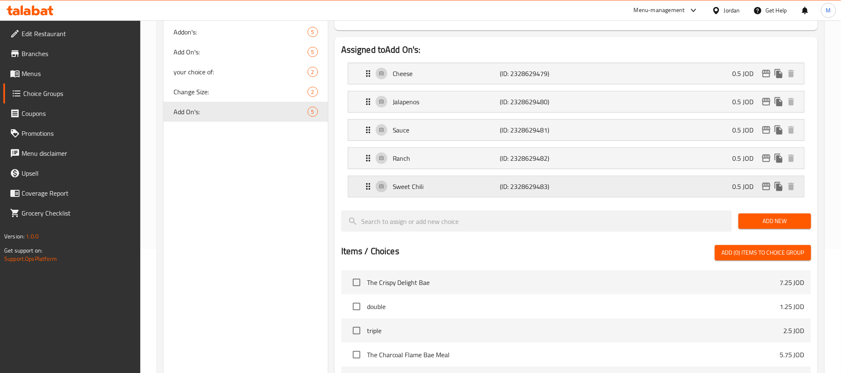
scroll to position [124, 0]
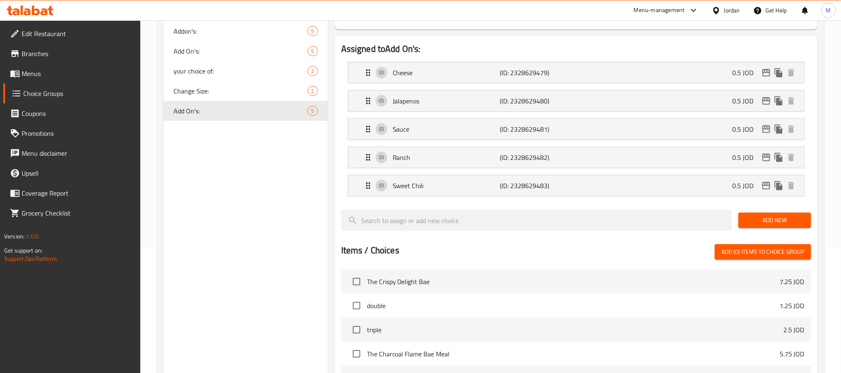
drag, startPoint x: 766, startPoint y: 220, endPoint x: 619, endPoint y: 209, distance: 147.7
click at [766, 219] on span "Add New" at bounding box center [774, 220] width 59 height 10
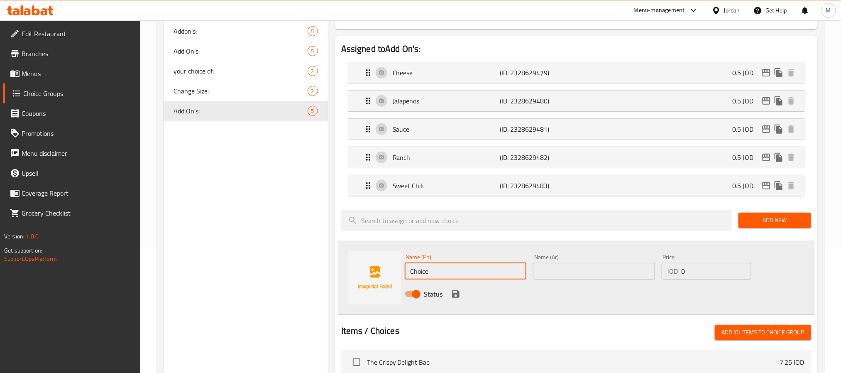
click at [484, 269] on input "Choice" at bounding box center [466, 271] width 122 height 17
paste input "Danampet"
drag, startPoint x: 429, startPoint y: 276, endPoint x: 419, endPoint y: 271, distance: 11.5
click at [419, 271] on input "Danampet" at bounding box center [466, 271] width 122 height 17
type input "Danampet"
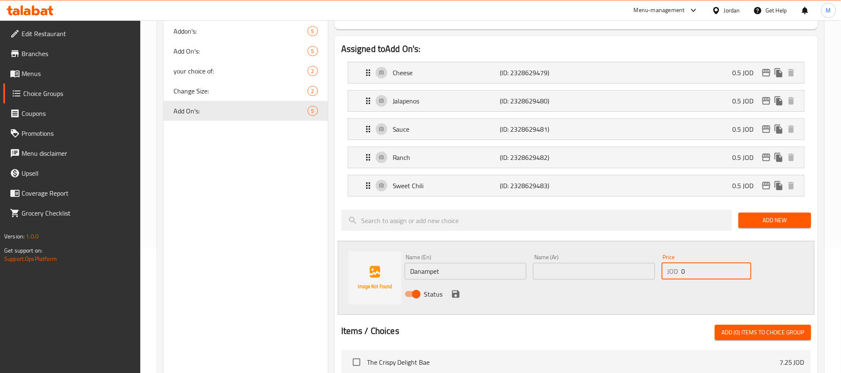
drag, startPoint x: 691, startPoint y: 269, endPoint x: 608, endPoint y: 276, distance: 83.7
click at [693, 271] on input "0" at bounding box center [716, 271] width 70 height 17
paste input ".5"
type input "0.5"
click at [476, 276] on input "Danampet" at bounding box center [466, 271] width 122 height 17
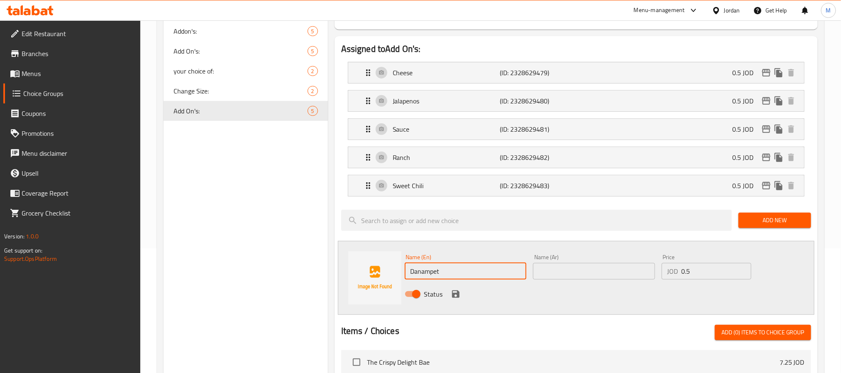
click at [599, 269] on input "text" at bounding box center [594, 271] width 122 height 17
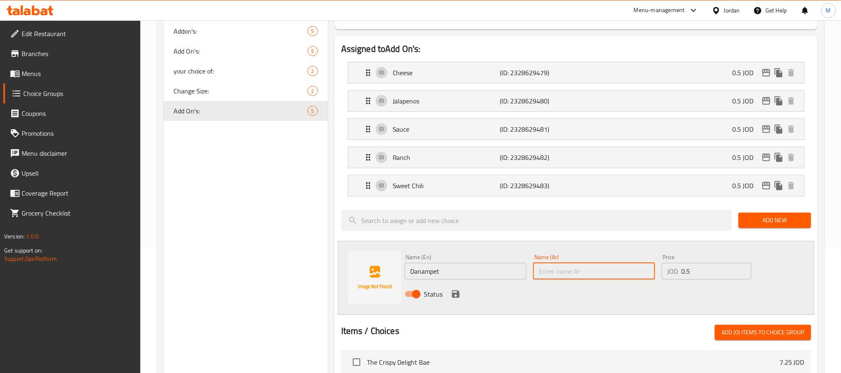
paste input "دانامبيت"
type input "دانامبيت"
click at [454, 288] on div "Status" at bounding box center [594, 294] width 386 height 22
click at [460, 292] on icon "save" at bounding box center [456, 294] width 10 height 10
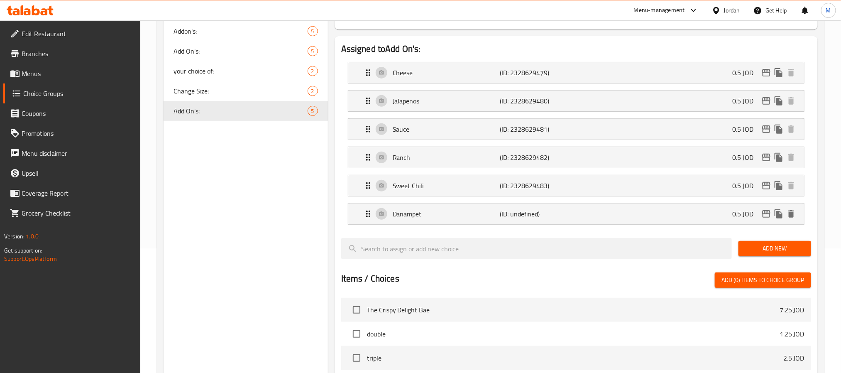
drag, startPoint x: 775, startPoint y: 248, endPoint x: 765, endPoint y: 256, distance: 13.2
click at [774, 248] on span "Add New" at bounding box center [774, 248] width 59 height 10
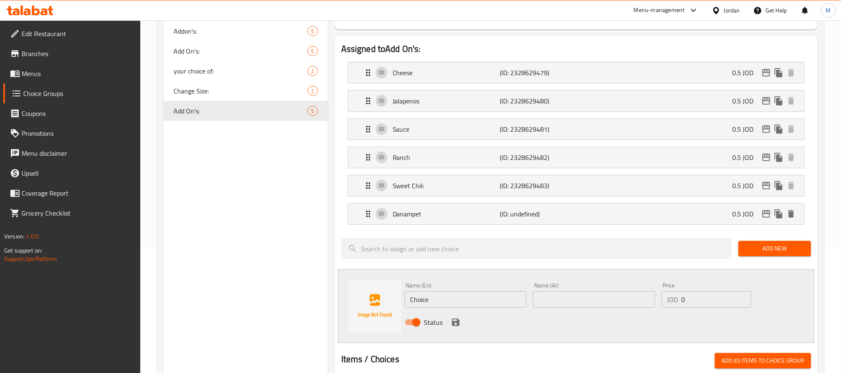
click at [717, 303] on input "0" at bounding box center [716, 299] width 70 height 17
type input "0.5"
click at [461, 305] on input "Choice" at bounding box center [466, 299] width 122 height 17
paste input "sauce BAE"
type input "Sauce BAE"
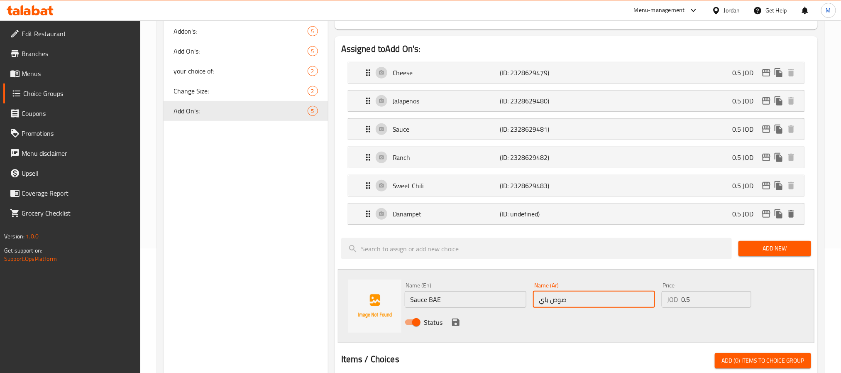
type input "صوص باي"
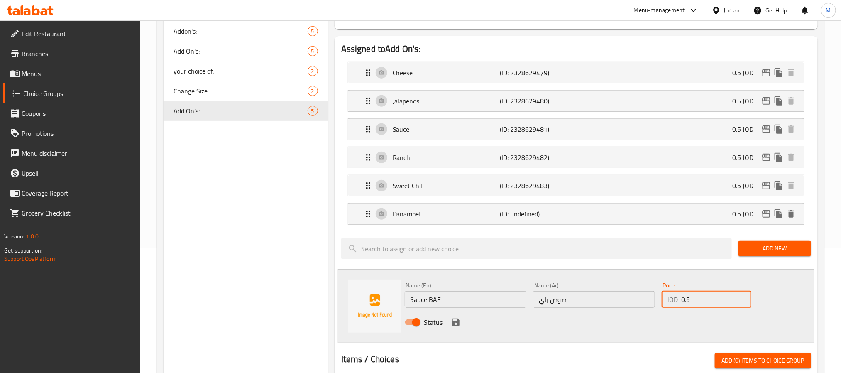
click at [706, 299] on input "0.5" at bounding box center [716, 299] width 70 height 17
click at [458, 327] on icon "save" at bounding box center [456, 322] width 10 height 10
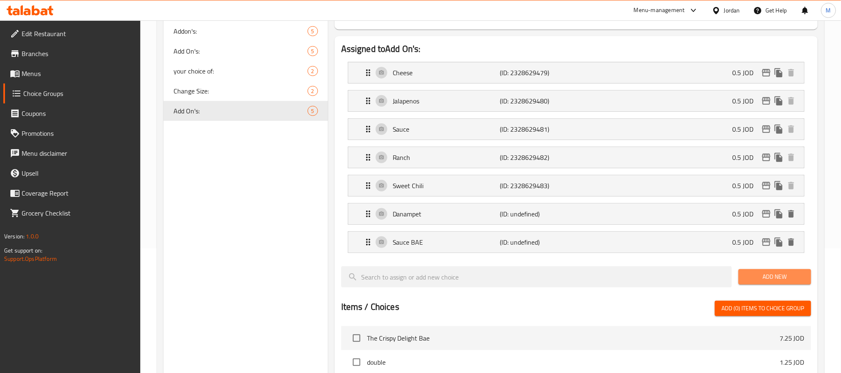
drag, startPoint x: 771, startPoint y: 278, endPoint x: 706, endPoint y: 290, distance: 66.3
click at [772, 278] on span "Add New" at bounding box center [774, 276] width 59 height 10
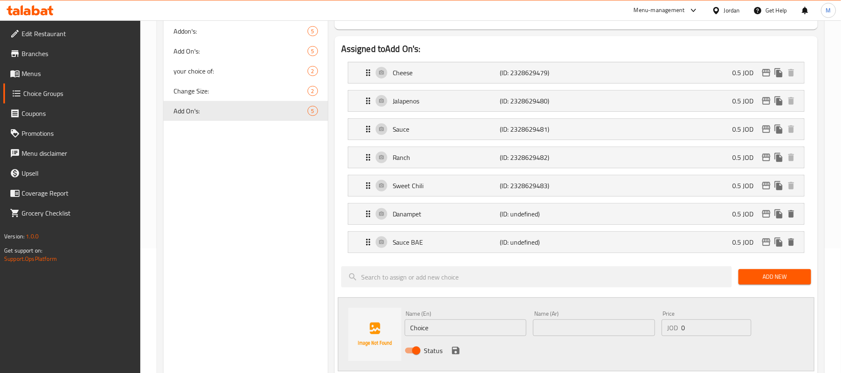
click at [700, 330] on input "0" at bounding box center [716, 327] width 70 height 17
paste input ".5"
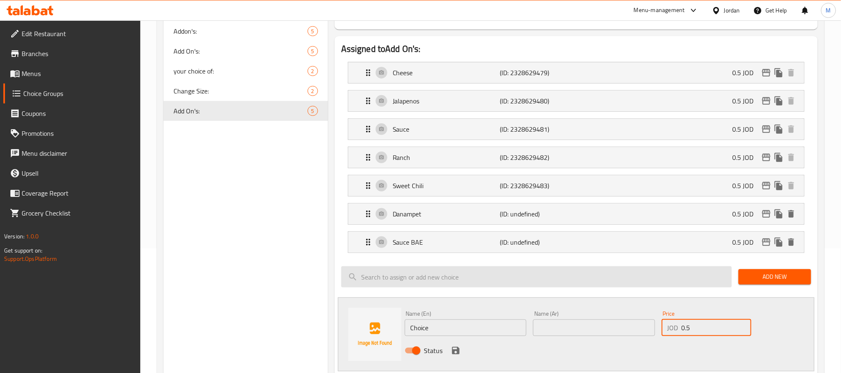
type input "0.5"
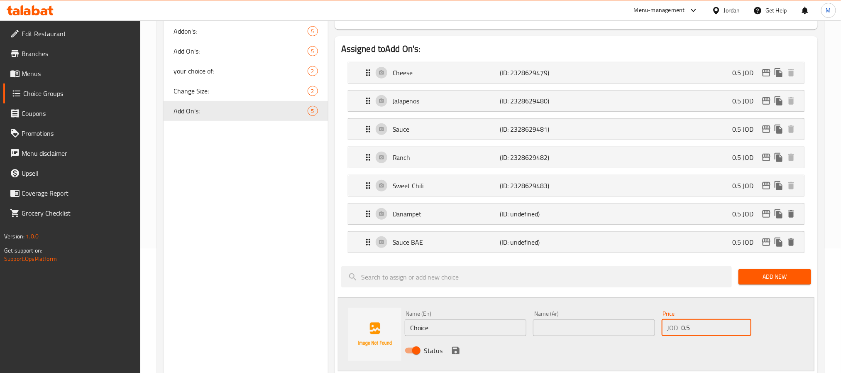
click at [456, 334] on input "Choice" at bounding box center [466, 327] width 122 height 17
paste input "Buffalo"
type input "Buffalo"
type input "بافلو"
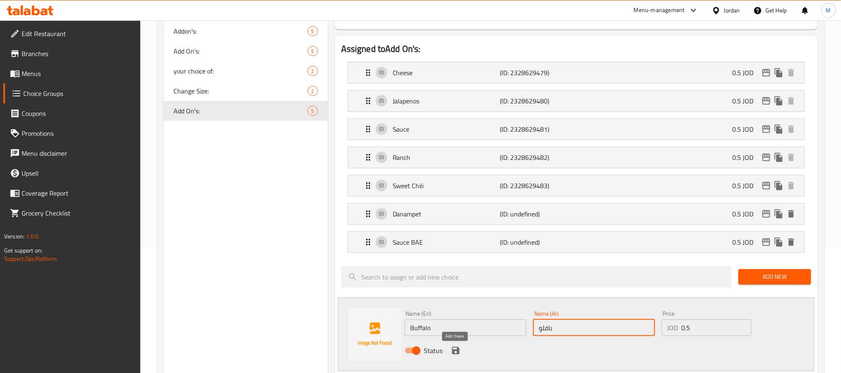
click at [456, 351] on icon "save" at bounding box center [456, 350] width 10 height 10
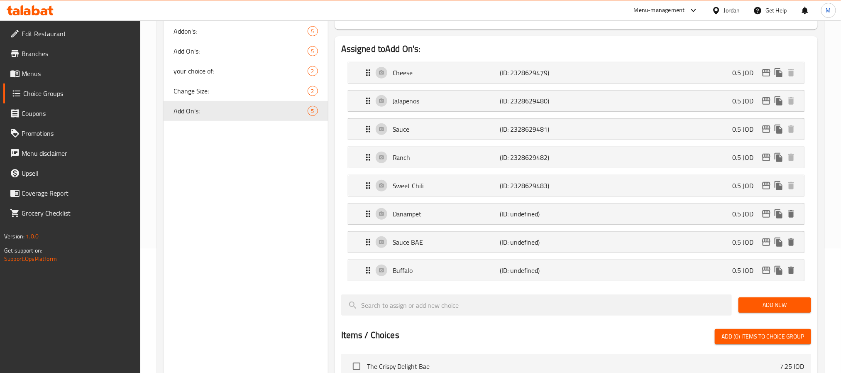
click at [756, 310] on span "Add New" at bounding box center [774, 305] width 59 height 10
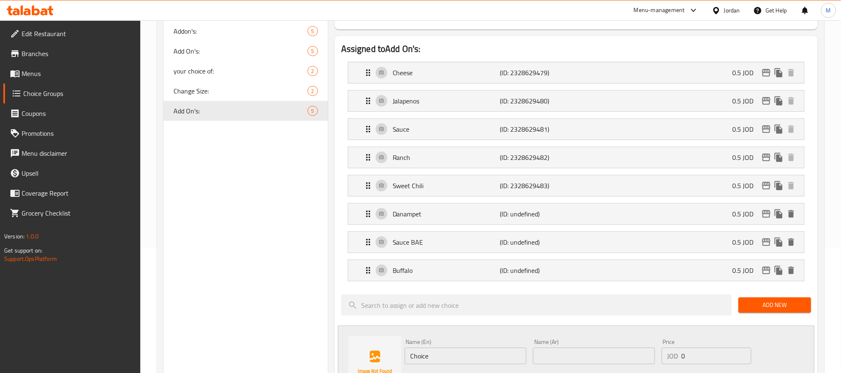
click at [713, 362] on input "0" at bounding box center [716, 355] width 70 height 17
paste input ".5"
click at [454, 359] on input "Choice" at bounding box center [466, 355] width 122 height 17
paste input "Barbecu"
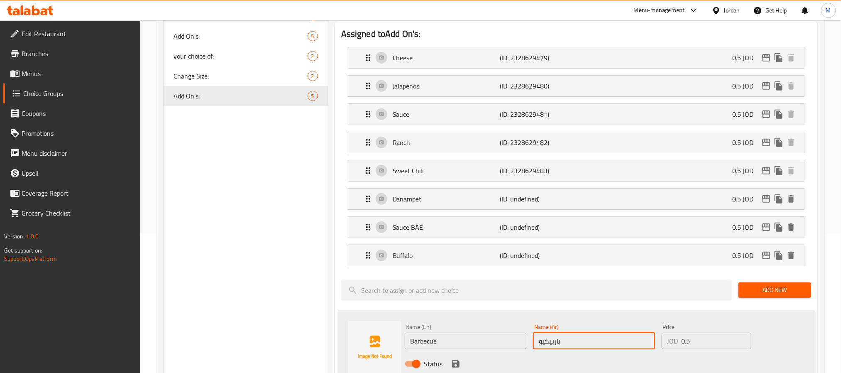
scroll to position [187, 0]
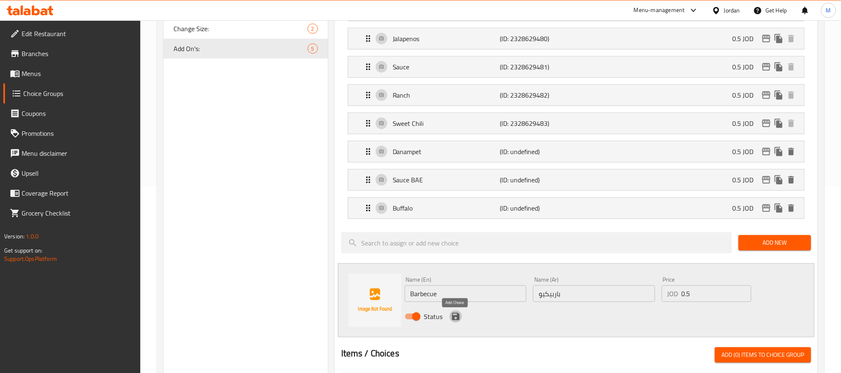
click at [454, 320] on icon "save" at bounding box center [455, 315] width 7 height 7
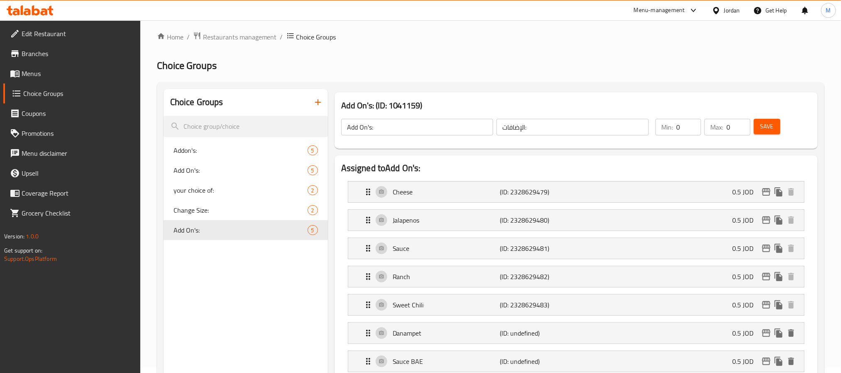
scroll to position [0, 0]
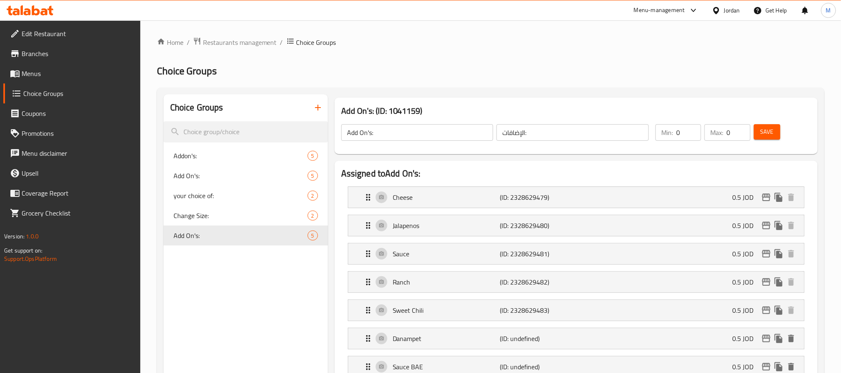
click at [761, 136] on span "Save" at bounding box center [766, 132] width 13 height 10
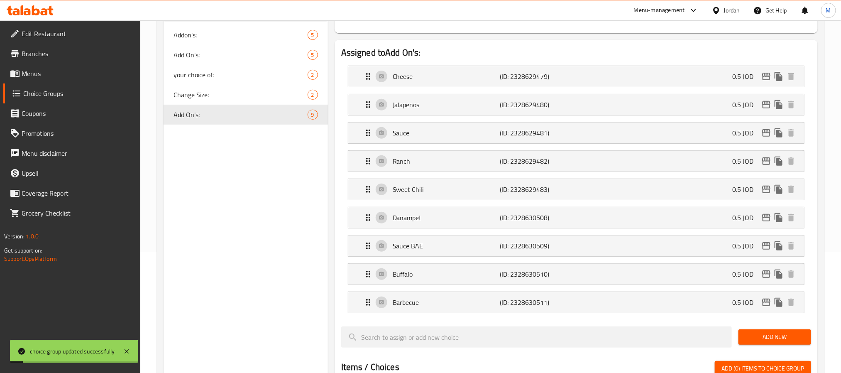
scroll to position [187, 0]
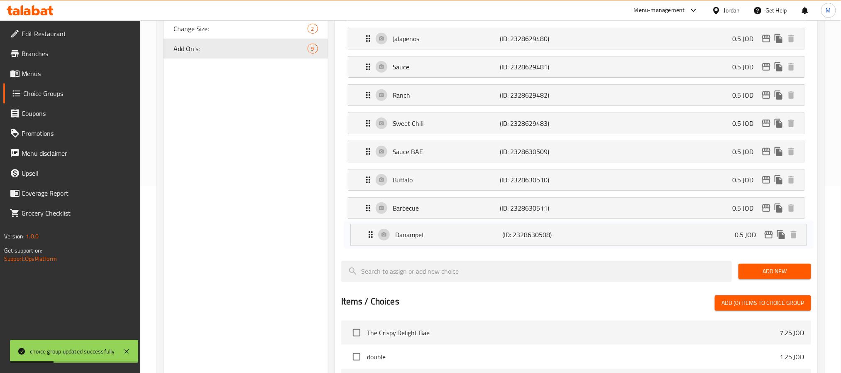
drag, startPoint x: 369, startPoint y: 156, endPoint x: 370, endPoint y: 236, distance: 80.1
click at [370, 248] on nav "Cheese (ID: 2328629479) 0.5 JOD Name (En) Cheese Name (En) Name (Ar) جبنة Name …" at bounding box center [576, 123] width 470 height 261
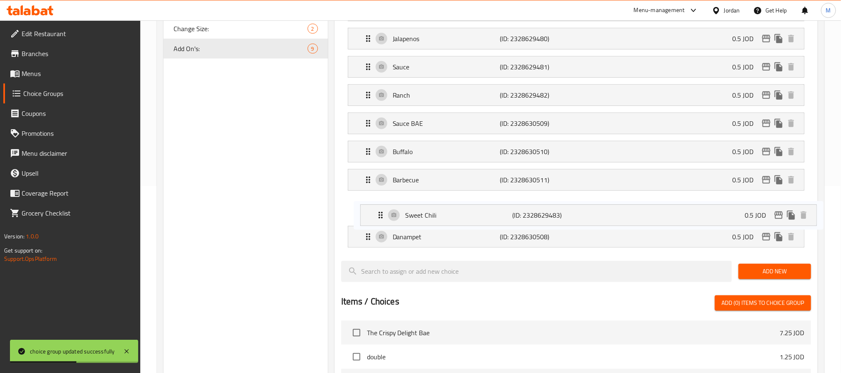
drag, startPoint x: 368, startPoint y: 120, endPoint x: 380, endPoint y: 214, distance: 95.0
click at [380, 214] on nav "Cheese (ID: 2328629479) 0.5 JOD Name (En) Cheese Name (En) Name (Ar) جبنة Name …" at bounding box center [576, 123] width 470 height 261
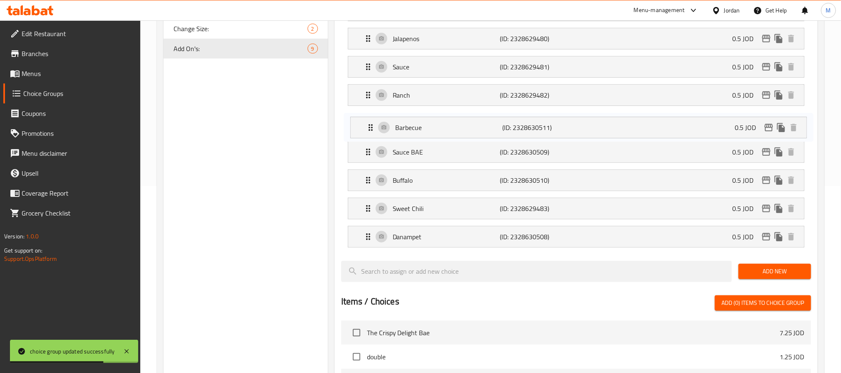
drag, startPoint x: 367, startPoint y: 163, endPoint x: 367, endPoint y: 131, distance: 32.8
click at [366, 122] on nav "Cheese (ID: 2328629479) 0.5 JOD Name (En) Cheese Name (En) Name (Ar) جبنة Name …" at bounding box center [576, 123] width 470 height 261
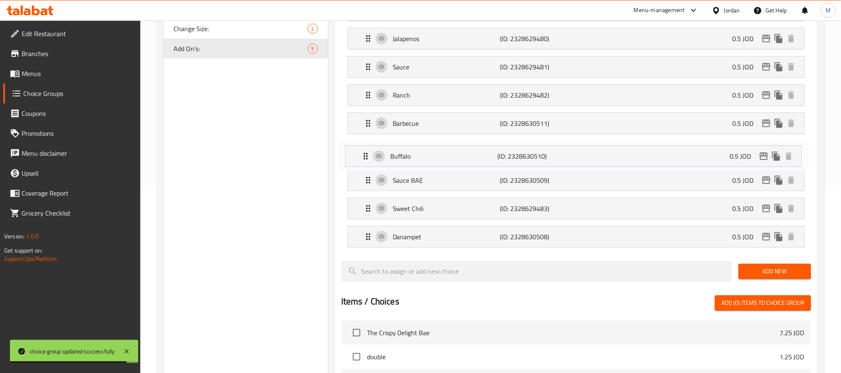
drag, startPoint x: 371, startPoint y: 165, endPoint x: 371, endPoint y: 147, distance: 17.8
click at [371, 147] on nav "Cheese (ID: 2328629479) 0.5 JOD Name (En) Cheese Name (En) Name (Ar) جبنة Name …" at bounding box center [576, 123] width 470 height 261
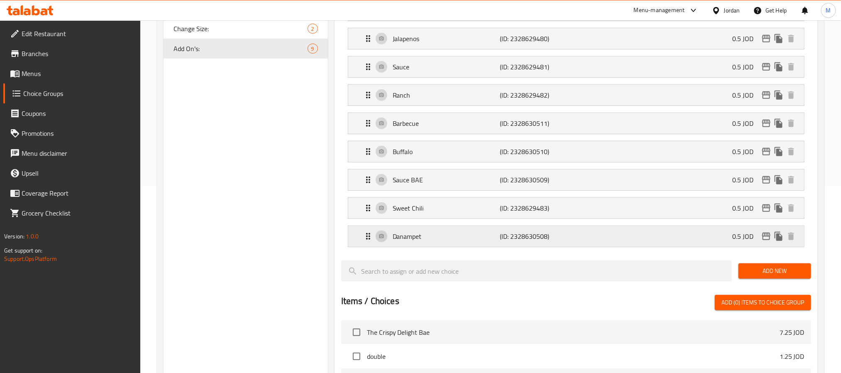
click at [589, 246] on div "Danampet (ID: 2328630508) 0.5 JOD" at bounding box center [578, 236] width 431 height 21
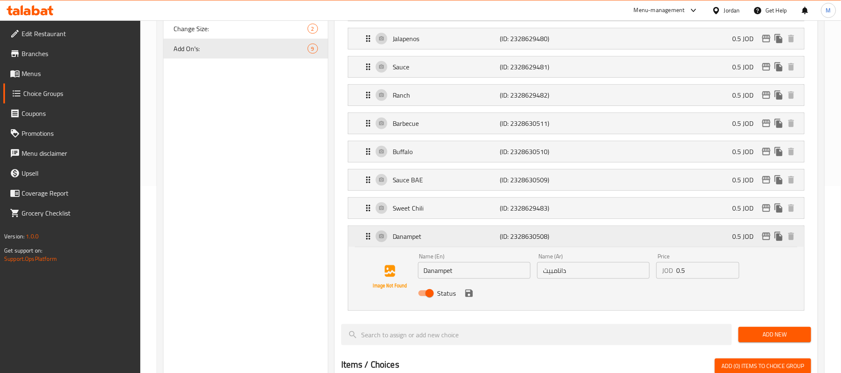
click at [591, 243] on div "Danampet (ID: 2328630508) 0.5 JOD" at bounding box center [578, 236] width 431 height 21
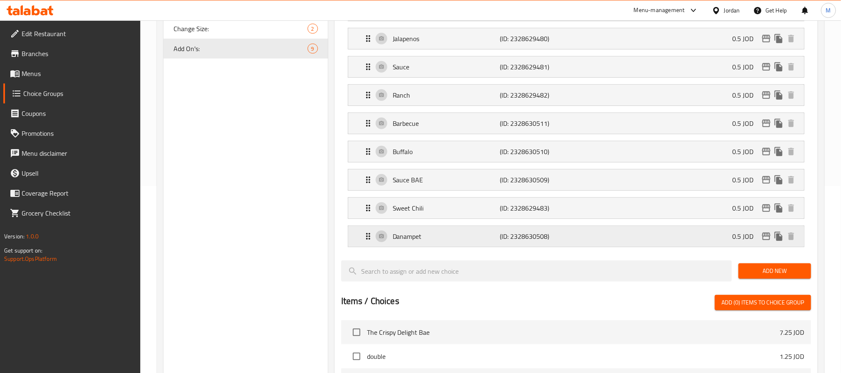
scroll to position [0, 0]
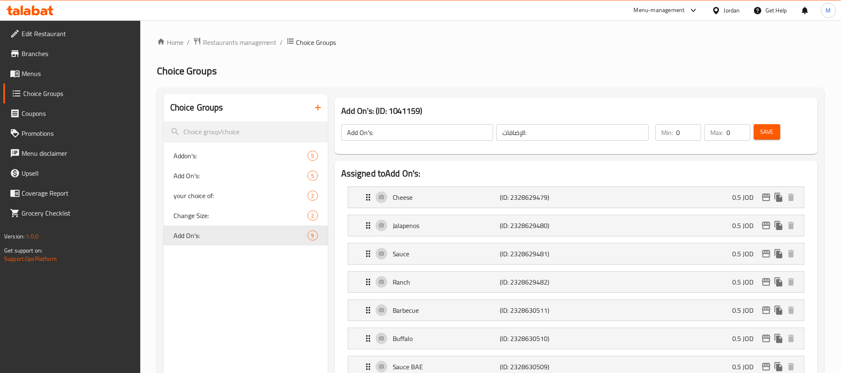
drag, startPoint x: 774, startPoint y: 134, endPoint x: 767, endPoint y: 133, distance: 7.5
click at [773, 134] on button "Save" at bounding box center [767, 131] width 27 height 15
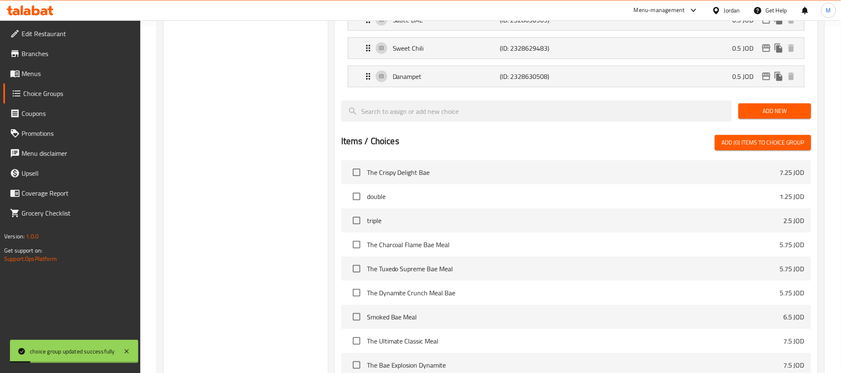
scroll to position [449, 0]
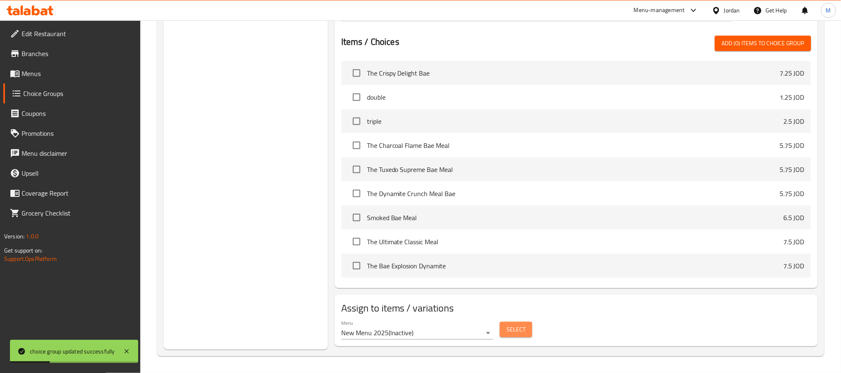
click at [523, 330] on span "Select" at bounding box center [515, 329] width 19 height 10
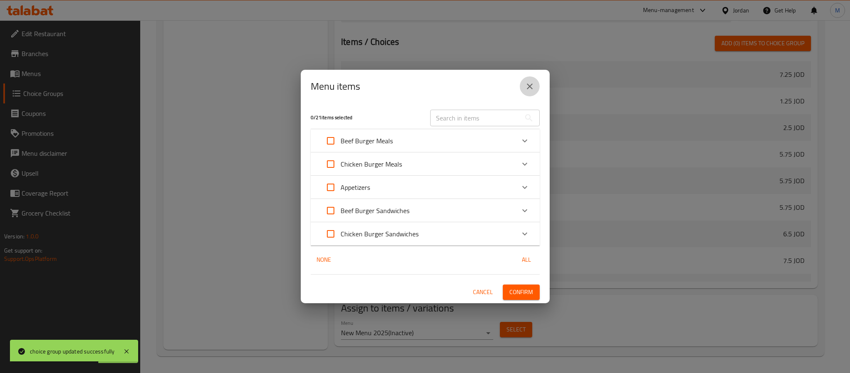
click at [534, 86] on button "close" at bounding box center [530, 86] width 20 height 20
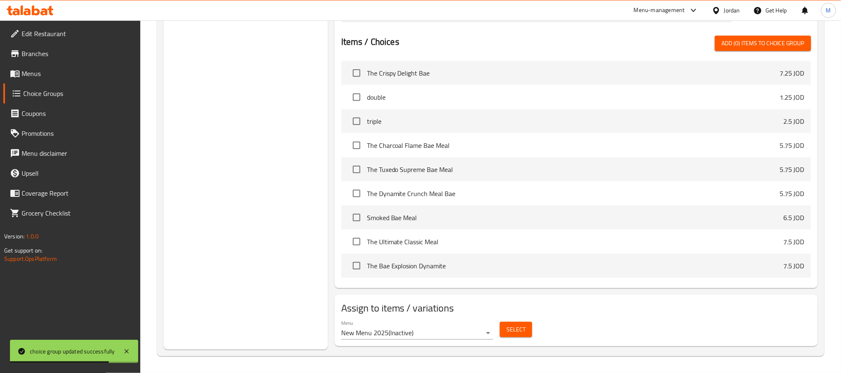
click at [48, 76] on span "Menus" at bounding box center [78, 73] width 112 height 10
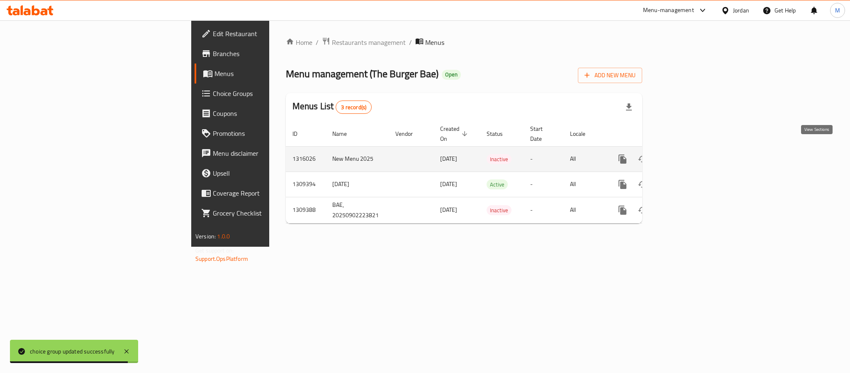
click at [688, 154] on icon "enhanced table" at bounding box center [683, 159] width 10 height 10
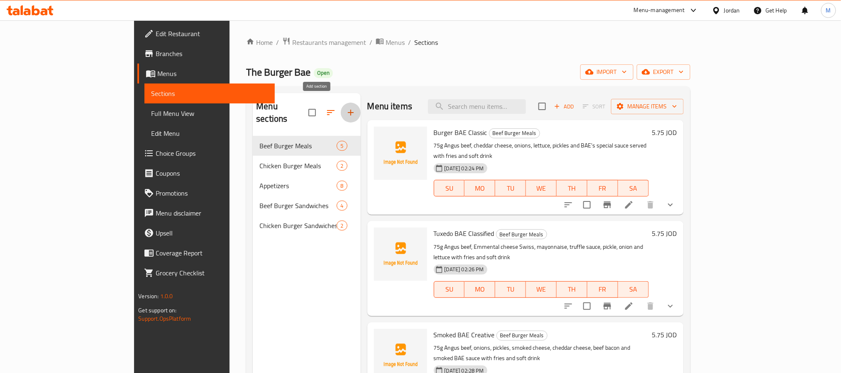
click at [346, 107] on icon "button" at bounding box center [351, 112] width 10 height 10
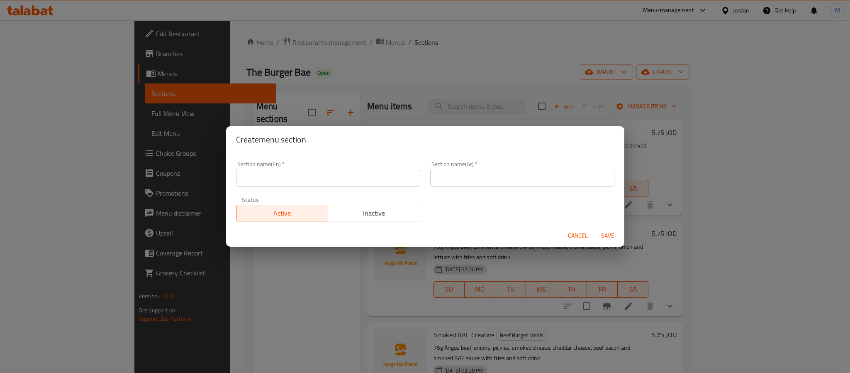
click at [317, 176] on input "text" at bounding box center [328, 178] width 184 height 17
click at [508, 172] on input "text" at bounding box center [522, 178] width 184 height 17
click at [600, 235] on span "Save" at bounding box center [608, 235] width 20 height 10
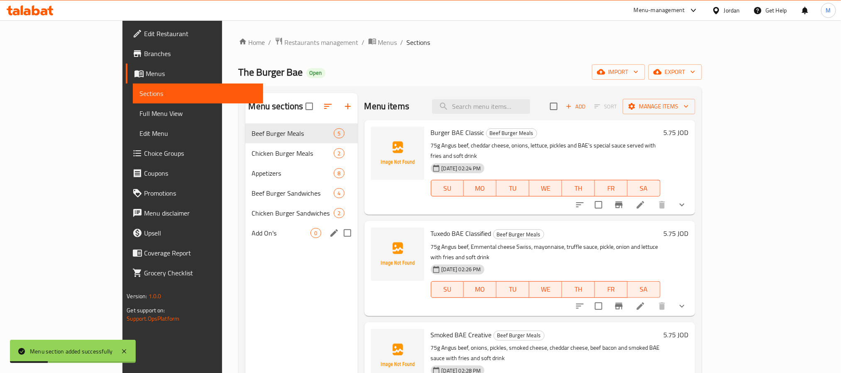
click at [274, 239] on div "Add On's 0" at bounding box center [301, 233] width 112 height 20
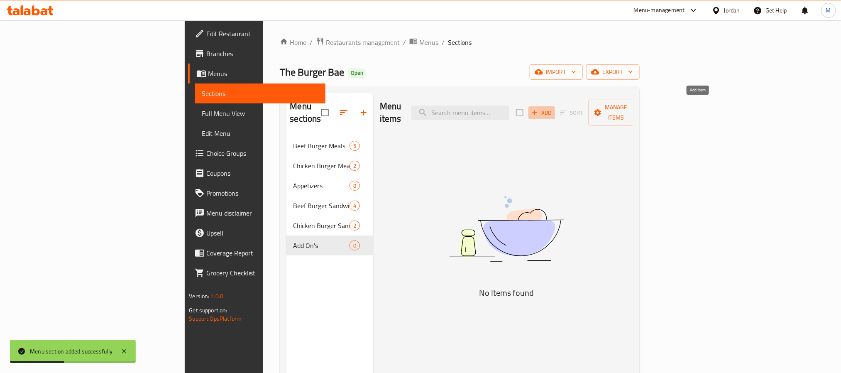
click at [553, 108] on span "Add" at bounding box center [541, 113] width 22 height 10
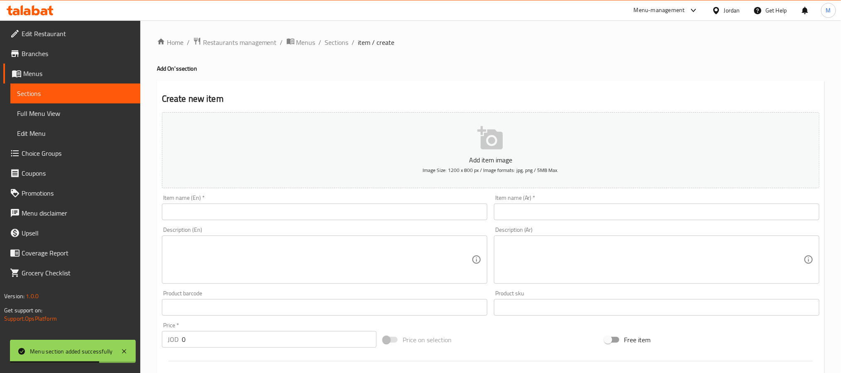
click at [320, 212] on input "text" at bounding box center [324, 211] width 325 height 17
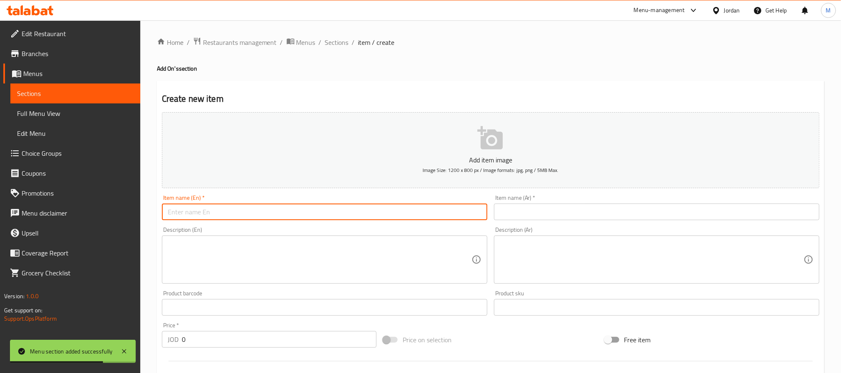
paste input "Cheese"
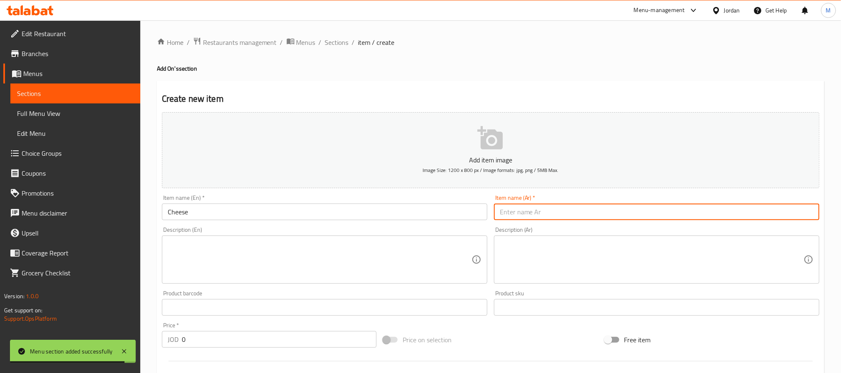
click at [532, 213] on input "text" at bounding box center [656, 211] width 325 height 17
paste input "جبنة"
click at [259, 342] on input "0" at bounding box center [279, 339] width 195 height 17
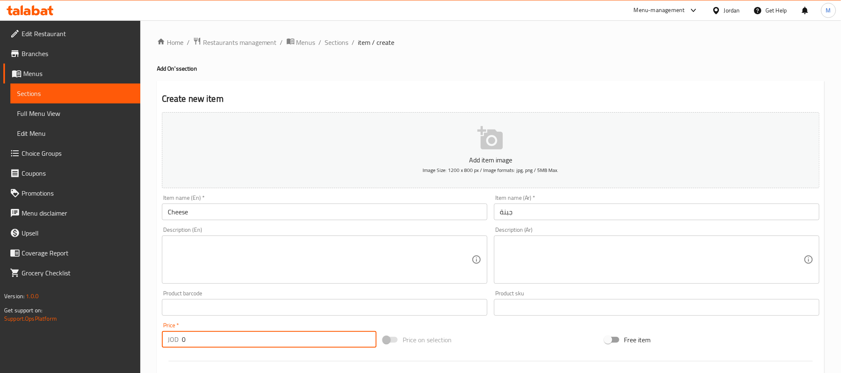
paste input ".5"
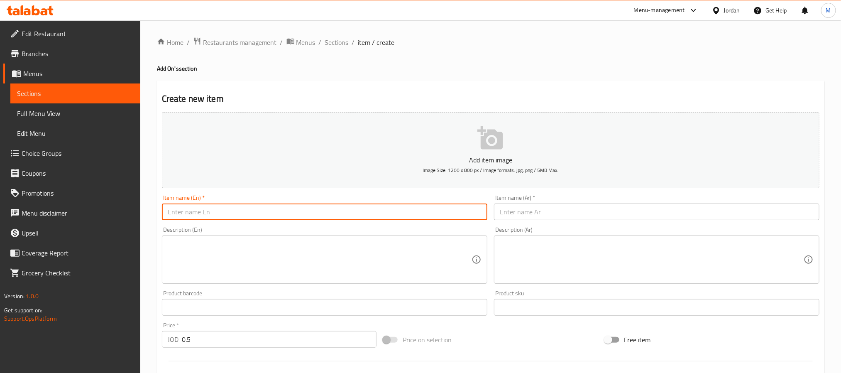
click at [311, 207] on input "text" at bounding box center [324, 211] width 325 height 17
paste input "Jalapenos"
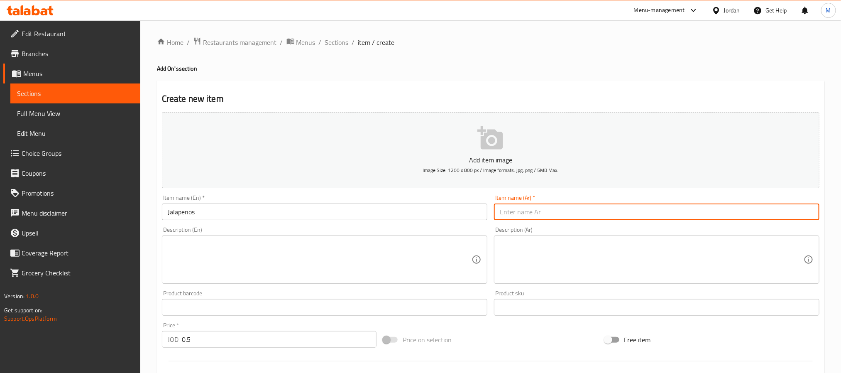
click at [576, 216] on input "text" at bounding box center [656, 211] width 325 height 17
paste input "هالبينو"
click at [291, 340] on input "0.5" at bounding box center [279, 339] width 195 height 17
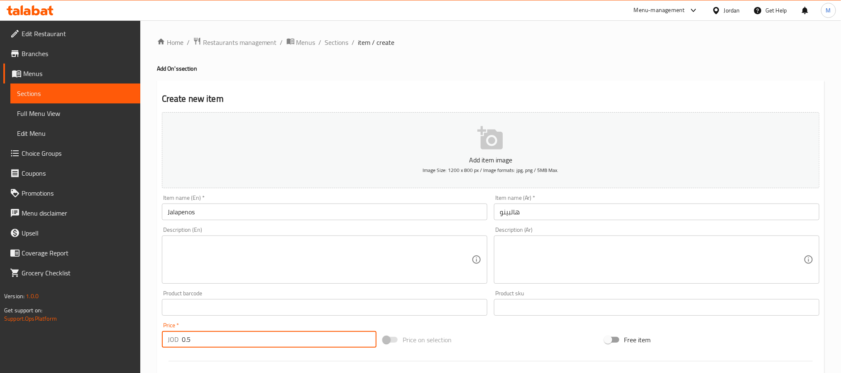
paste input ".5"
click at [234, 210] on input "text" at bounding box center [324, 211] width 325 height 17
paste input "Sauce"
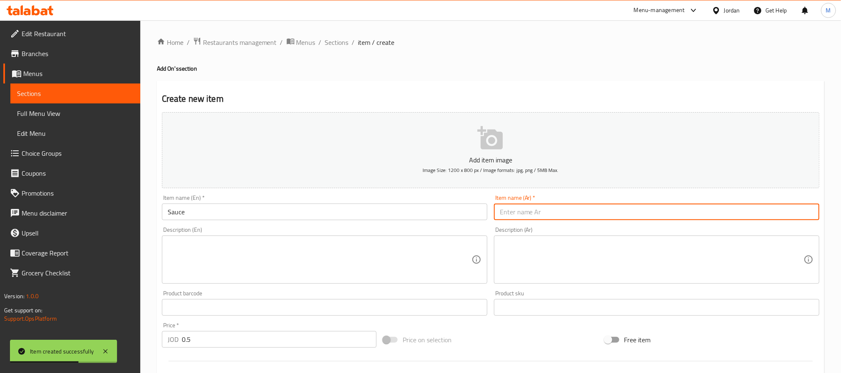
click at [568, 213] on input "text" at bounding box center [656, 211] width 325 height 17
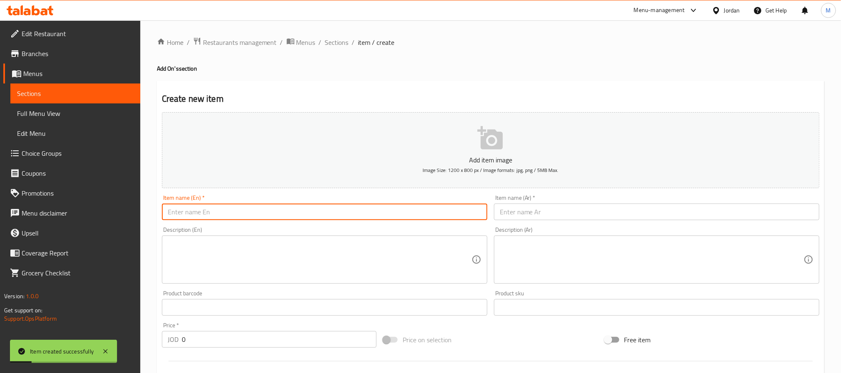
click at [268, 210] on input "text" at bounding box center [324, 211] width 325 height 17
paste input "Ranch"
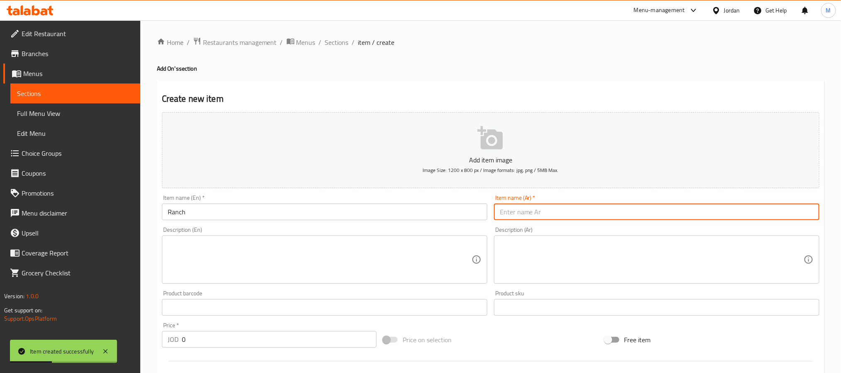
drag, startPoint x: 527, startPoint y: 208, endPoint x: 510, endPoint y: 219, distance: 20.7
click at [527, 208] on input "text" at bounding box center [656, 211] width 325 height 17
paste input "رانش"
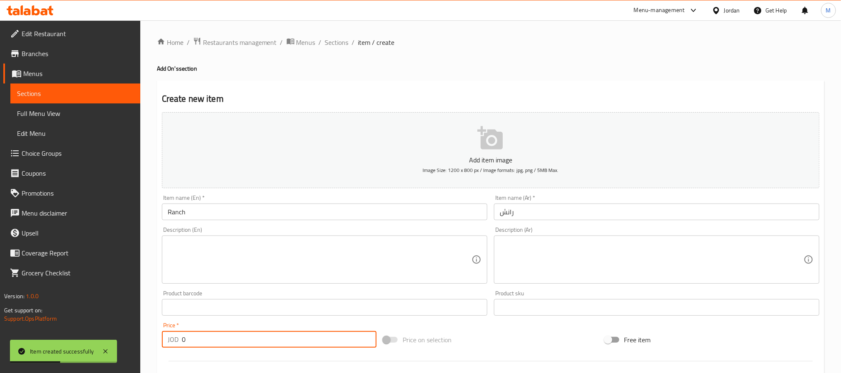
click at [235, 342] on input "0" at bounding box center [279, 339] width 195 height 17
click at [370, 208] on input "text" at bounding box center [324, 211] width 325 height 17
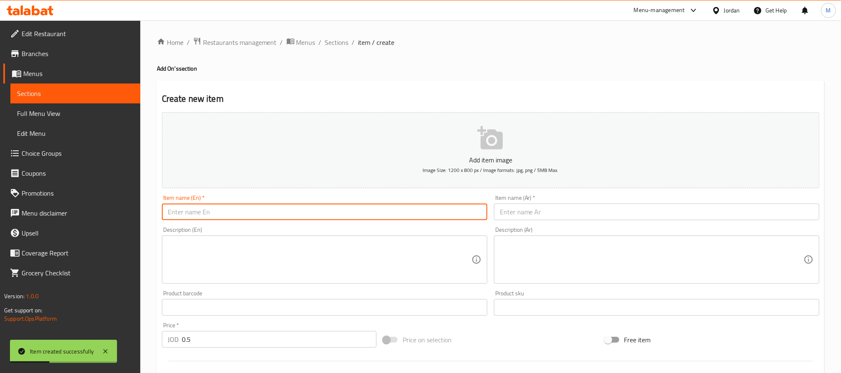
paste input "Barbecue"
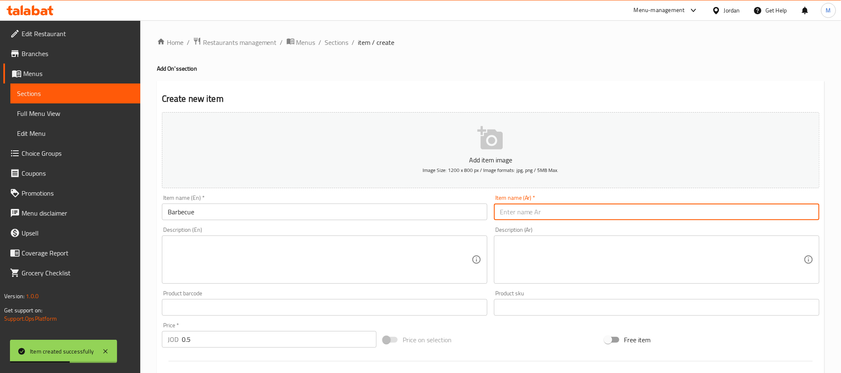
click at [551, 207] on input "text" at bounding box center [656, 211] width 325 height 17
paste input "باربكيو"
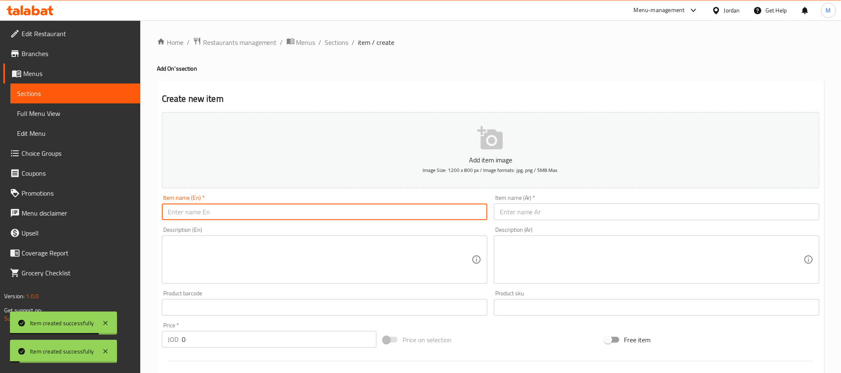
click at [319, 216] on input "text" at bounding box center [324, 211] width 325 height 17
paste input "Buffalo"
click at [526, 213] on input "text" at bounding box center [656, 211] width 325 height 17
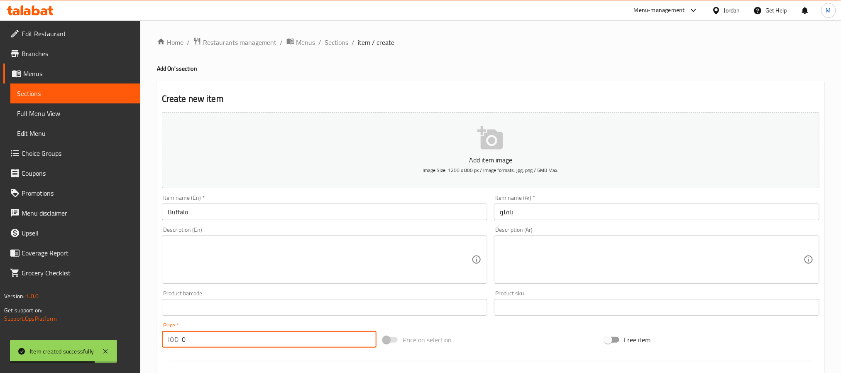
click at [319, 334] on input "0" at bounding box center [279, 339] width 195 height 17
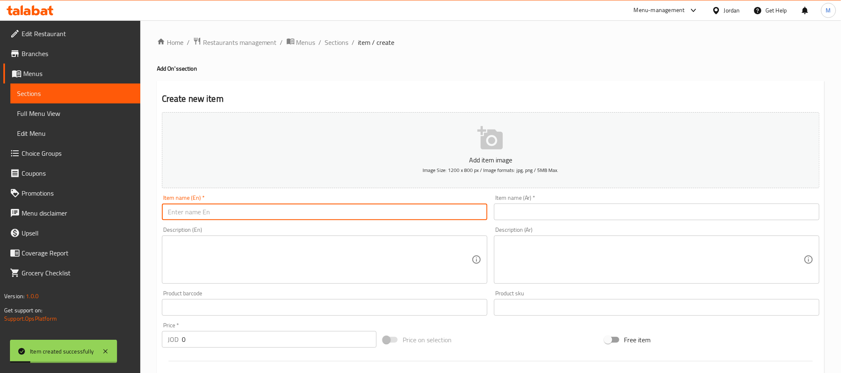
click at [334, 207] on input "text" at bounding box center [324, 211] width 325 height 17
paste input "Sauce Bae"
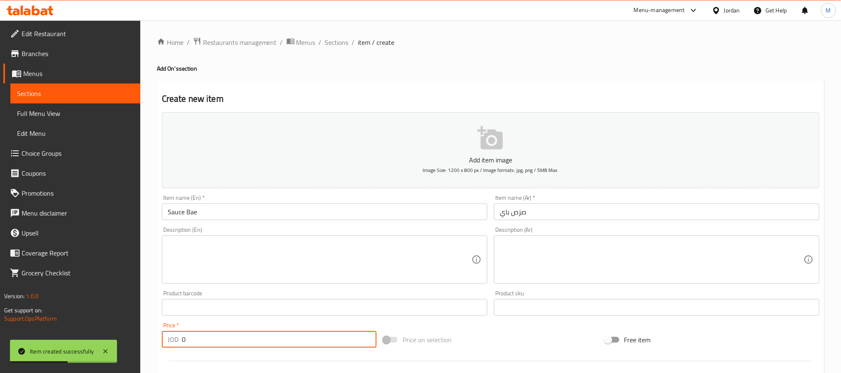
click at [345, 340] on input "0" at bounding box center [279, 339] width 195 height 17
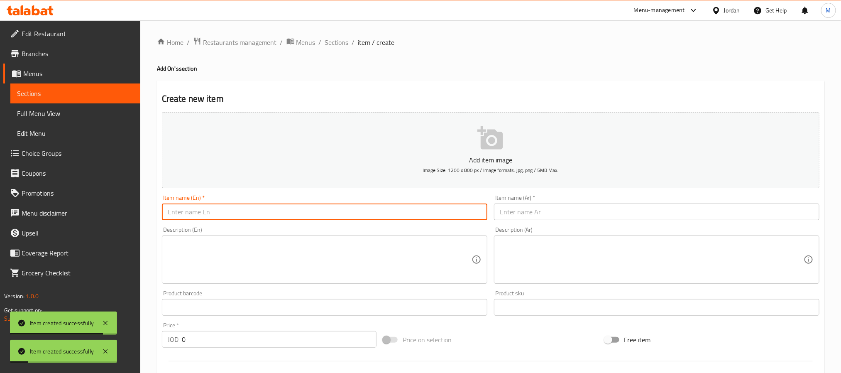
click at [300, 207] on input "text" at bounding box center [324, 211] width 325 height 17
paste input "Sweet Chili"
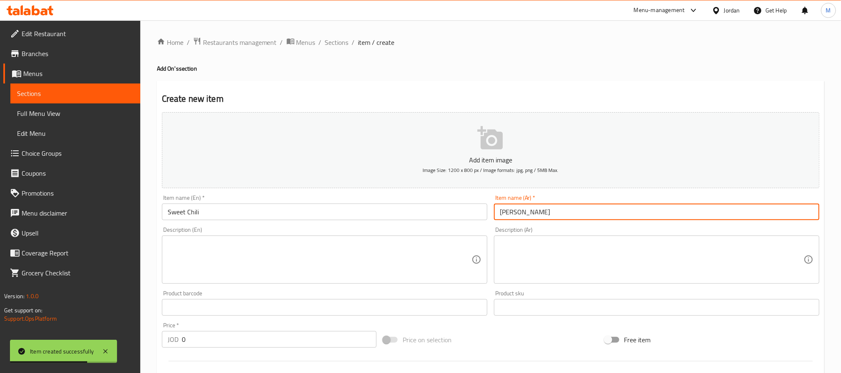
click at [265, 337] on input "0" at bounding box center [279, 339] width 195 height 17
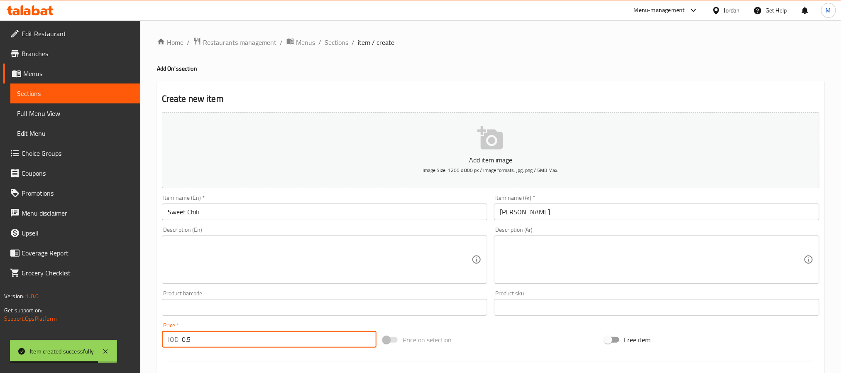
click at [325, 214] on input "text" at bounding box center [324, 211] width 325 height 17
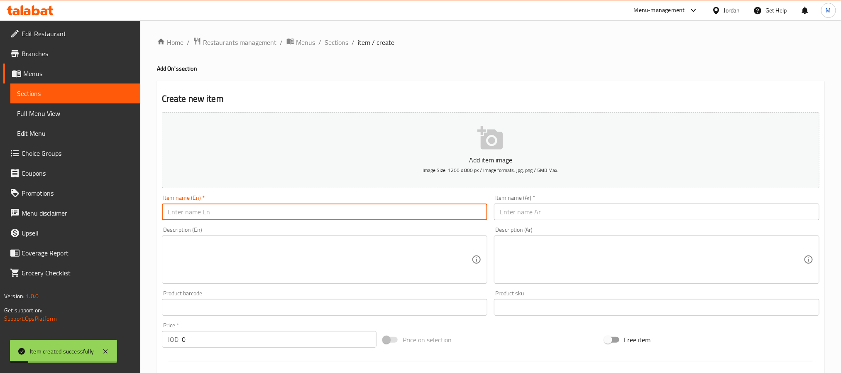
paste input "Danampet"
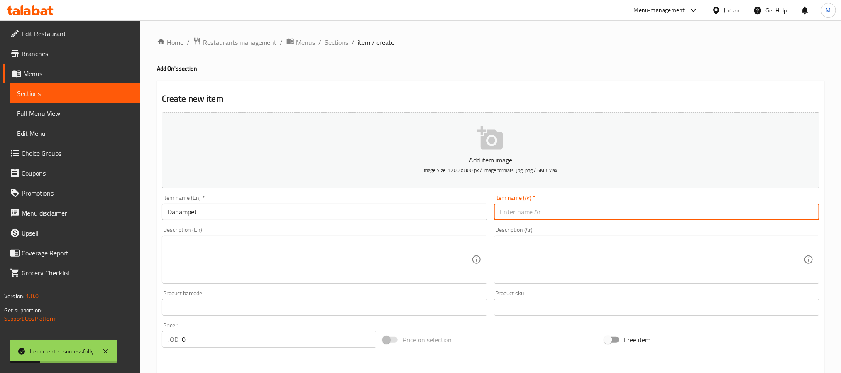
paste input "دانامبيت"
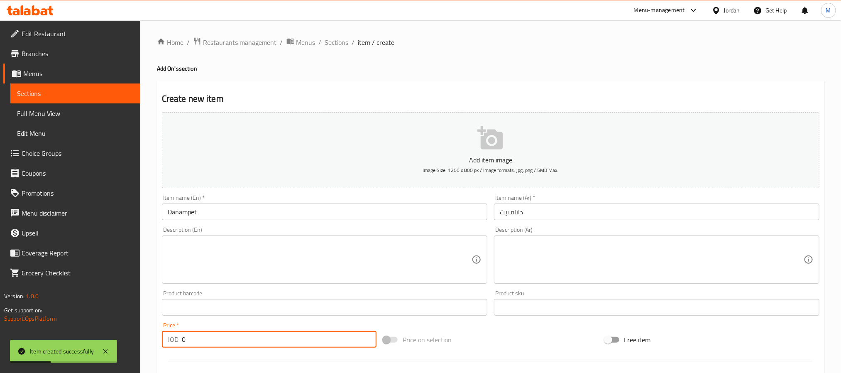
click at [253, 344] on input "0" at bounding box center [279, 339] width 195 height 17
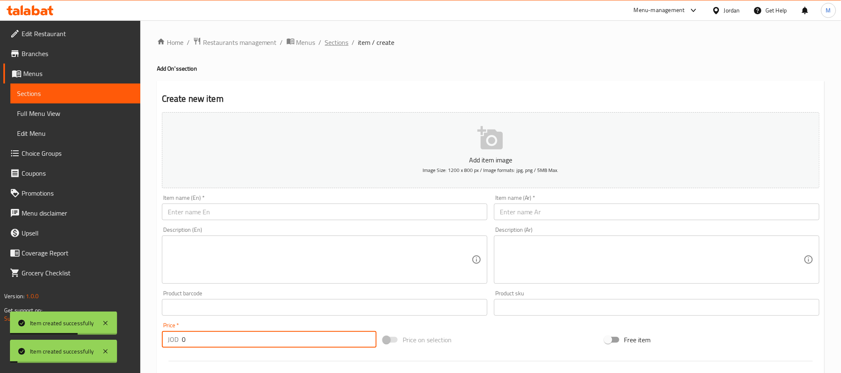
click at [339, 44] on span "Sections" at bounding box center [337, 42] width 24 height 10
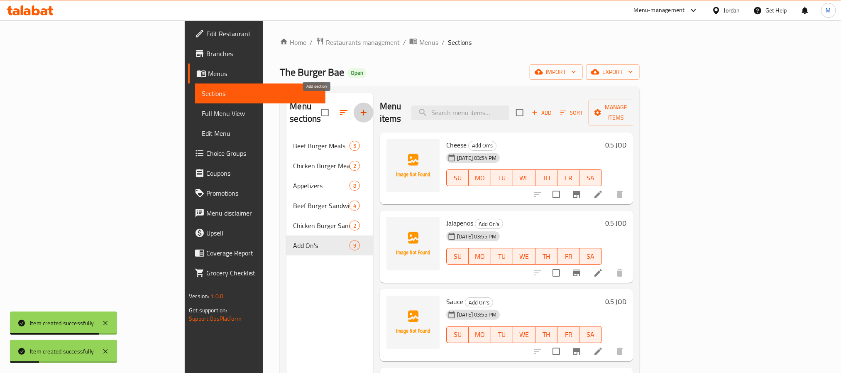
click at [359, 107] on icon "button" at bounding box center [364, 112] width 10 height 10
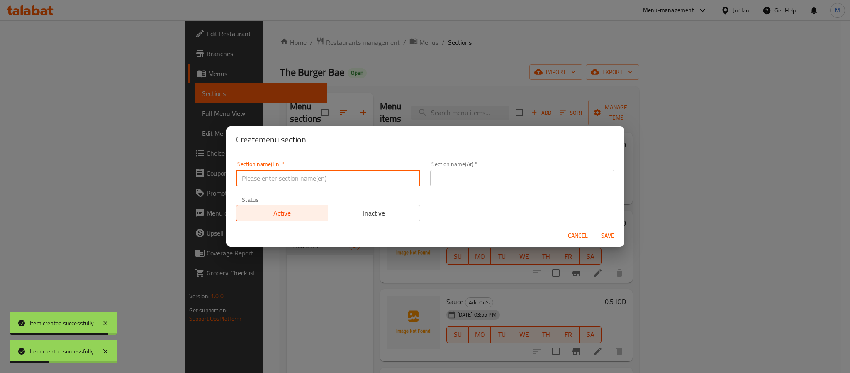
click at [282, 177] on input "text" at bounding box center [328, 178] width 184 height 17
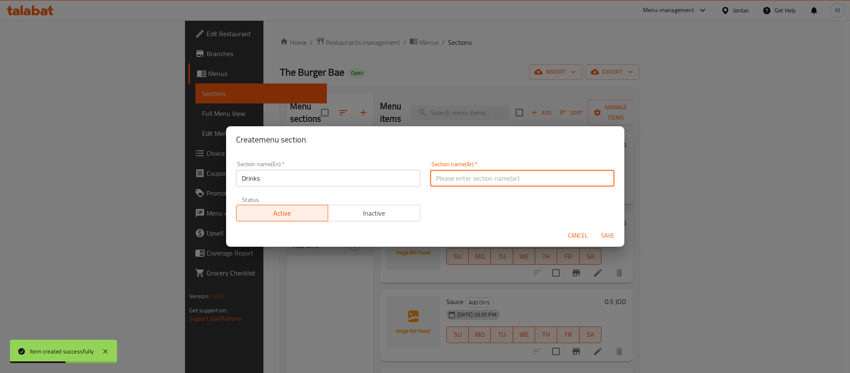
click at [446, 180] on input "text" at bounding box center [522, 178] width 184 height 17
click at [595, 228] on button "Save" at bounding box center [608, 235] width 27 height 15
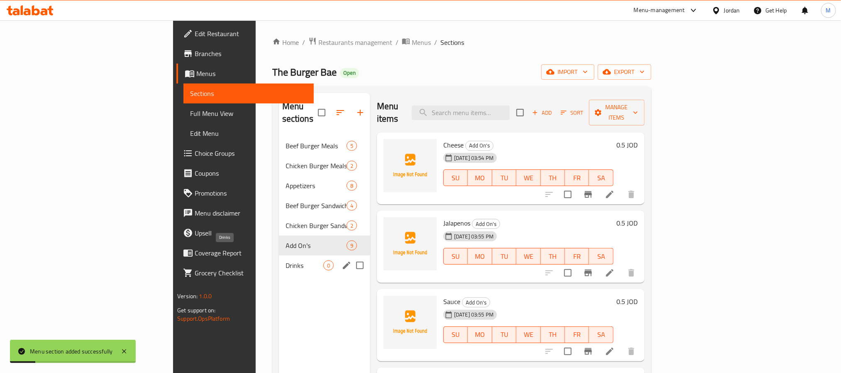
click at [285, 260] on span "Drinks" at bounding box center [304, 265] width 38 height 10
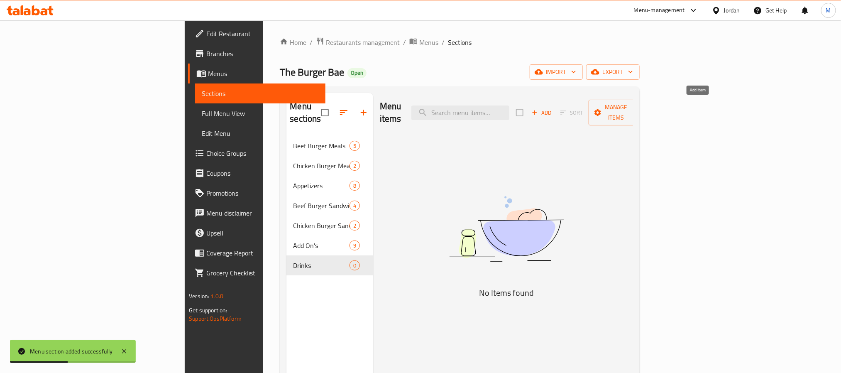
click at [553, 110] on span "Add" at bounding box center [541, 113] width 22 height 10
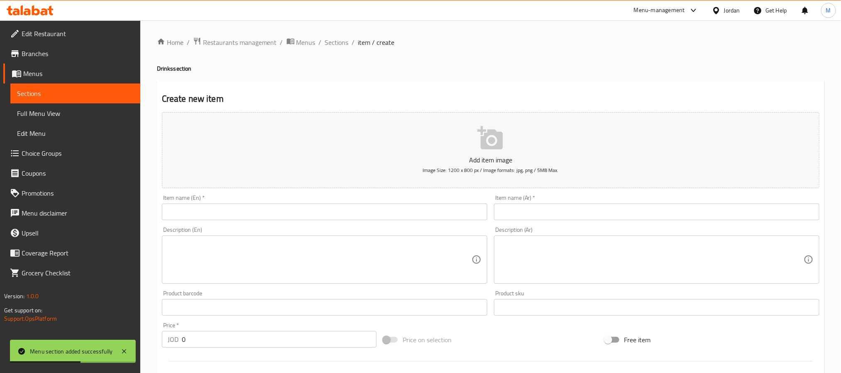
click at [192, 208] on input "text" at bounding box center [324, 211] width 325 height 17
paste input "sinalco cola"
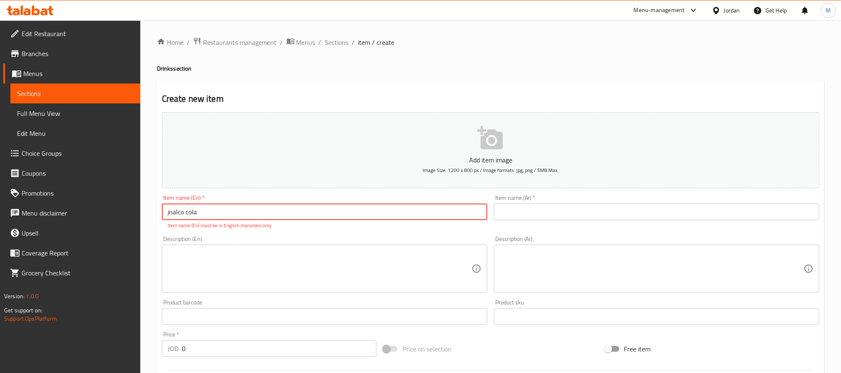
paste input "Sinalco C"
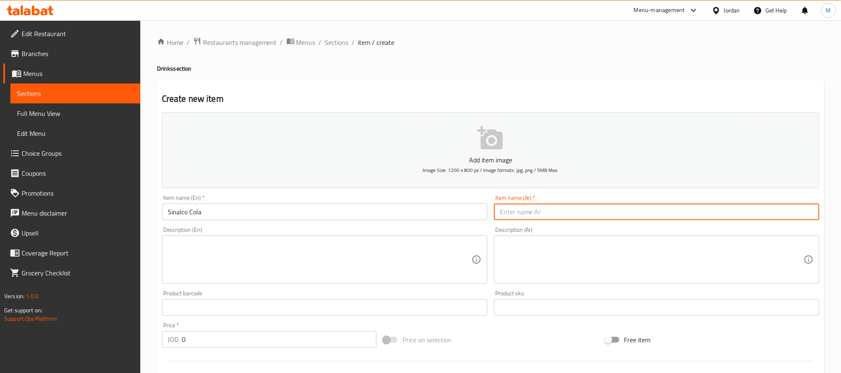
click at [538, 217] on input "text" at bounding box center [656, 211] width 325 height 17
paste input "سينالكو كولا"
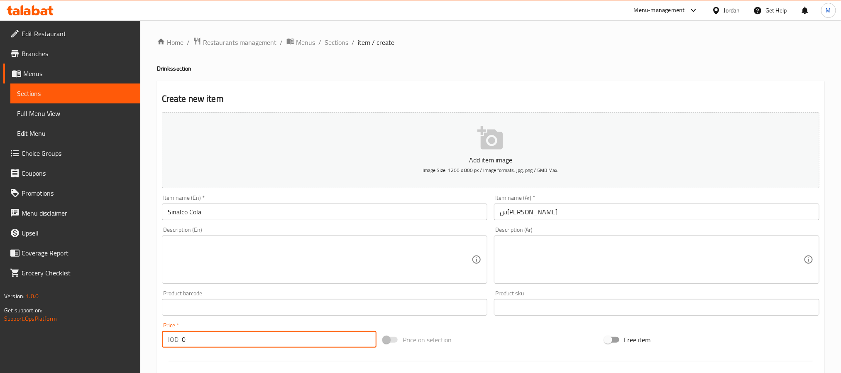
click at [336, 346] on input "0" at bounding box center [279, 339] width 195 height 17
paste input ".5"
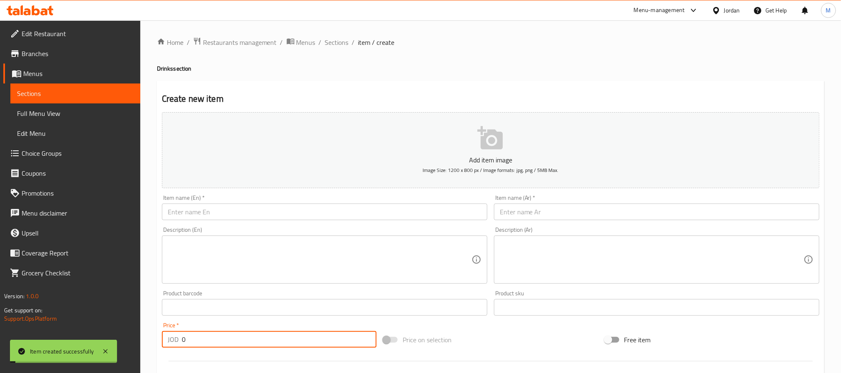
paste input ".5"
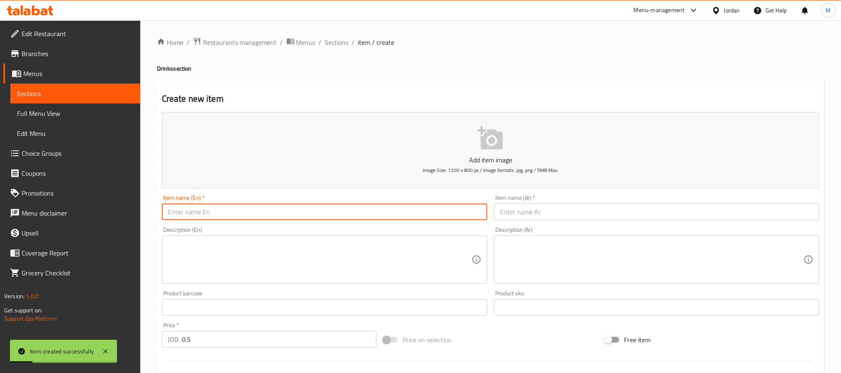
click at [274, 207] on input "text" at bounding box center [324, 211] width 325 height 17
paste input "Sinalco Original"
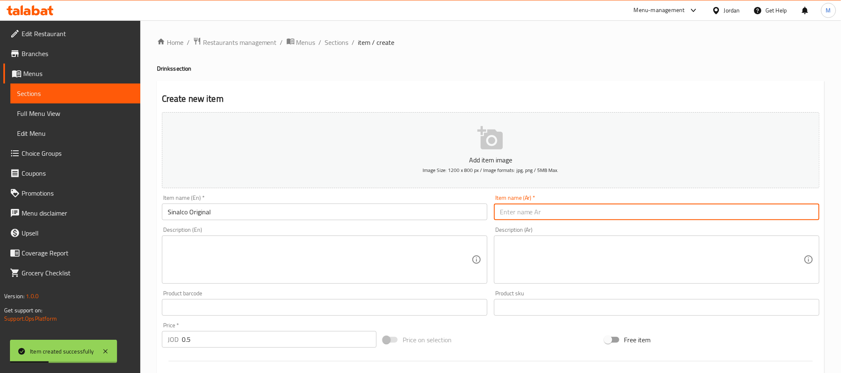
click at [586, 215] on input "text" at bounding box center [656, 211] width 325 height 17
paste input "سينالكو"
click at [310, 345] on input "0" at bounding box center [279, 339] width 195 height 17
paste input ".5"
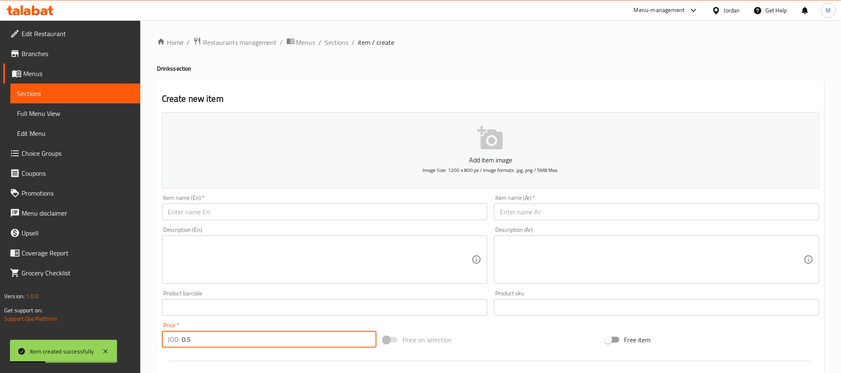
click at [367, 215] on input "text" at bounding box center [324, 211] width 325 height 17
paste input "Sinalco Up"
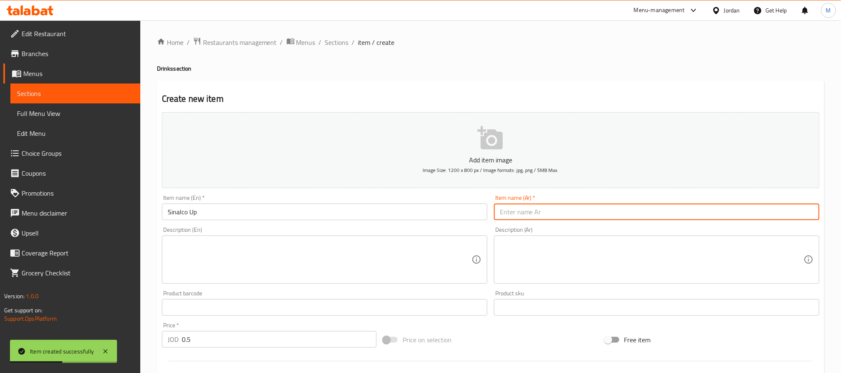
click at [522, 218] on input "text" at bounding box center [656, 211] width 325 height 17
paste input "سينالكو أب"
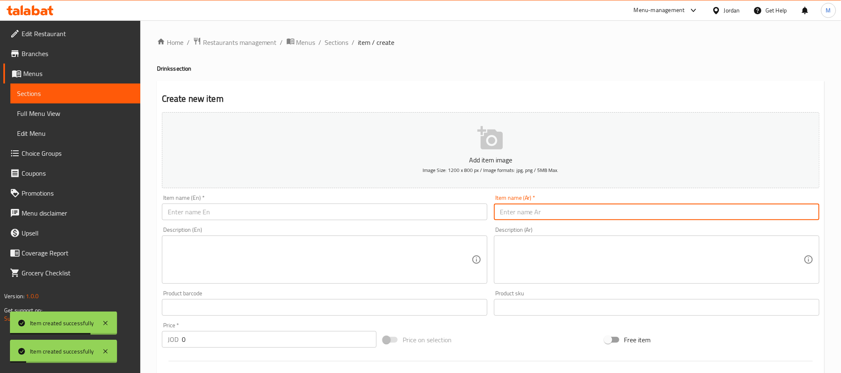
click at [324, 215] on input "text" at bounding box center [324, 211] width 325 height 17
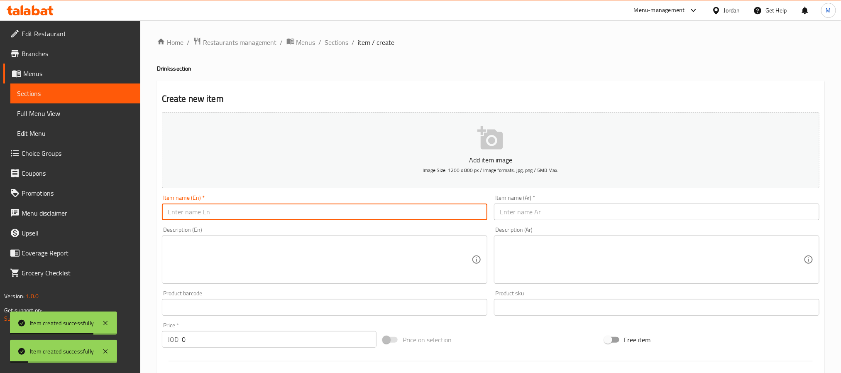
paste
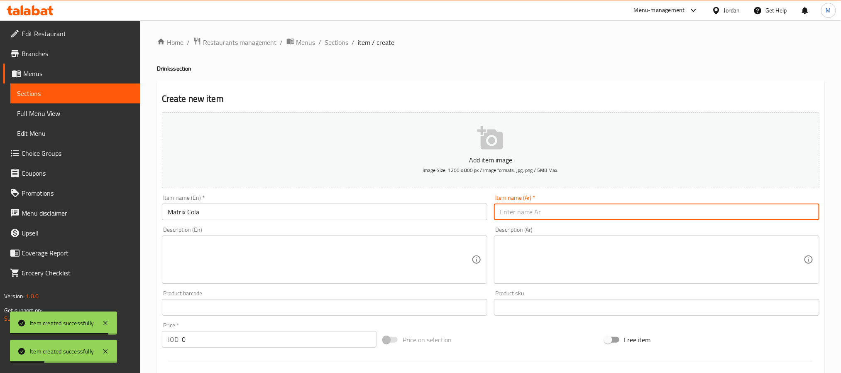
click at [599, 210] on input "text" at bounding box center [656, 211] width 325 height 17
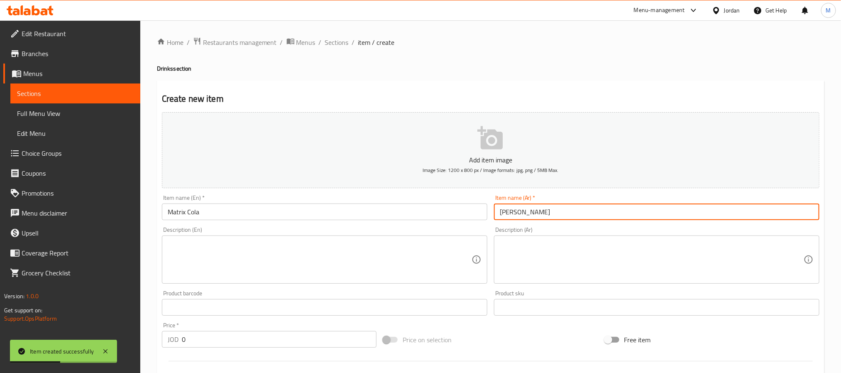
click at [246, 340] on input "0" at bounding box center [279, 339] width 195 height 17
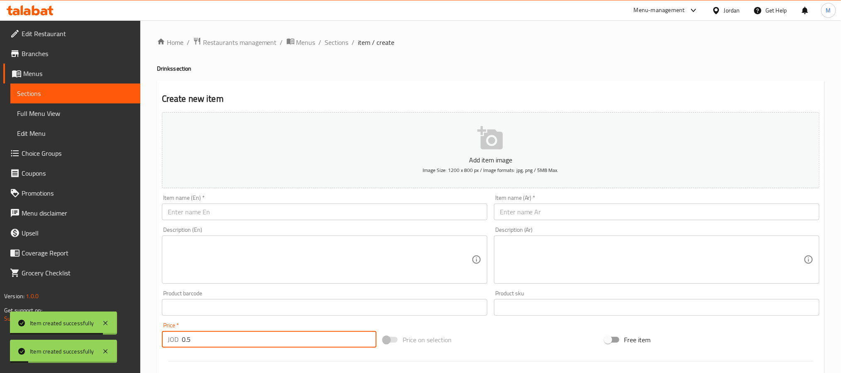
click at [300, 212] on input "text" at bounding box center [324, 211] width 325 height 17
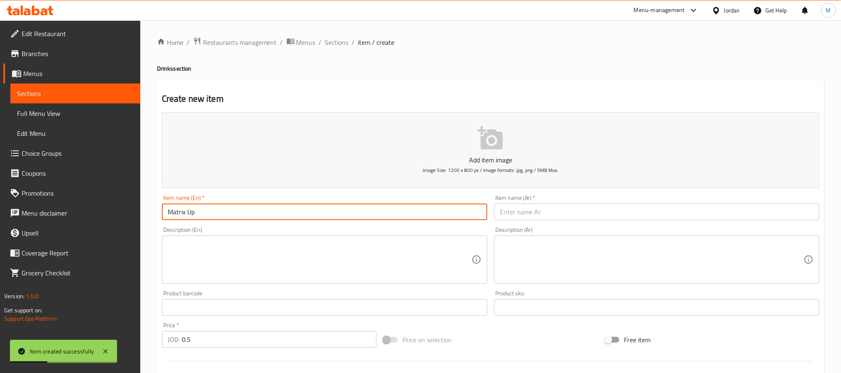
click at [529, 210] on input "text" at bounding box center [656, 211] width 325 height 17
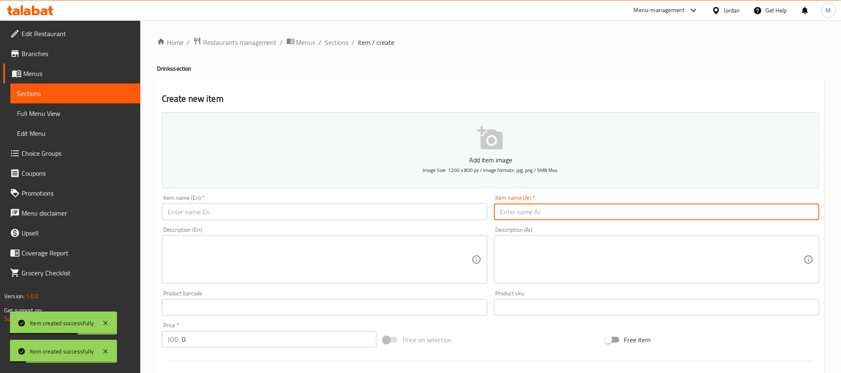
click at [298, 339] on input "0" at bounding box center [279, 339] width 195 height 17
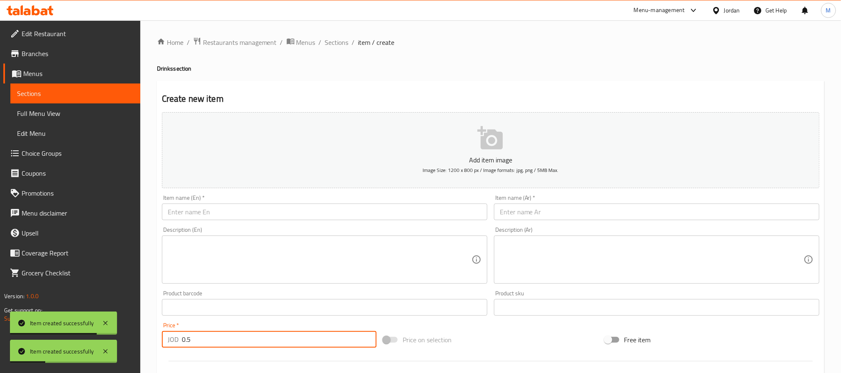
drag, startPoint x: 305, startPoint y: 215, endPoint x: 307, endPoint y: 210, distance: 5.6
click at [305, 215] on input "text" at bounding box center [324, 211] width 325 height 17
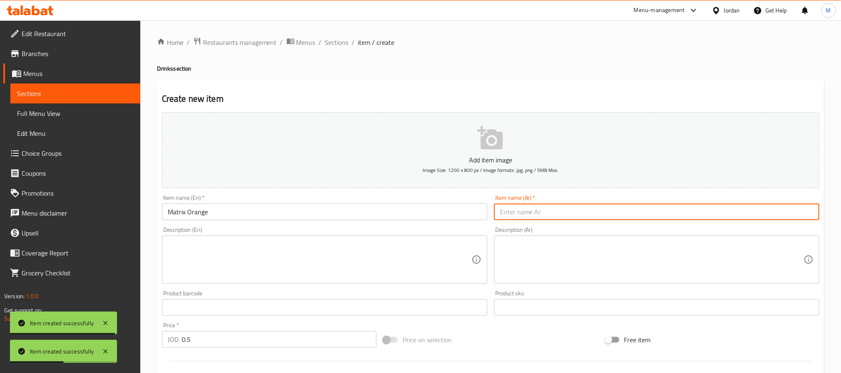
click at [527, 212] on input "text" at bounding box center [656, 211] width 325 height 17
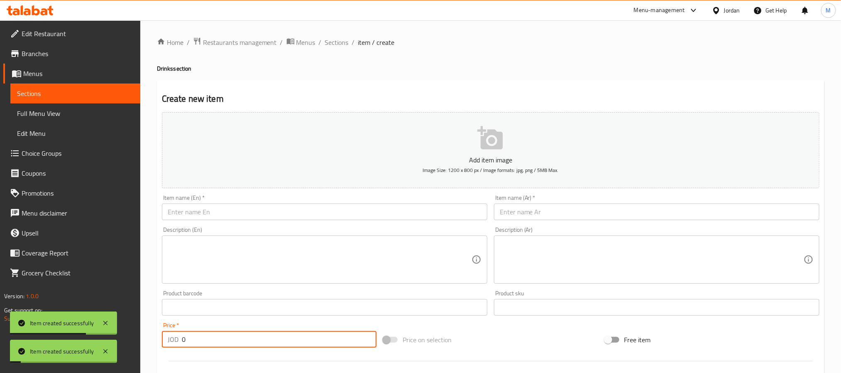
click at [307, 335] on input "0" at bounding box center [279, 339] width 195 height 17
click at [300, 208] on input "text" at bounding box center [324, 211] width 325 height 17
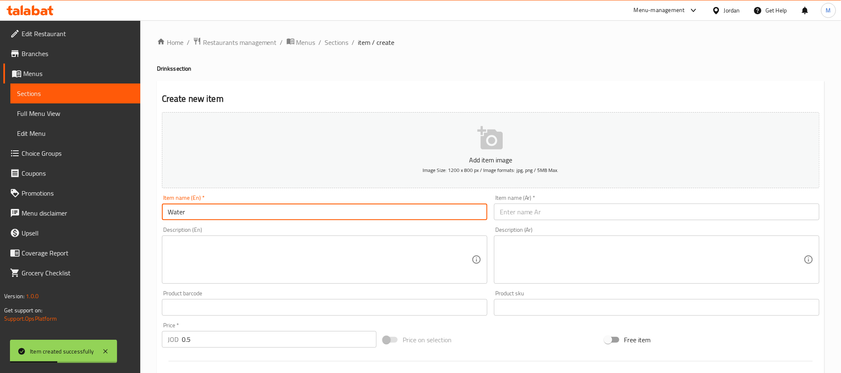
drag, startPoint x: 551, startPoint y: 207, endPoint x: 558, endPoint y: 207, distance: 6.7
click at [551, 207] on input "text" at bounding box center [656, 211] width 325 height 17
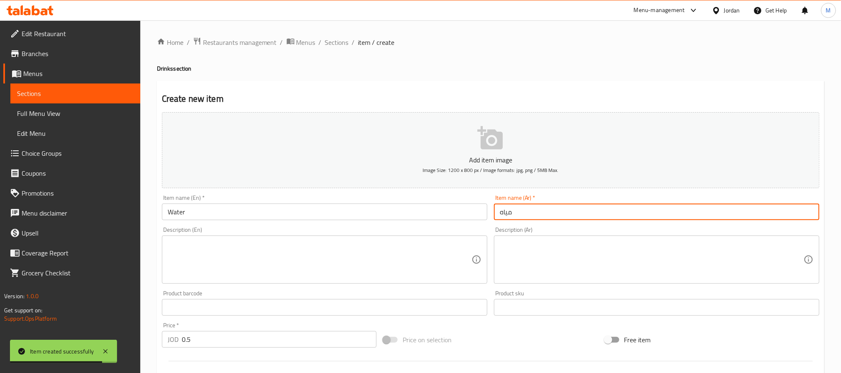
click at [332, 40] on span "Sections" at bounding box center [337, 42] width 24 height 10
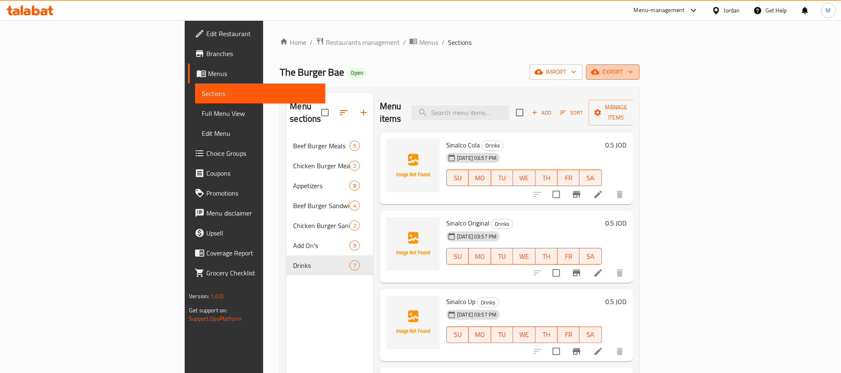
click at [633, 74] on span "export" at bounding box center [613, 72] width 40 height 10
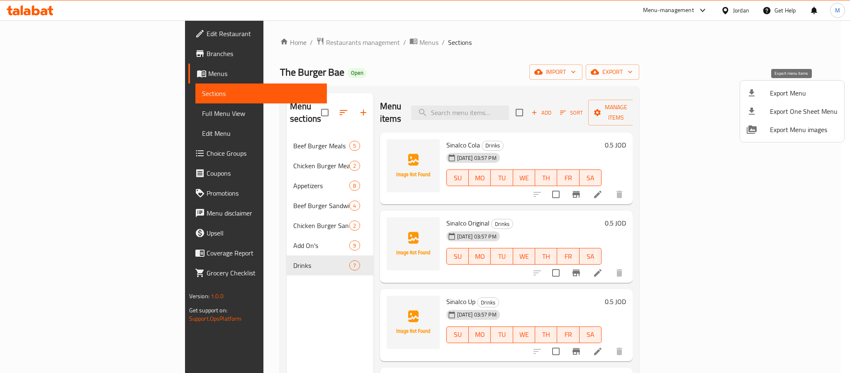
click at [802, 91] on span "Export Menu" at bounding box center [804, 93] width 68 height 10
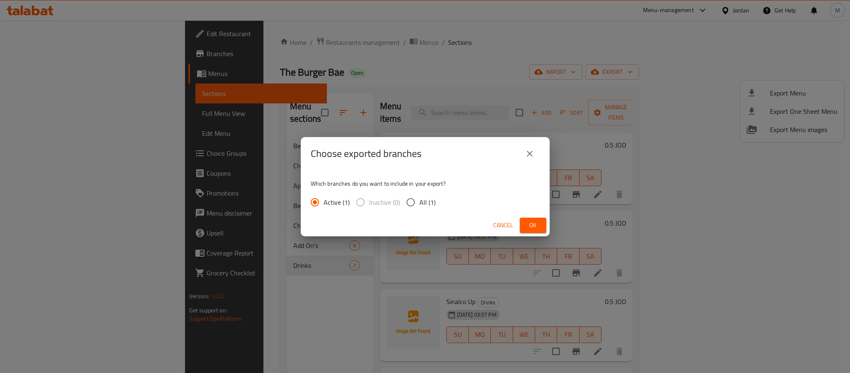
drag, startPoint x: 422, startPoint y: 198, endPoint x: 467, endPoint y: 214, distance: 47.6
click at [422, 197] on span "All (1)" at bounding box center [428, 202] width 16 height 10
click at [420, 197] on input "All (1)" at bounding box center [410, 201] width 17 height 17
click at [527, 226] on span "Ok" at bounding box center [533, 225] width 13 height 10
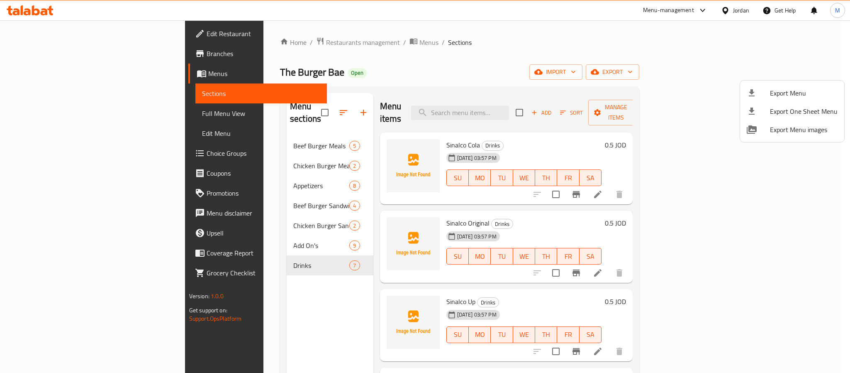
click at [307, 39] on div at bounding box center [425, 186] width 850 height 373
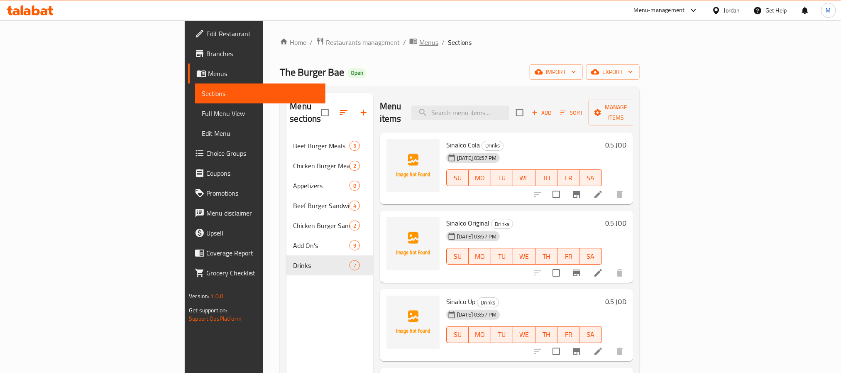
click at [419, 39] on span "Menus" at bounding box center [428, 42] width 19 height 10
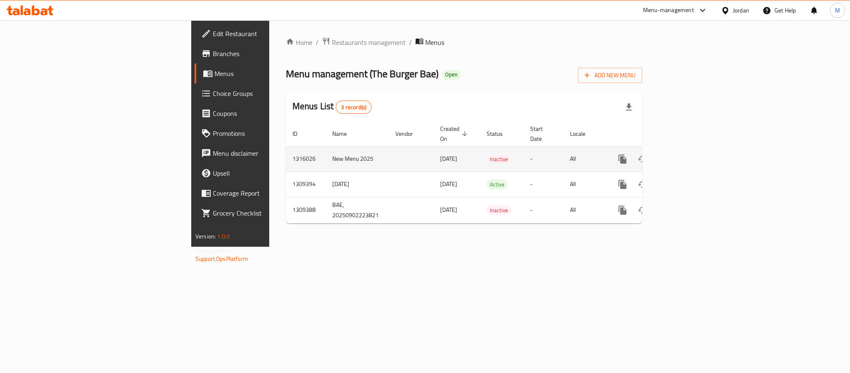
click at [688, 154] on icon "enhanced table" at bounding box center [683, 159] width 10 height 10
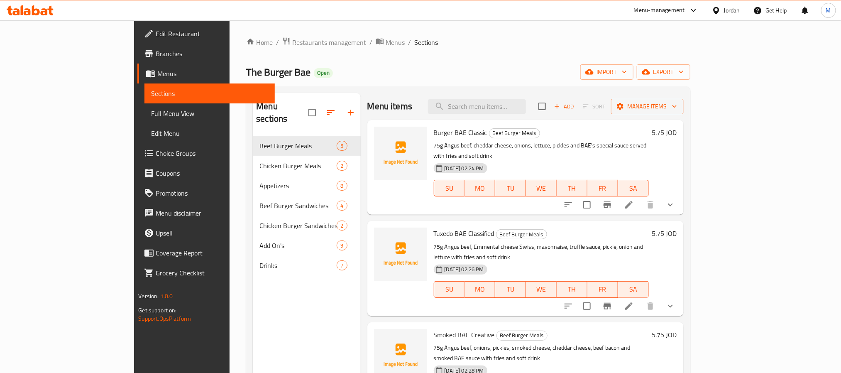
click at [720, 16] on div "Jordan" at bounding box center [725, 10] width 41 height 20
click at [725, 12] on div "Jordan" at bounding box center [732, 10] width 16 height 9
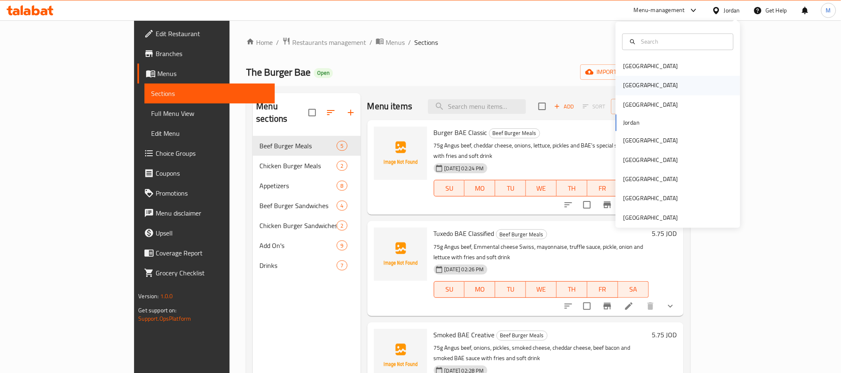
click at [634, 88] on div "Egypt" at bounding box center [650, 85] width 68 height 19
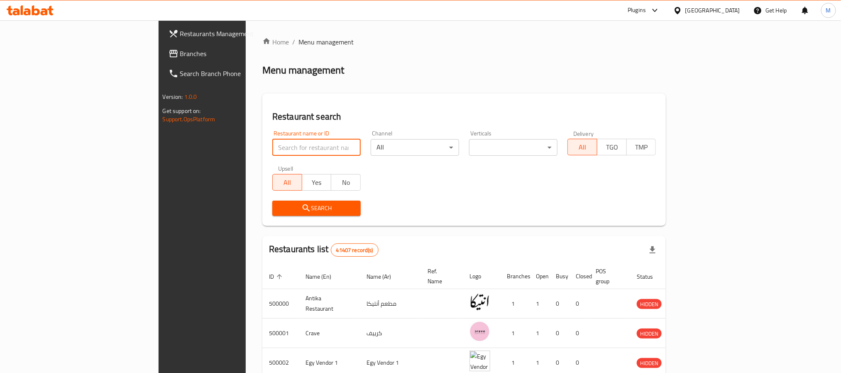
click at [272, 146] on input "search" at bounding box center [316, 147] width 88 height 17
click button "Search" at bounding box center [316, 207] width 88 height 15
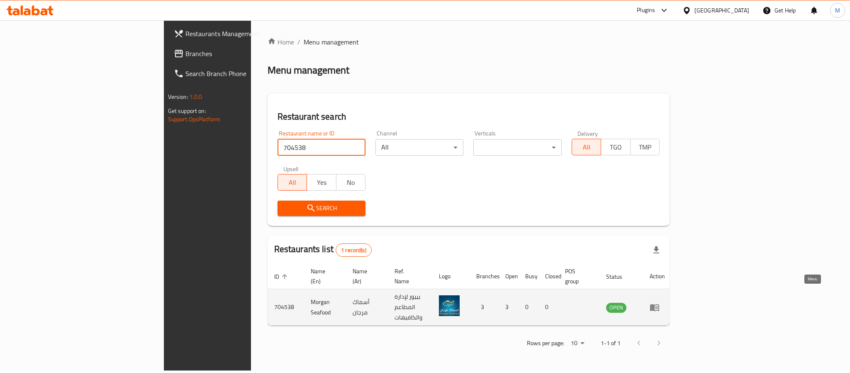
click at [665, 302] on link "enhanced table" at bounding box center [657, 307] width 15 height 10
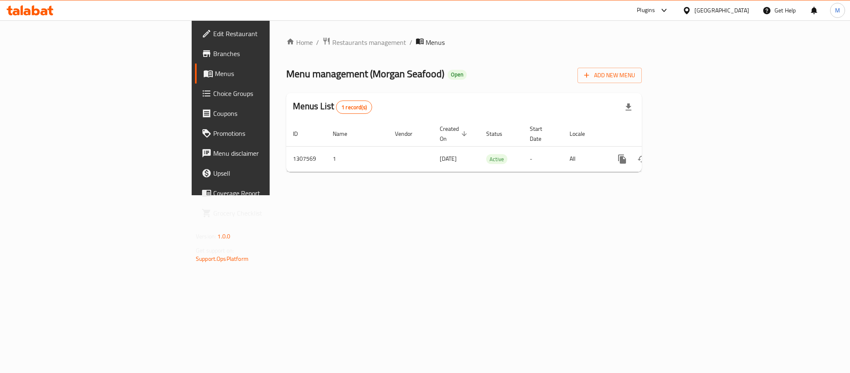
click at [213, 35] on span "Edit Restaurant" at bounding box center [270, 34] width 114 height 10
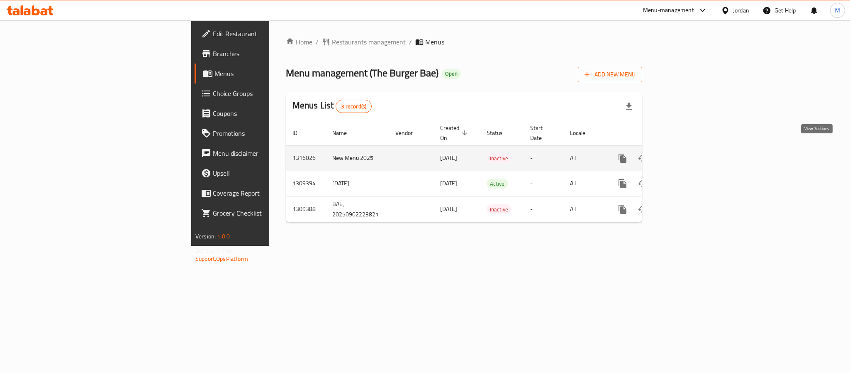
click at [688, 153] on icon "enhanced table" at bounding box center [683, 158] width 10 height 10
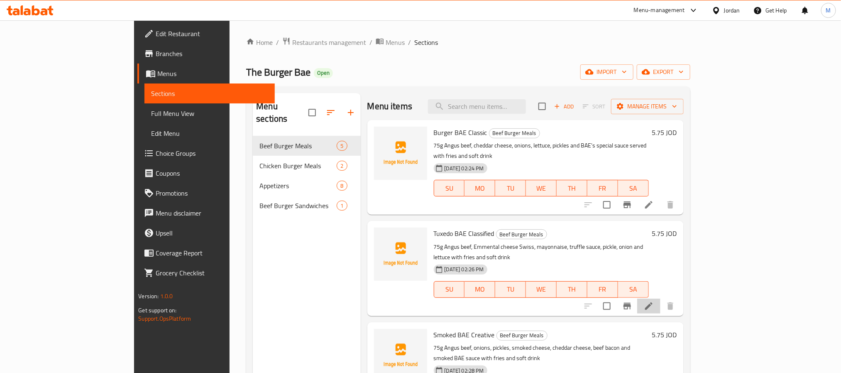
click at [660, 298] on li at bounding box center [648, 305] width 23 height 15
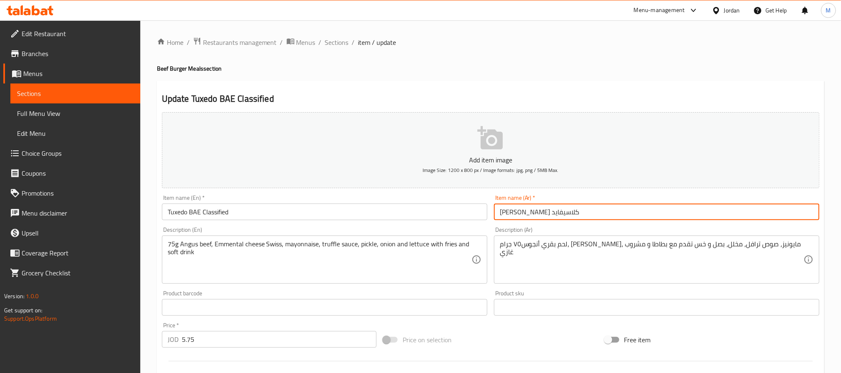
click at [592, 211] on input "[PERSON_NAME] كلاسيفايد" at bounding box center [656, 211] width 325 height 17
click at [332, 40] on span "Sections" at bounding box center [337, 42] width 24 height 10
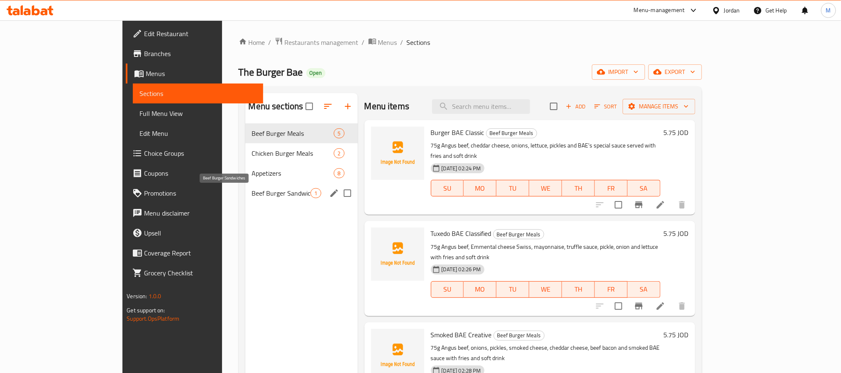
click at [252, 195] on span "Beef Burger Sandwiches" at bounding box center [281, 193] width 59 height 10
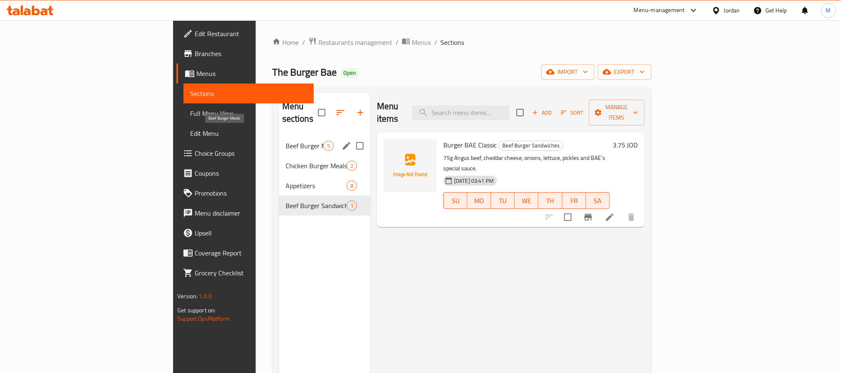
click at [285, 141] on span "Beef Burger Meals" at bounding box center [304, 146] width 38 height 10
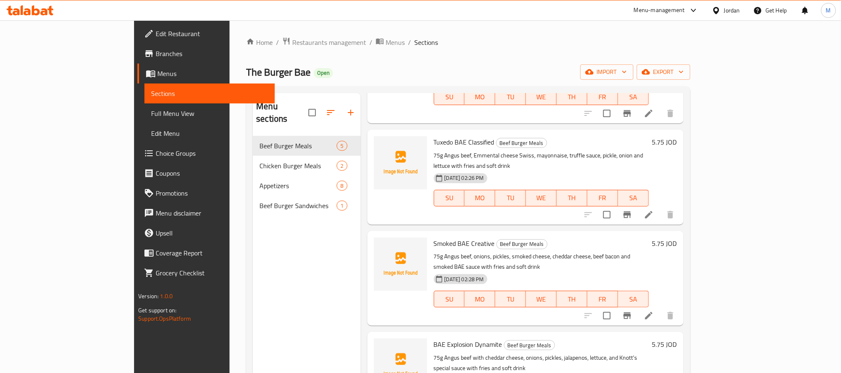
scroll to position [101, 0]
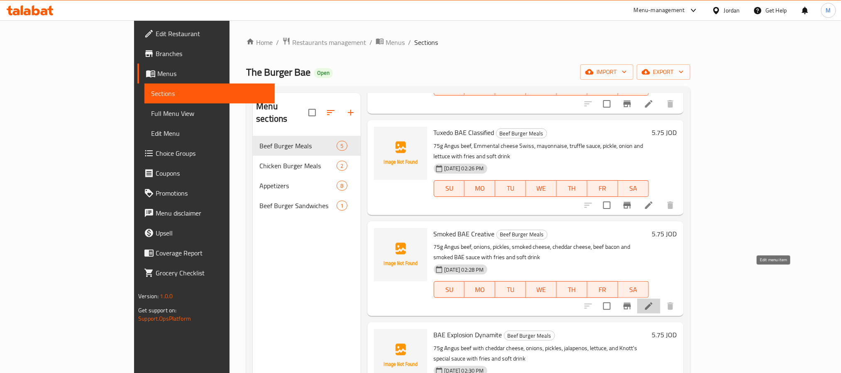
click at [652, 302] on icon at bounding box center [648, 305] width 7 height 7
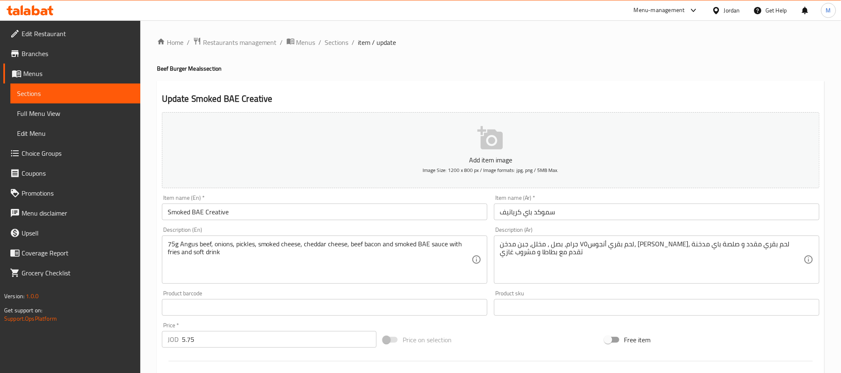
click at [565, 214] on input "سموكد باي كرياتيف" at bounding box center [656, 211] width 325 height 17
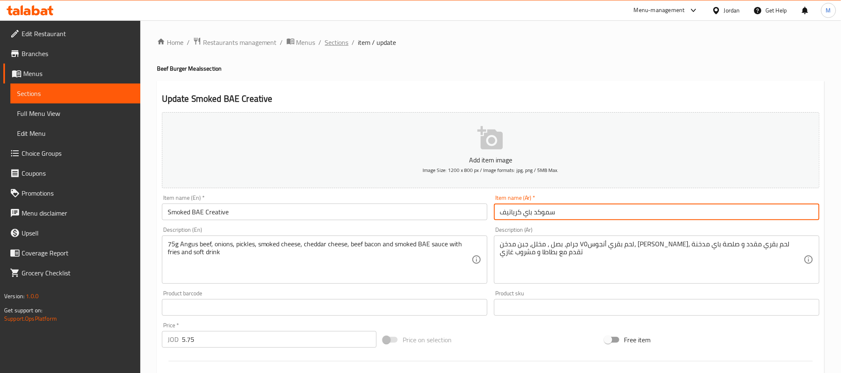
click at [333, 37] on span "Sections" at bounding box center [337, 42] width 24 height 10
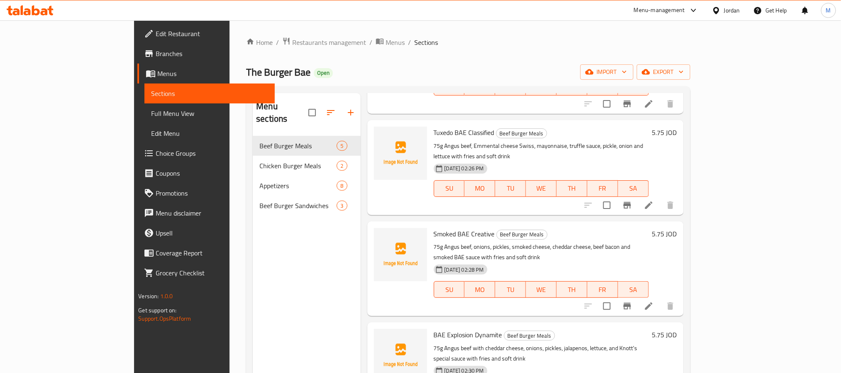
scroll to position [116, 0]
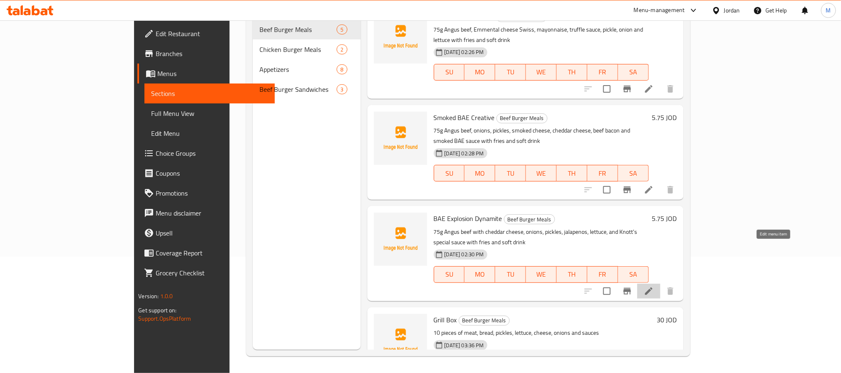
click at [654, 286] on icon at bounding box center [649, 291] width 10 height 10
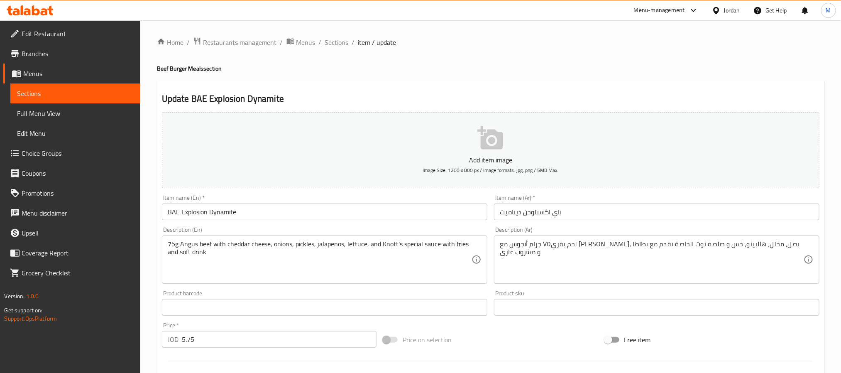
click at [266, 210] on input "BAE Explosion Dynamite" at bounding box center [324, 211] width 325 height 17
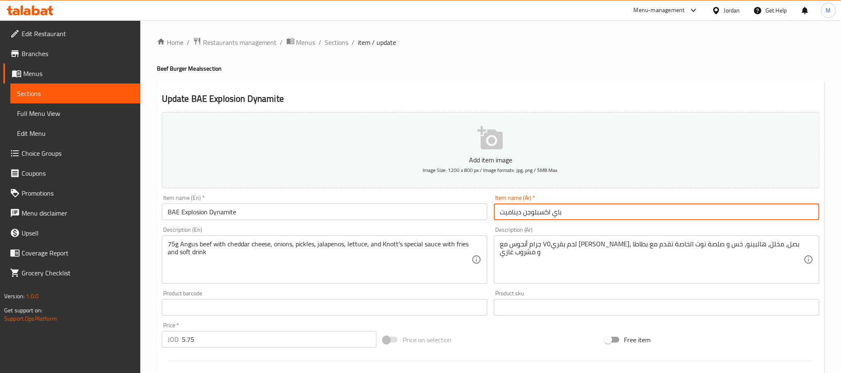
click at [544, 220] on input "باي اكسبلوجن ديناميت" at bounding box center [656, 211] width 325 height 17
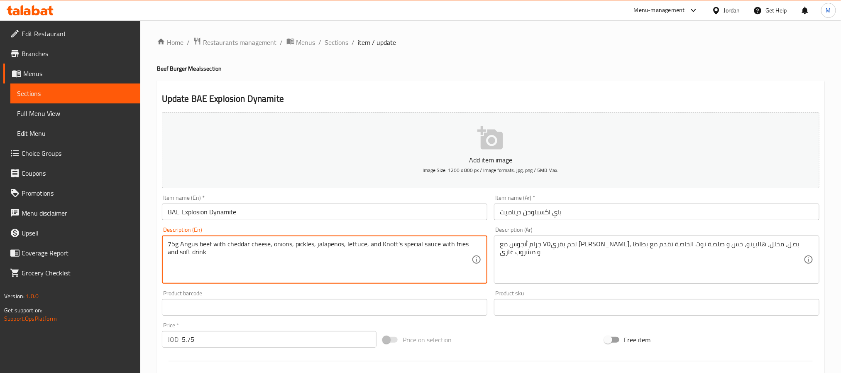
drag, startPoint x: 437, startPoint y: 246, endPoint x: 145, endPoint y: 239, distance: 292.2
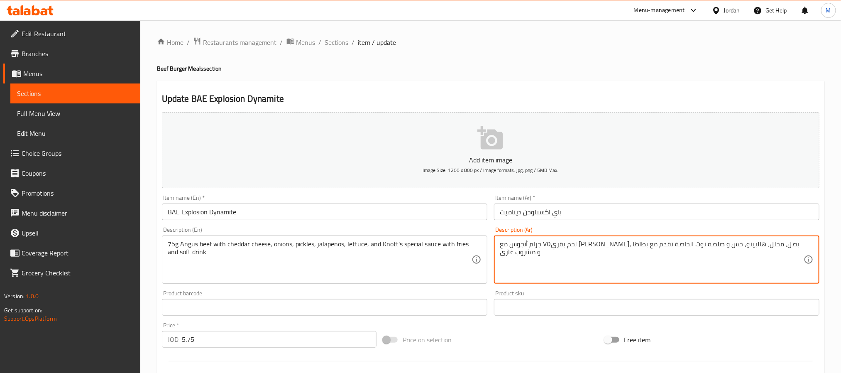
drag, startPoint x: 569, startPoint y: 249, endPoint x: 799, endPoint y: 244, distance: 229.9
